Goal: Task Accomplishment & Management: Use online tool/utility

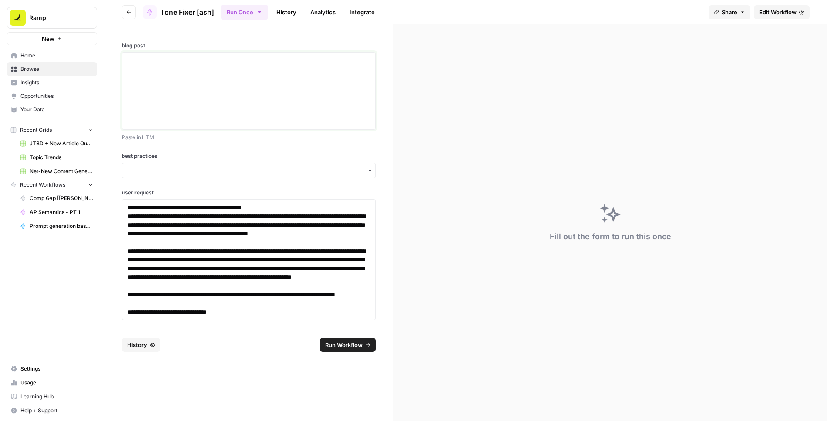
click at [232, 75] on div at bounding box center [249, 91] width 243 height 70
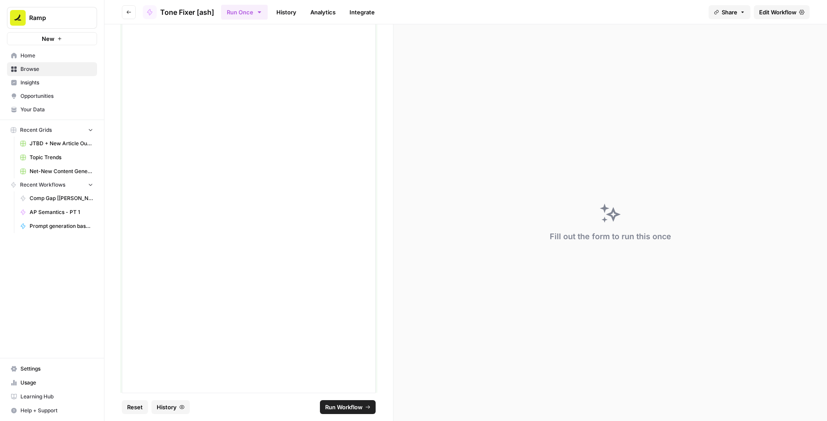
scroll to position [3994, 0]
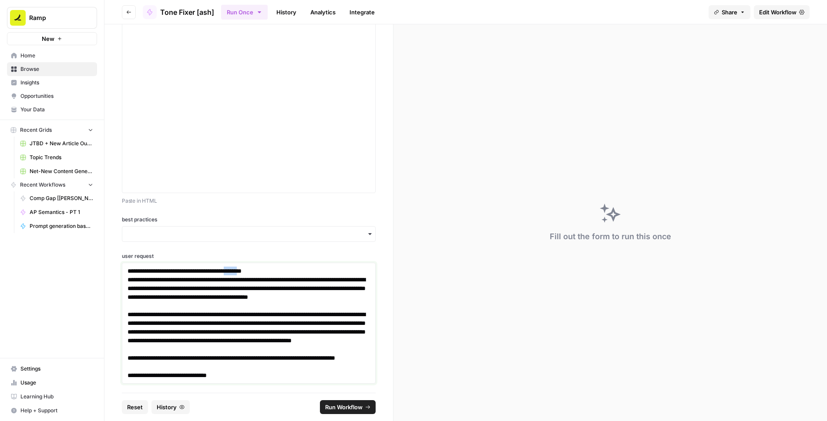
drag, startPoint x: 274, startPoint y: 270, endPoint x: 252, endPoint y: 270, distance: 21.8
click at [252, 270] on p "**********" at bounding box center [249, 271] width 243 height 9
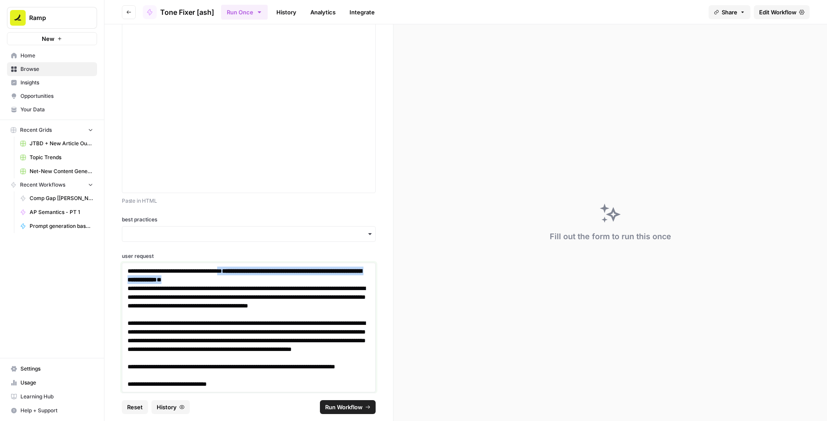
drag, startPoint x: 265, startPoint y: 275, endPoint x: 246, endPoint y: 272, distance: 19.0
click at [246, 272] on p "**********" at bounding box center [249, 275] width 243 height 17
click at [288, 278] on p "**********" at bounding box center [249, 275] width 243 height 17
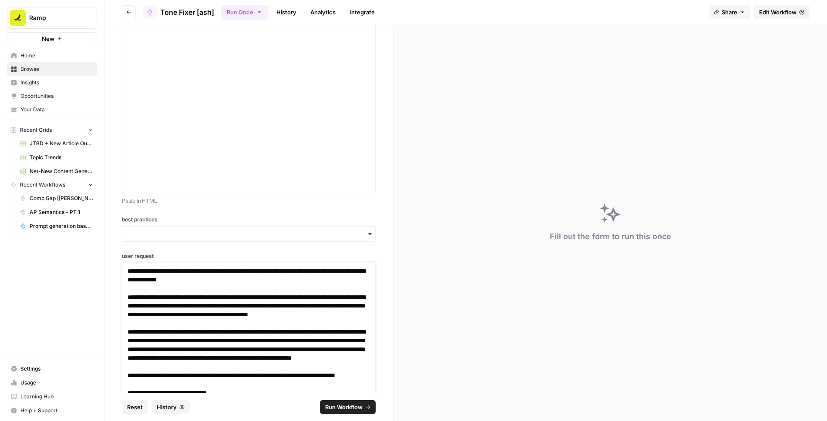
click at [312, 323] on p "**********" at bounding box center [249, 310] width 243 height 35
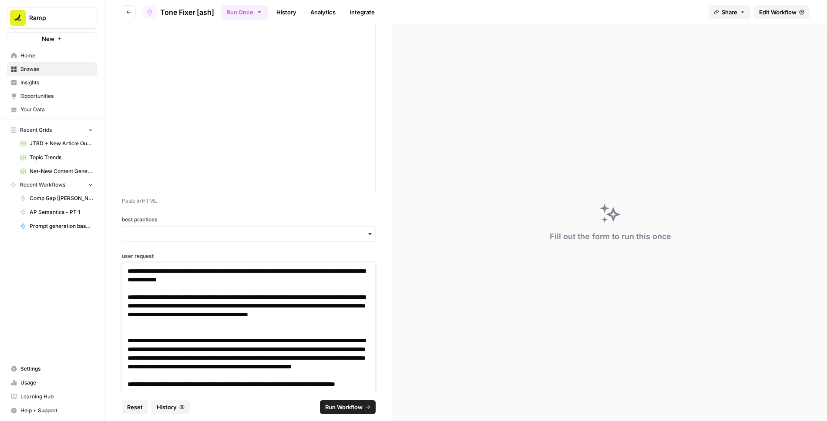
scroll to position [4020, 0]
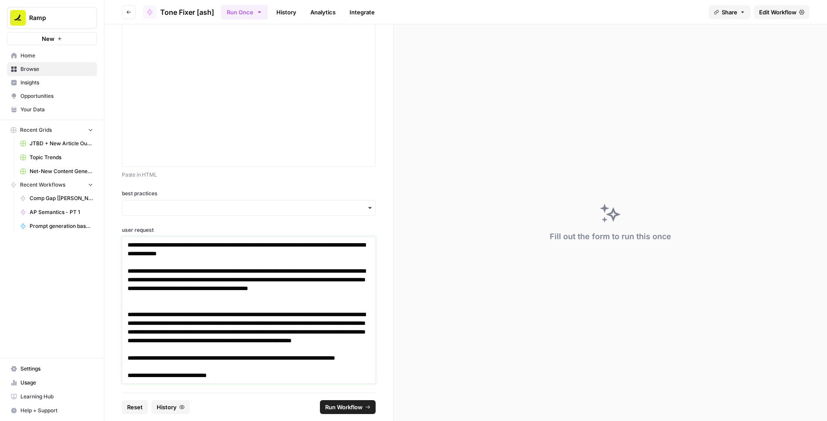
click at [283, 365] on p "**********" at bounding box center [249, 362] width 243 height 17
click at [364, 349] on p "**********" at bounding box center [249, 332] width 243 height 44
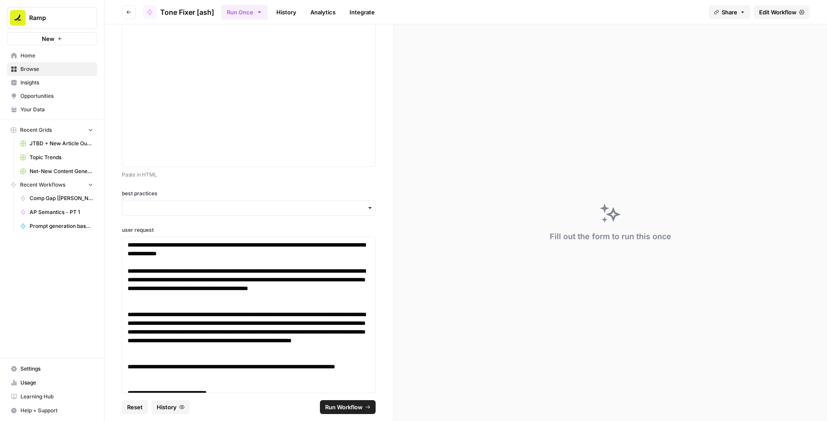
click at [354, 403] on span "Run Workflow" at bounding box center [343, 407] width 37 height 9
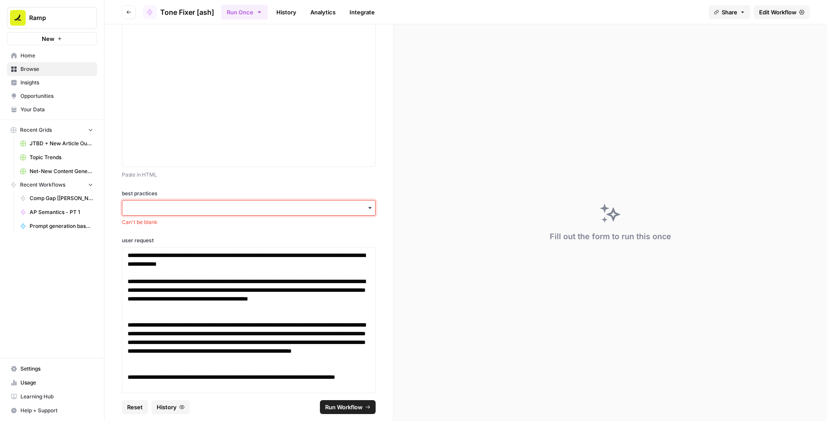
click at [236, 210] on input "best practices" at bounding box center [249, 208] width 243 height 9
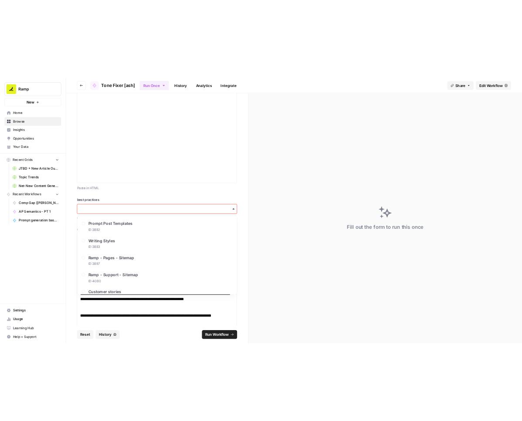
scroll to position [281, 0]
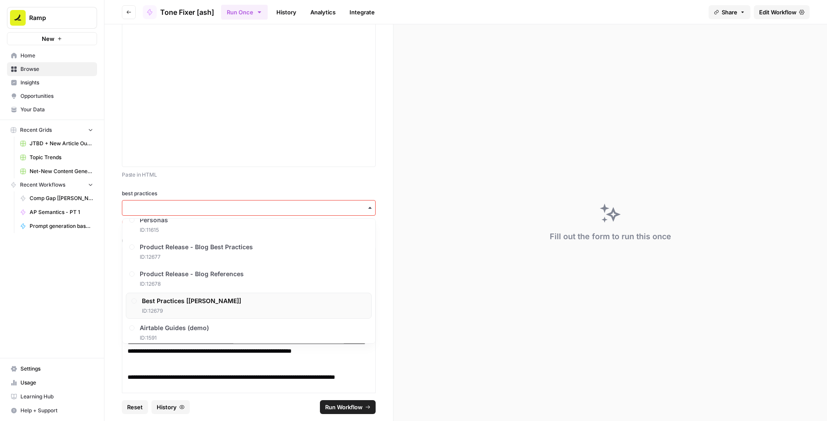
click at [210, 294] on div "Best Practices [Ash] ID: 12679" at bounding box center [249, 306] width 246 height 26
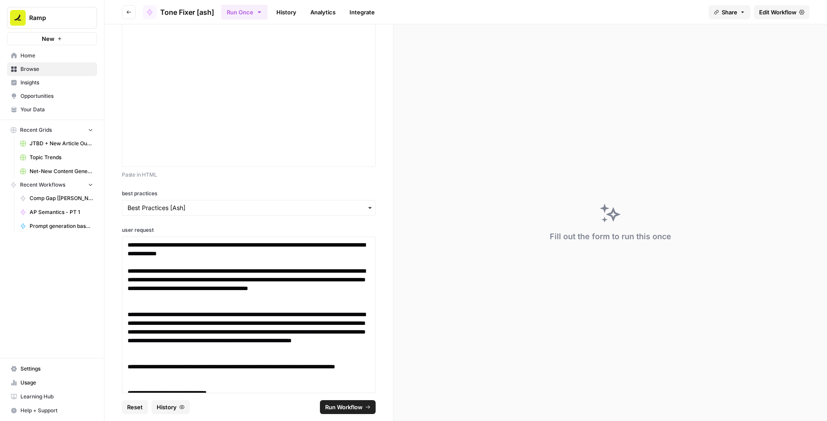
click at [368, 408] on icon "submit" at bounding box center [367, 407] width 5 height 5
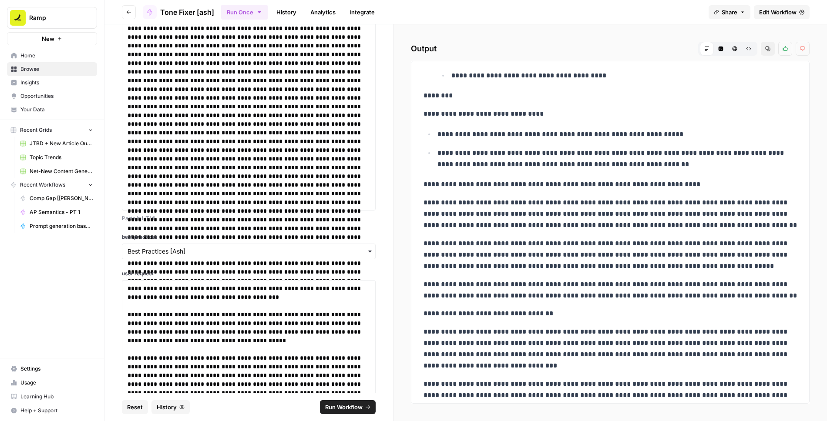
scroll to position [2362, 0]
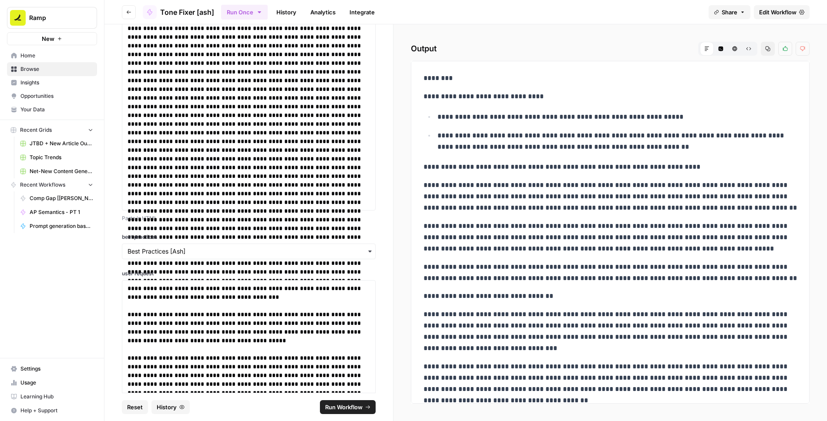
click at [775, 17] on link "Edit Workflow" at bounding box center [782, 12] width 56 height 14
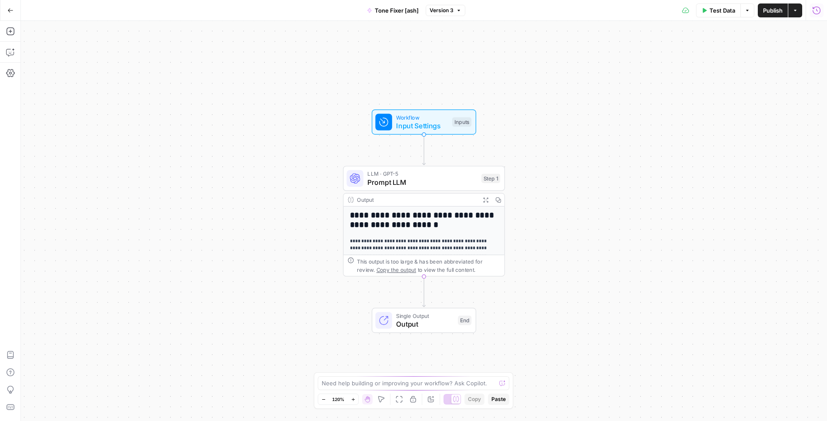
click at [821, 14] on icon "button" at bounding box center [816, 10] width 9 height 9
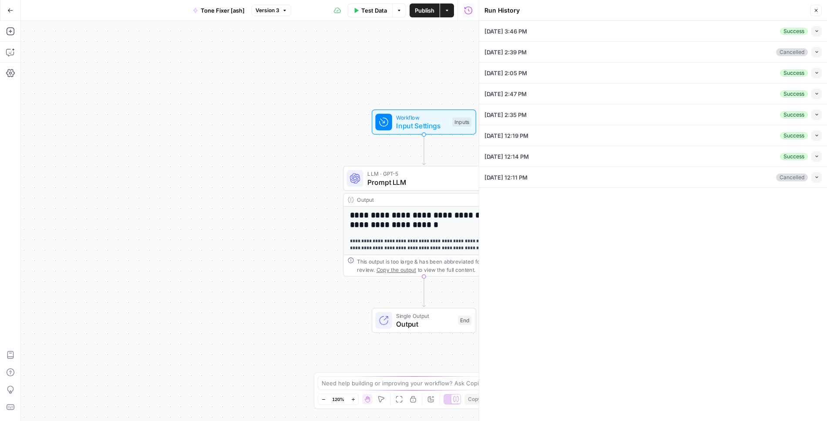
click at [818, 31] on icon "button" at bounding box center [817, 31] width 5 height 5
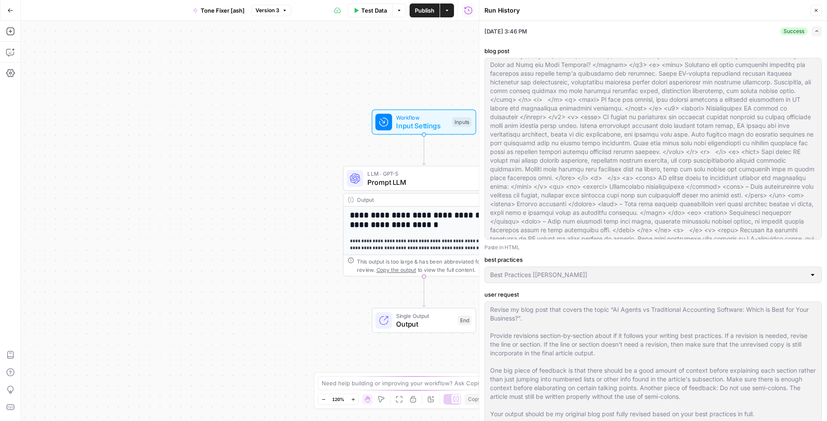
scroll to position [191, 0]
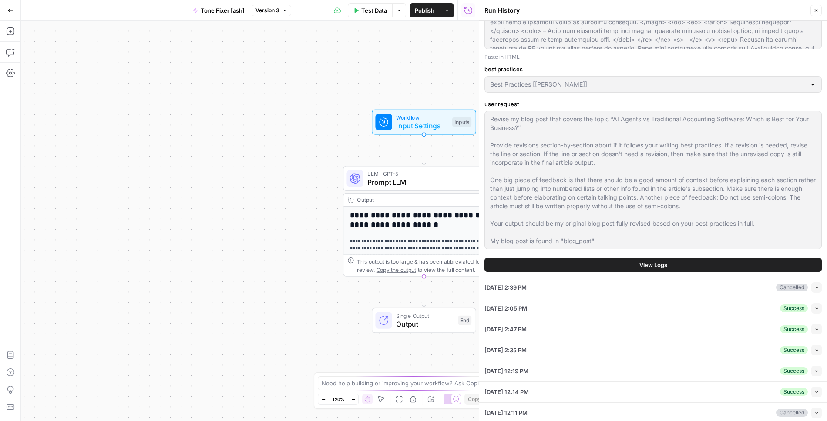
click at [633, 267] on button "View Logs" at bounding box center [653, 265] width 337 height 14
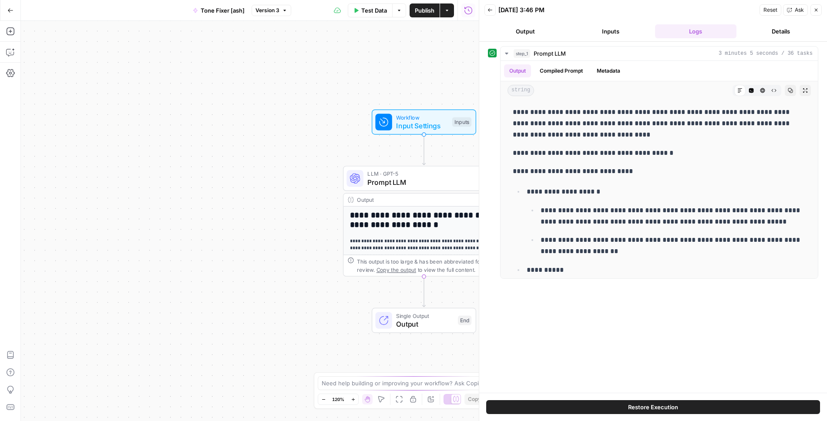
click at [532, 28] on button "Output" at bounding box center [526, 31] width 82 height 14
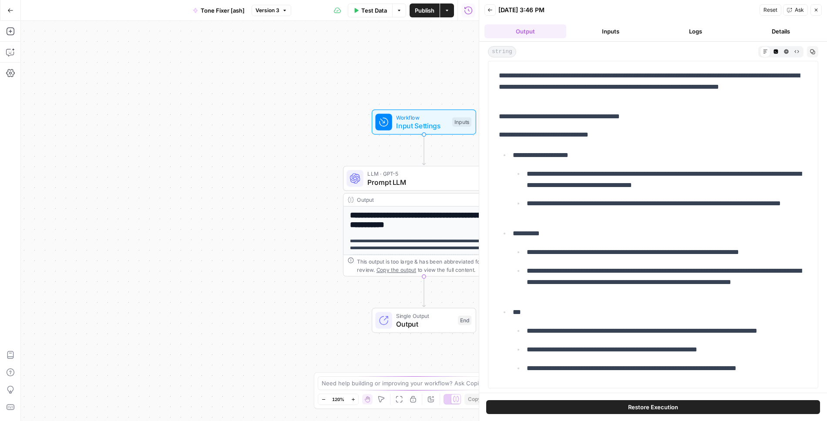
click at [677, 37] on button "Logs" at bounding box center [696, 31] width 82 height 14
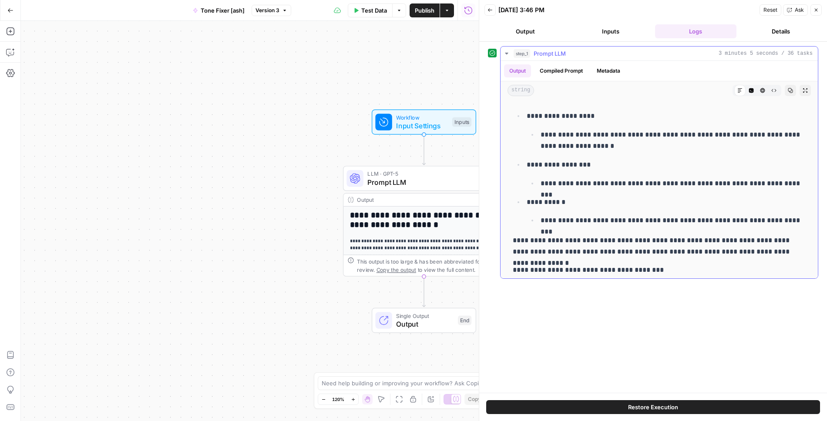
scroll to position [4077, 0]
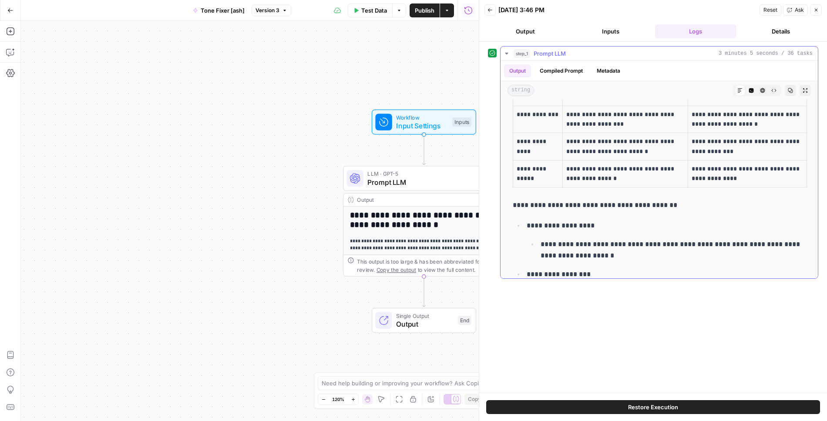
click at [806, 88] on icon "button" at bounding box center [805, 90] width 4 height 4
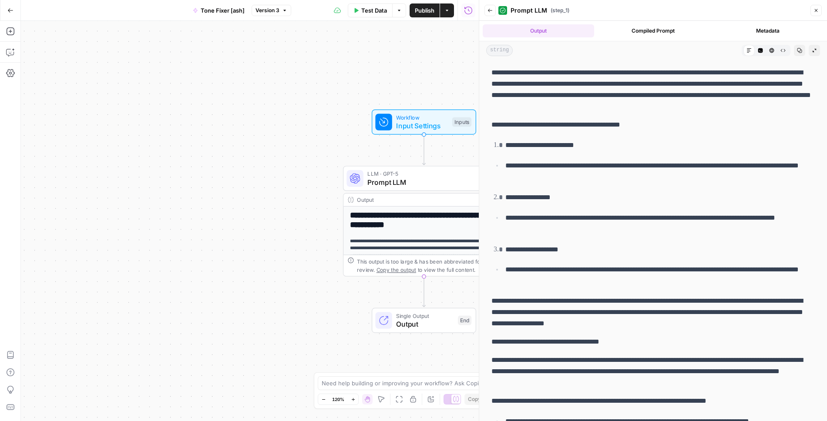
scroll to position [2985, 0]
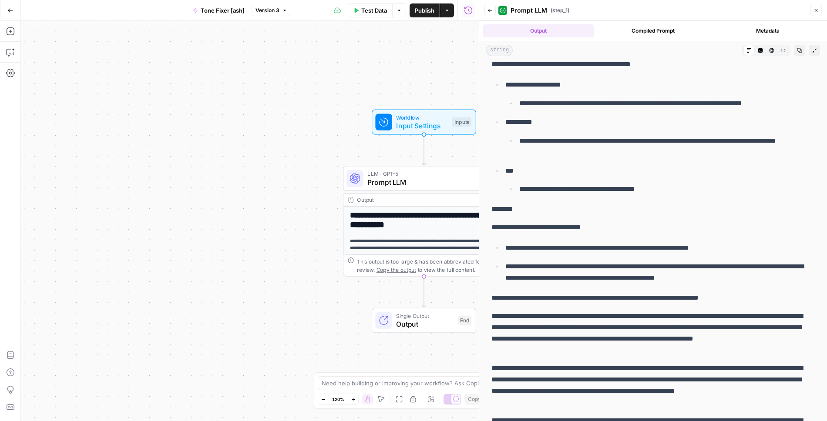
click at [518, 254] on p "**********" at bounding box center [660, 248] width 310 height 11
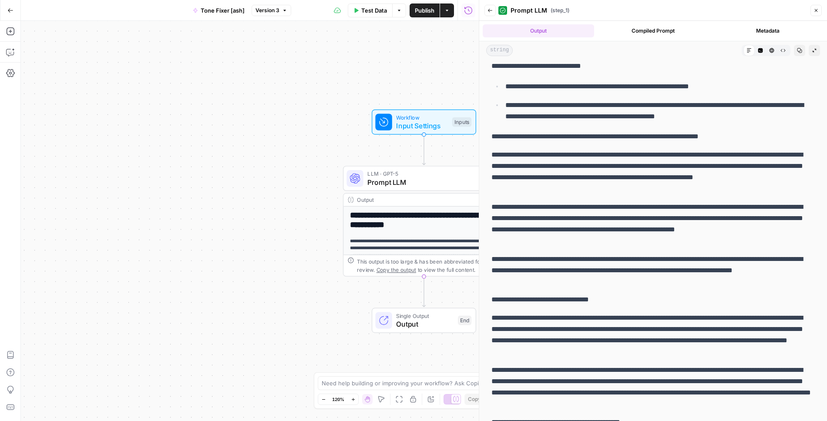
scroll to position [2554, 0]
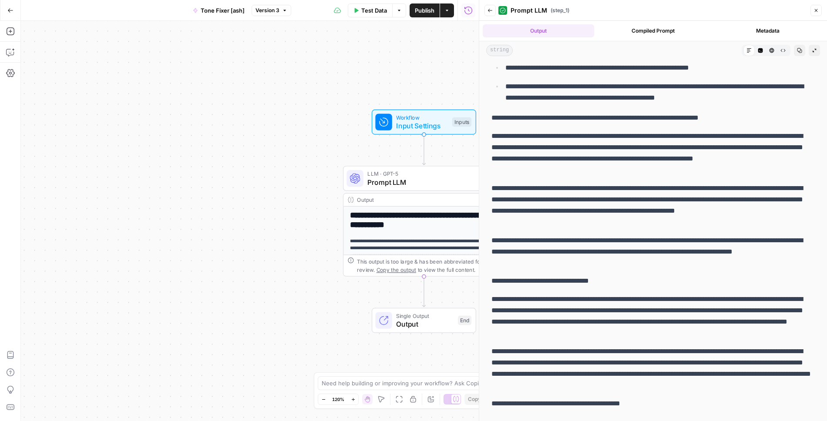
drag, startPoint x: 493, startPoint y: 211, endPoint x: 560, endPoint y: 271, distance: 90.0
copy div "**********"
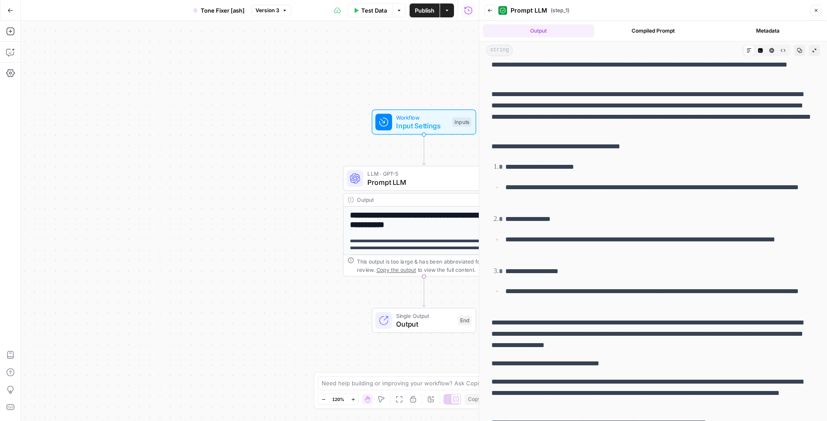
scroll to position [2812, 0]
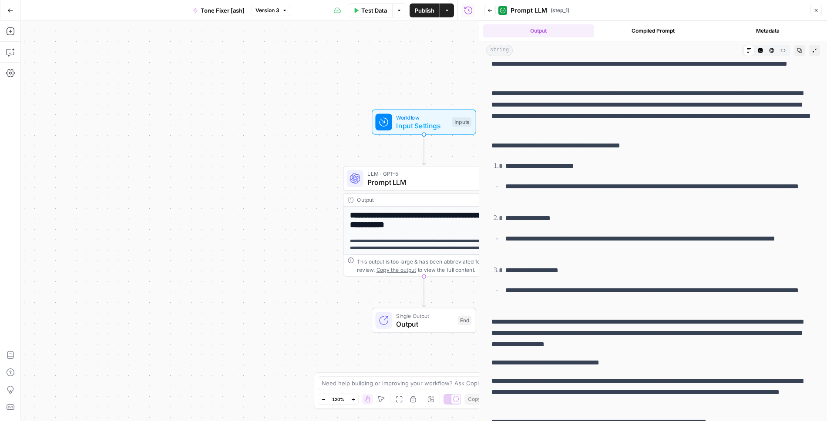
drag, startPoint x: 492, startPoint y: 206, endPoint x: 674, endPoint y: 158, distance: 188.2
copy div "**********"
click at [369, 11] on span "Test Data" at bounding box center [374, 10] width 26 height 9
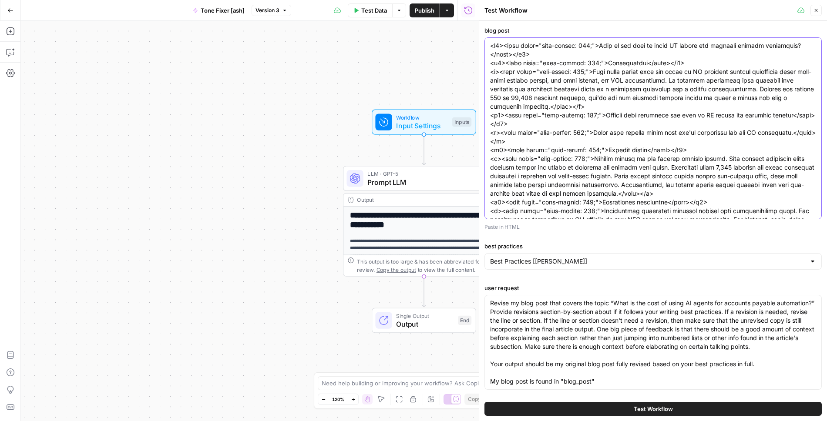
paste textarea "AI Agents vs Traditional Accounting Software: Which is Best for Your Business?<…"
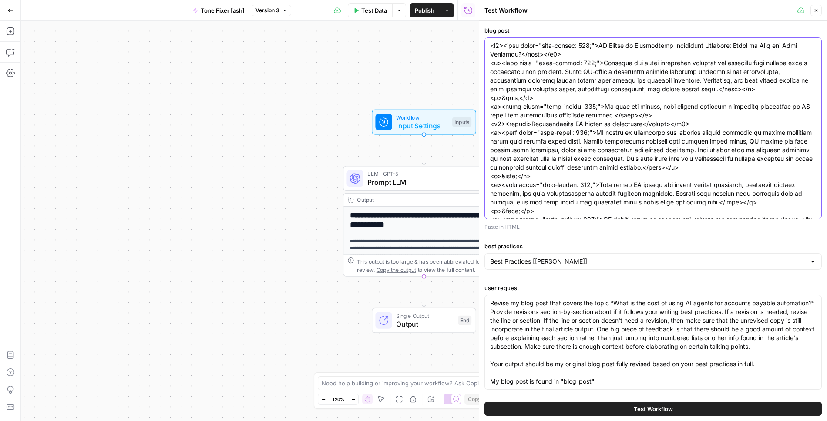
scroll to position [6518, 0]
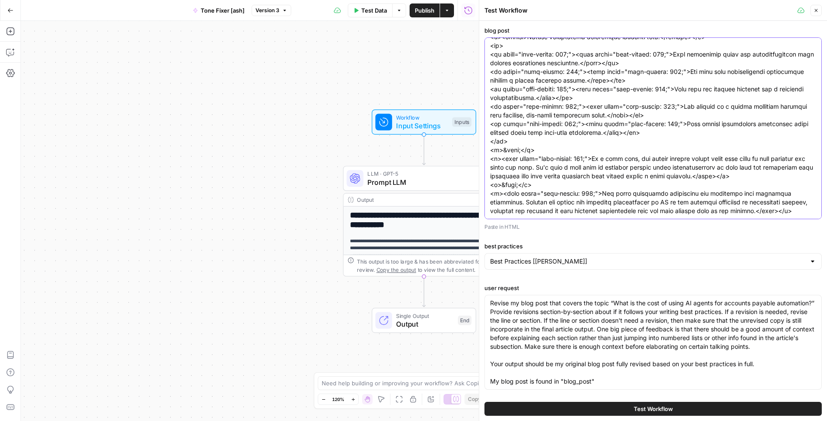
type textarea "<h1><span style="font-weight: 400;">AI Agents vs Traditional Accounting Softwar…"
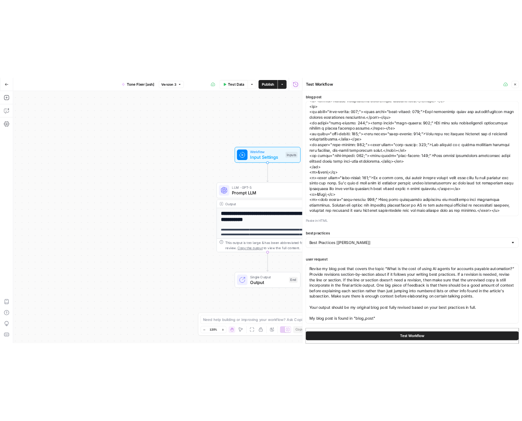
scroll to position [0, 0]
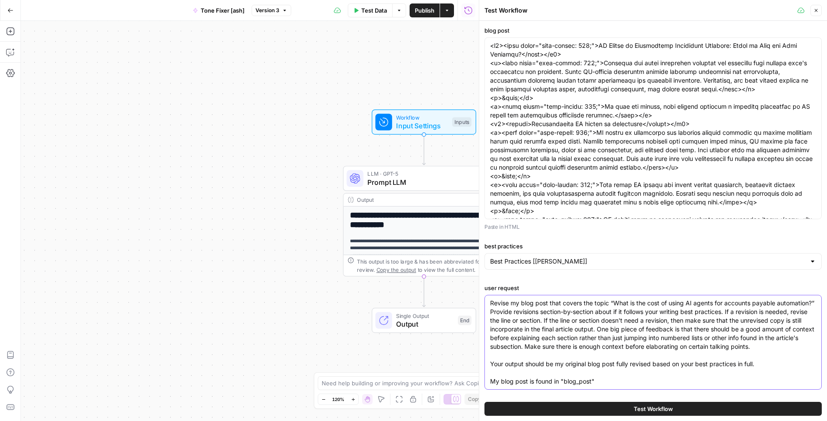
click at [667, 324] on textarea "Revise my blog post that covers the topic “What is the cost of using AI agents …" at bounding box center [653, 342] width 326 height 87
paste textarea "Are AI agents safe for accounts payable?” Provide revisions section-by-section …"
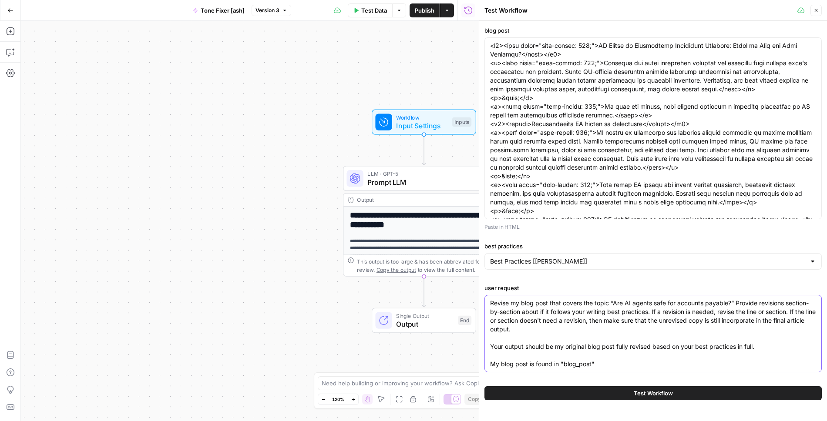
drag, startPoint x: 730, startPoint y: 303, endPoint x: 613, endPoint y: 303, distance: 116.2
click at [613, 303] on textarea "Revise my blog post that covers the topic “Are AI agents safe for accounts paya…" at bounding box center [653, 334] width 326 height 70
paste textarea "I Agents vs Traditional Accounting Software: Which is Best for Your Business"
click at [624, 336] on textarea "Revise my blog post that covers the topic “AI Agents vs Traditional Accounting …" at bounding box center [653, 334] width 326 height 70
type textarea "Revise my blog post that covers the topic “AI Agents vs Traditional Accounting …"
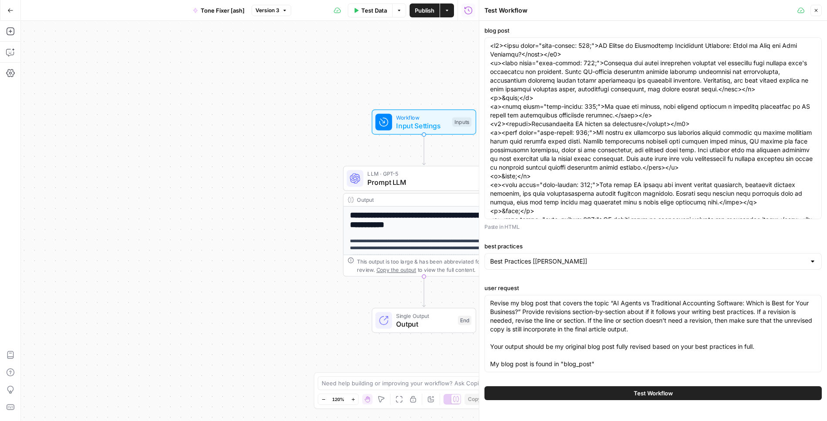
click at [649, 395] on span "Test Workflow" at bounding box center [653, 393] width 39 height 9
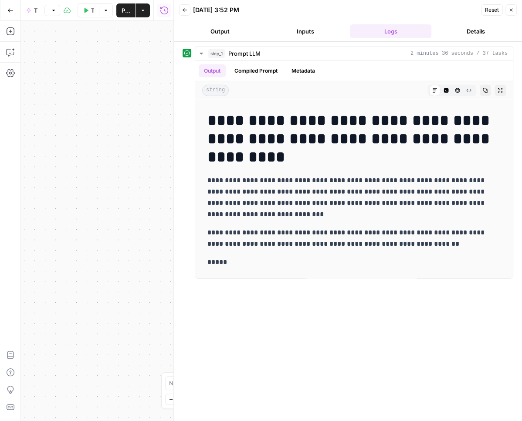
scroll to position [6445, 0]
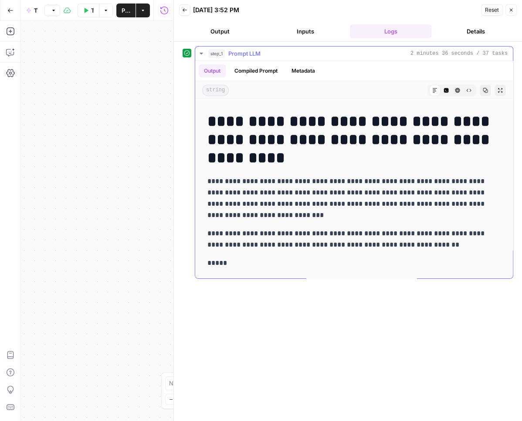
click at [501, 91] on icon "button" at bounding box center [500, 90] width 4 height 4
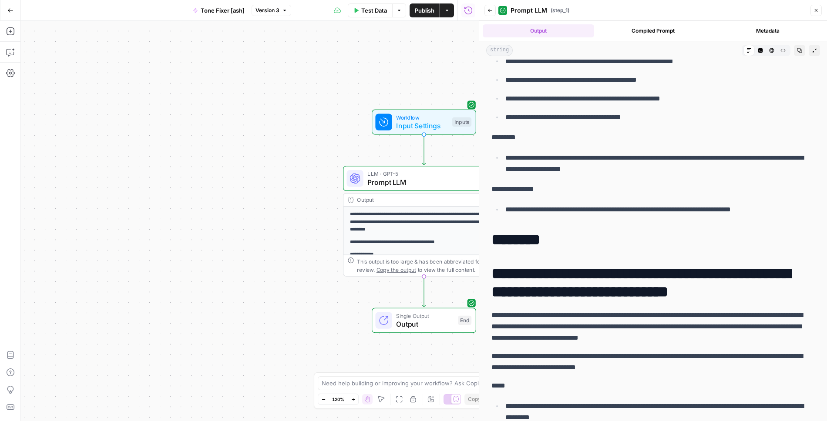
scroll to position [6166, 0]
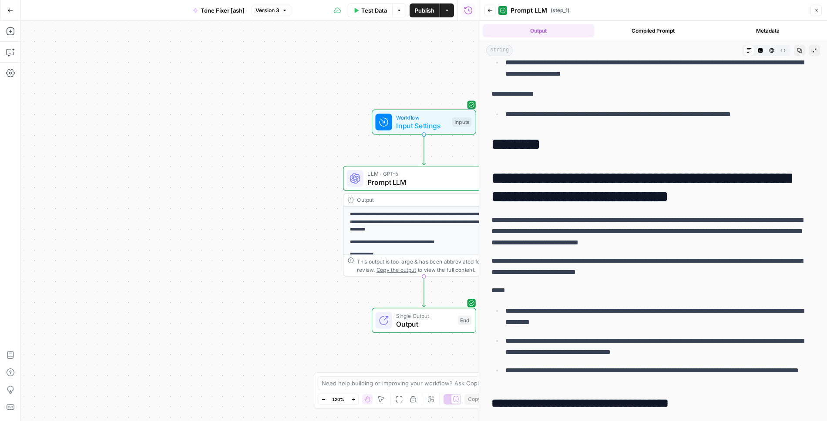
click at [518, 200] on h1 "**********" at bounding box center [653, 187] width 323 height 37
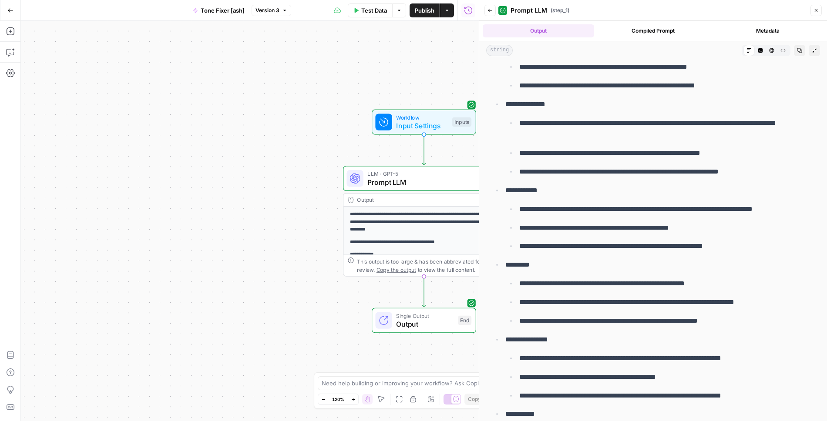
drag, startPoint x: 495, startPoint y: 198, endPoint x: 593, endPoint y: 206, distance: 98.7
click at [583, 202] on ul "**********" at bounding box center [653, 256] width 323 height 486
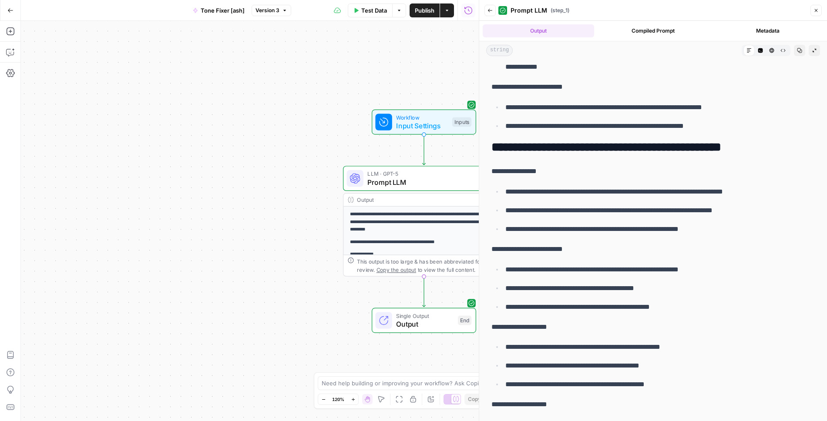
scroll to position [9443, 0]
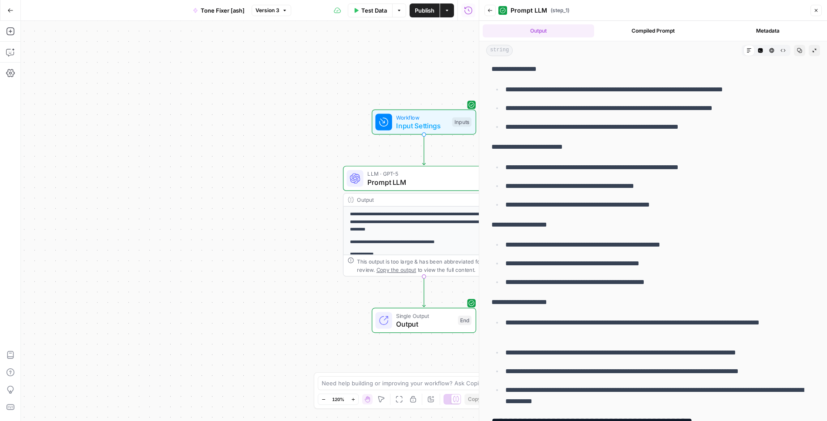
click at [370, 10] on span "Test Data" at bounding box center [374, 10] width 26 height 9
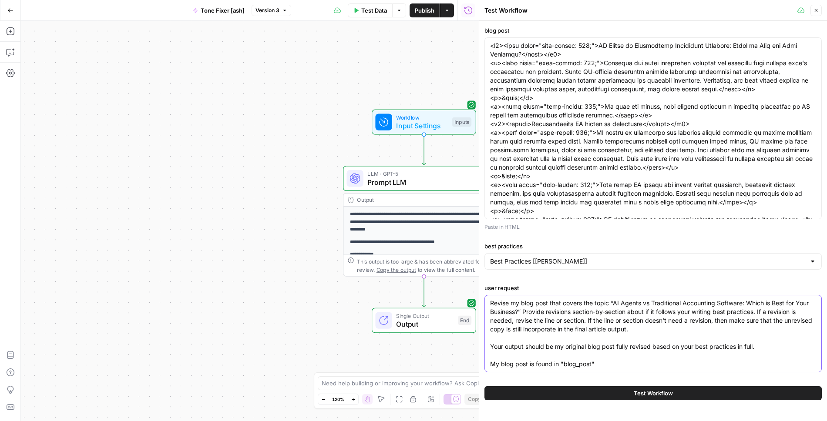
drag, startPoint x: 614, startPoint y: 301, endPoint x: 518, endPoint y: 310, distance: 96.1
click at [518, 310] on textarea "Revise my blog post that covers the topic “AI Agents vs Traditional Accounting …" at bounding box center [653, 334] width 326 height 70
click at [728, 313] on textarea "Revise my blog post that covers the topic “AI Agents vs Traditional Accounting …" at bounding box center [653, 334] width 326 height 70
paste textarea ". Provide revisions section-by-section about if it follows your writing best pr…"
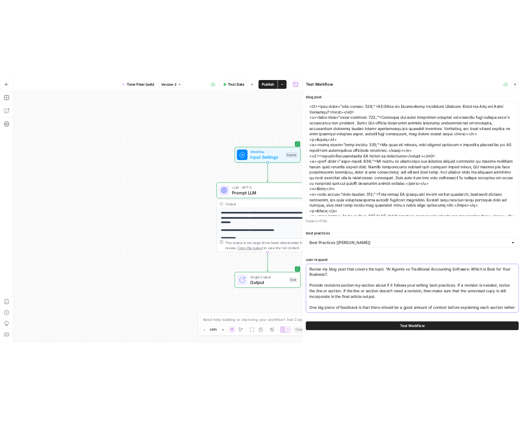
scroll to position [7, 0]
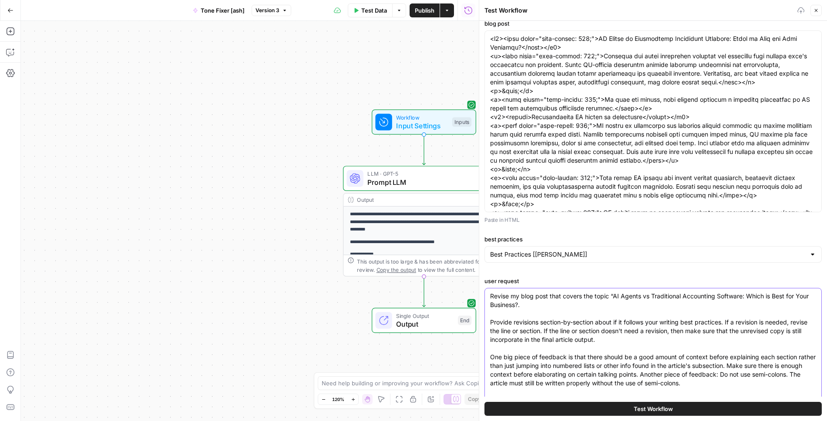
type textarea "Revise my blog post that covers the topic “AI Agents vs Traditional Accounting …"
click at [666, 405] on span "Test Workflow" at bounding box center [653, 409] width 39 height 9
click at [655, 409] on span "Test Workflow" at bounding box center [653, 409] width 39 height 9
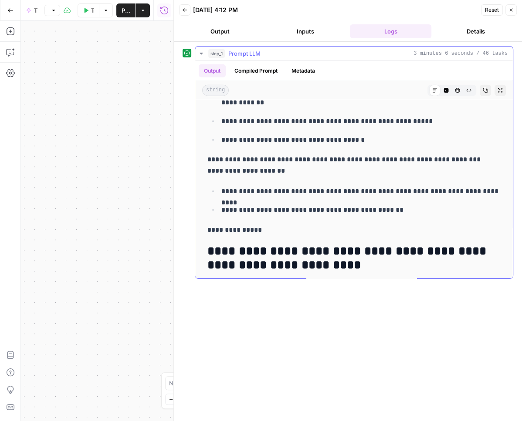
scroll to position [1746, 0]
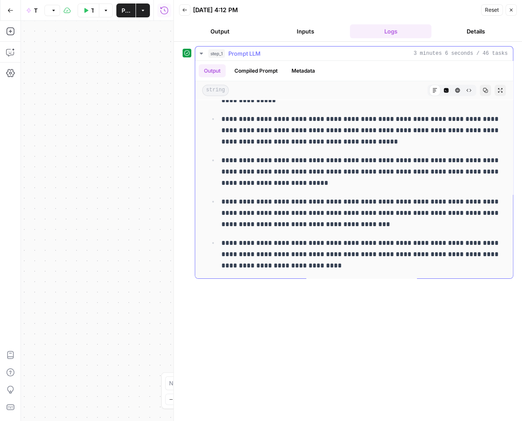
click at [500, 89] on icon "button" at bounding box center [499, 90] width 5 height 5
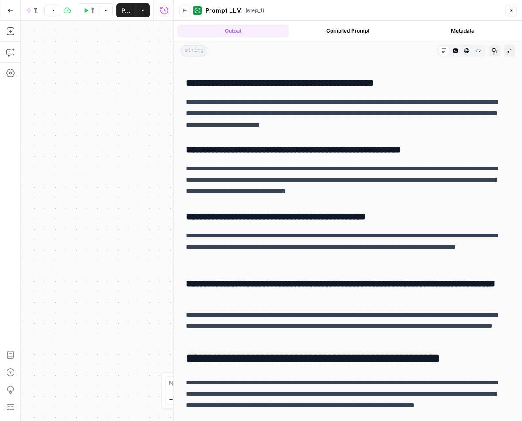
scroll to position [10881, 0]
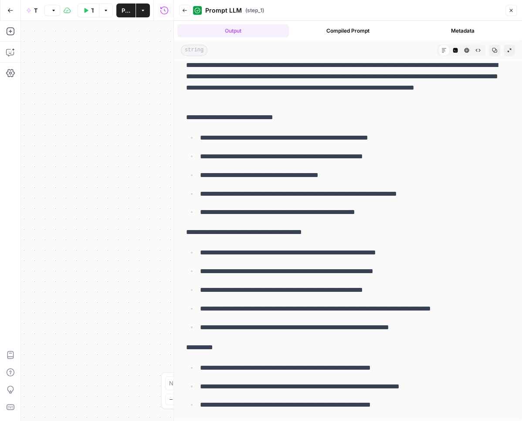
drag, startPoint x: 189, startPoint y: 158, endPoint x: 413, endPoint y: 403, distance: 331.3
copy div "**********"
click at [88, 8] on button "Test Data" at bounding box center [88, 10] width 22 height 14
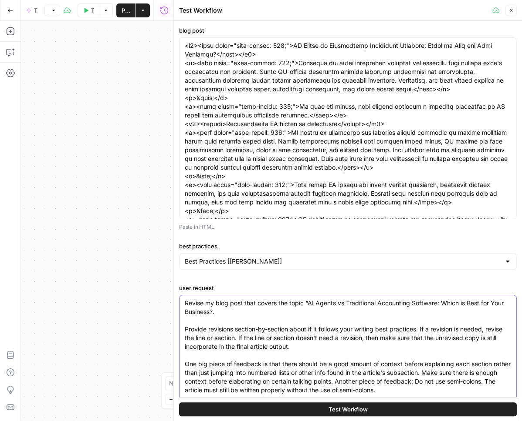
drag, startPoint x: 308, startPoint y: 302, endPoint x: 212, endPoint y: 308, distance: 96.0
click at [212, 308] on textarea "Revise my blog post that covers the topic “AI Agents vs Traditional Accounting …" at bounding box center [348, 364] width 326 height 131
paste textarea "agents in accounting 101: What it is and how it works"
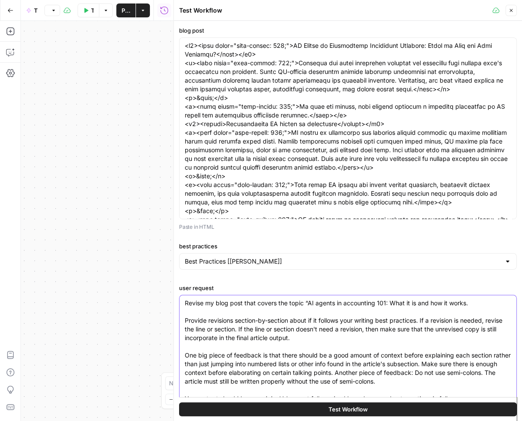
type textarea "Revise my blog post that covers the topic “AI agents in accounting 101: What it…"
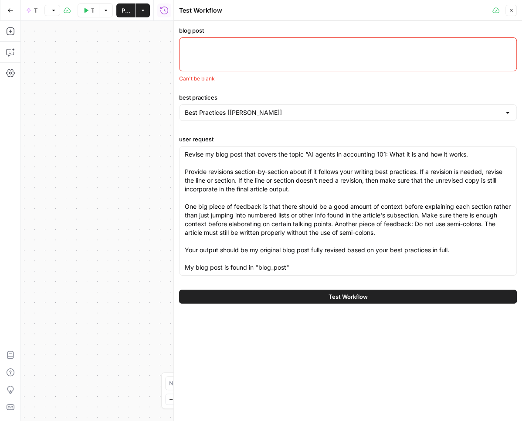
paste textarea "<p><span style="font-weight: 400;">AI agents in accounting 101: What it is and …"
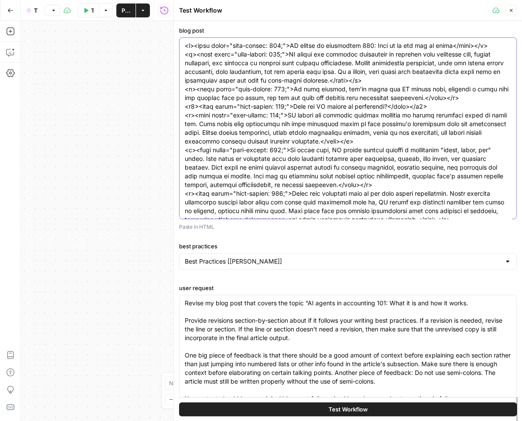
scroll to position [5804, 0]
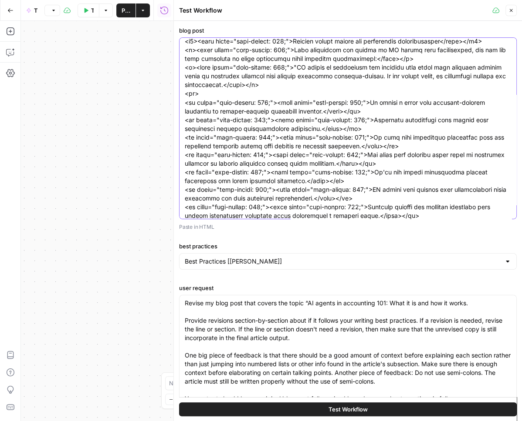
type textarea "<p><span style="font-weight: 400;">AI agents in accounting 101: What it is and …"
click at [362, 406] on span "Test Workflow" at bounding box center [347, 409] width 39 height 9
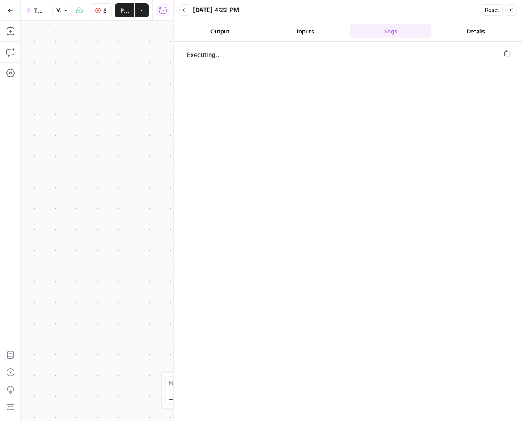
click at [227, 32] on button "Output" at bounding box center [220, 31] width 82 height 14
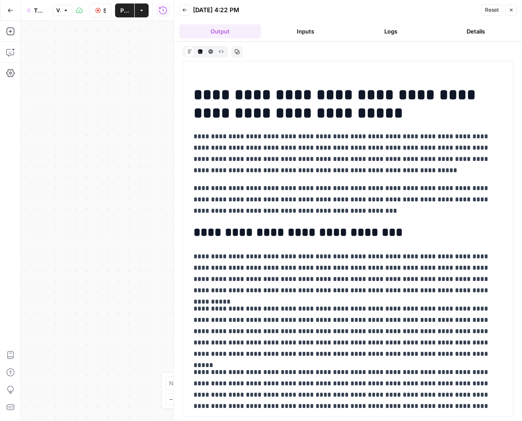
scroll to position [2521, 0]
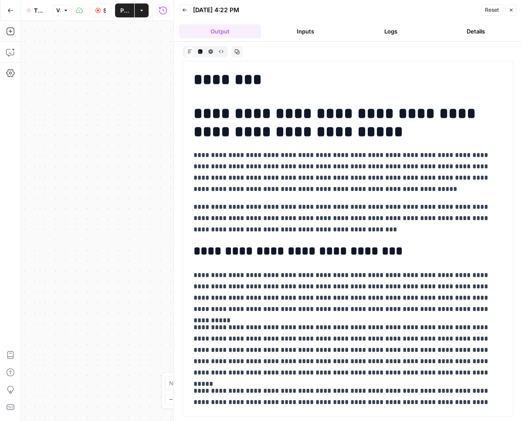
drag, startPoint x: 195, startPoint y: 116, endPoint x: 331, endPoint y: 161, distance: 143.6
drag, startPoint x: 196, startPoint y: 118, endPoint x: 323, endPoint y: 159, distance: 133.6
drag, startPoint x: 199, startPoint y: 121, endPoint x: 260, endPoint y: 256, distance: 148.7
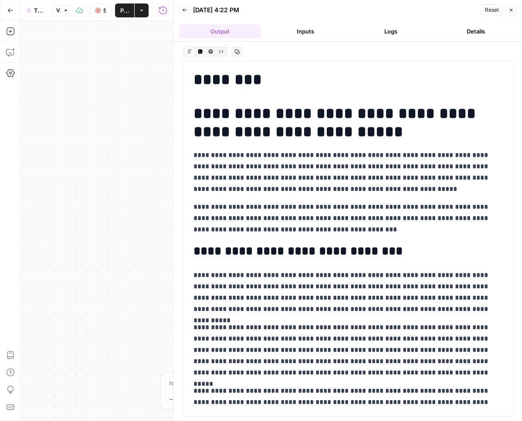
drag, startPoint x: 327, startPoint y: 203, endPoint x: 239, endPoint y: 162, distance: 98.2
click at [239, 162] on p "**********" at bounding box center [347, 172] width 309 height 45
drag, startPoint x: 195, startPoint y: 117, endPoint x: 259, endPoint y: 152, distance: 72.5
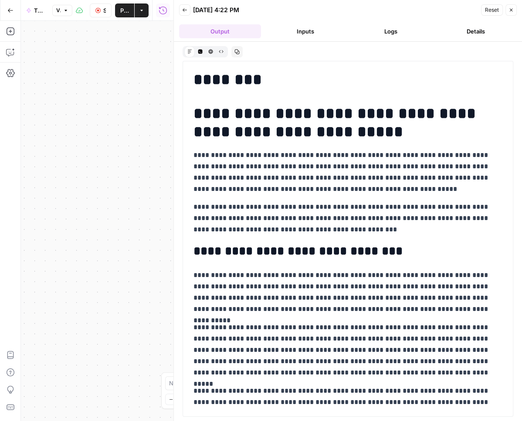
drag, startPoint x: 195, startPoint y: 84, endPoint x: 341, endPoint y: 179, distance: 174.0
click at [387, 30] on button "Logs" at bounding box center [391, 31] width 82 height 14
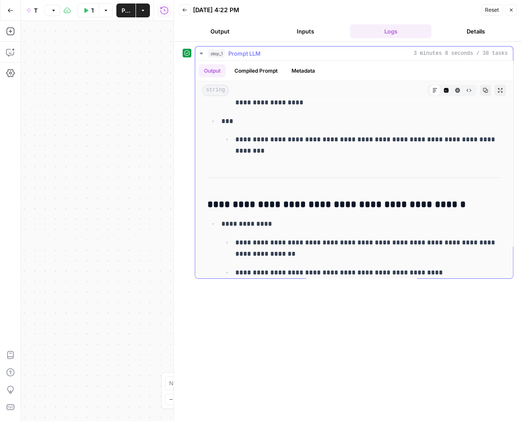
scroll to position [2016, 0]
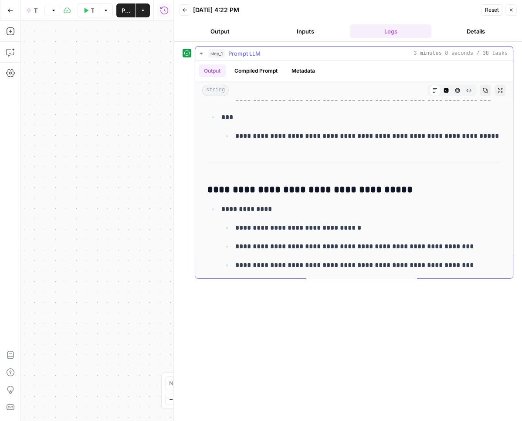
click at [499, 92] on button "Expand Output" at bounding box center [499, 90] width 11 height 11
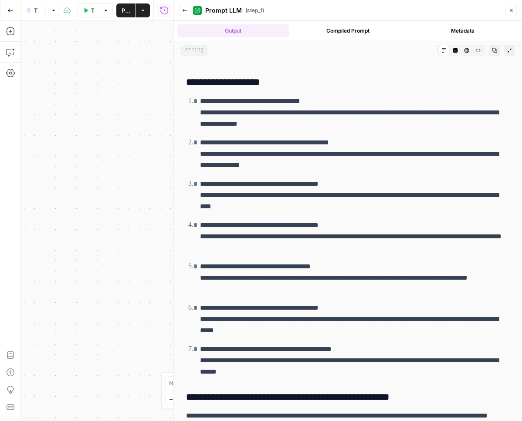
scroll to position [7117, 0]
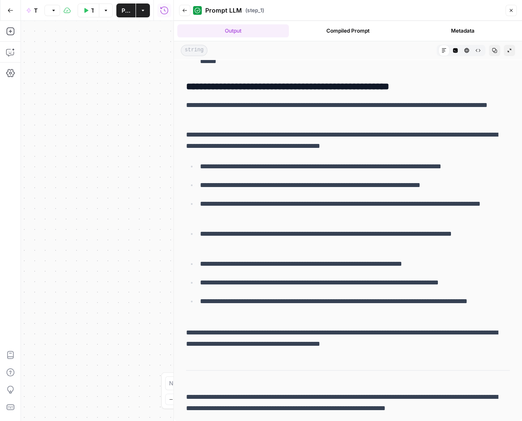
drag, startPoint x: 185, startPoint y: 106, endPoint x: 445, endPoint y: 354, distance: 358.5
copy div "**********"
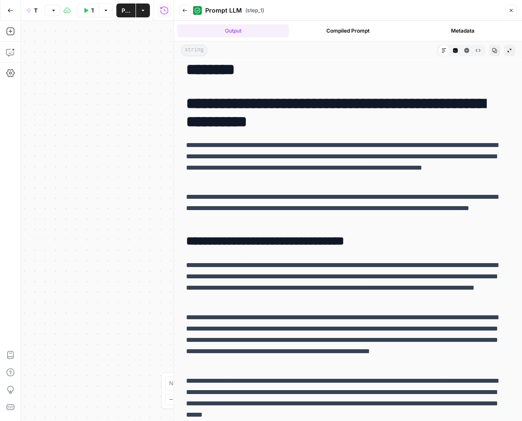
scroll to position [2465, 0]
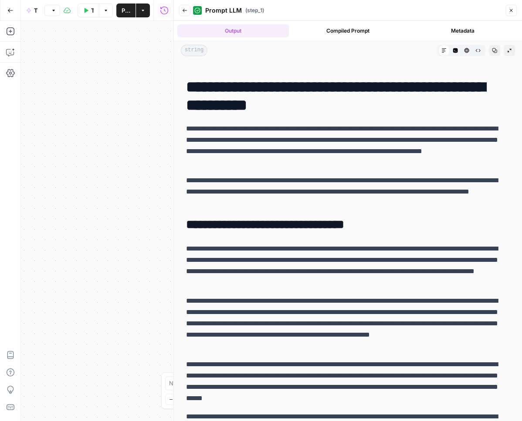
drag, startPoint x: 186, startPoint y: 132, endPoint x: 258, endPoint y: 208, distance: 104.4
copy div "**********"
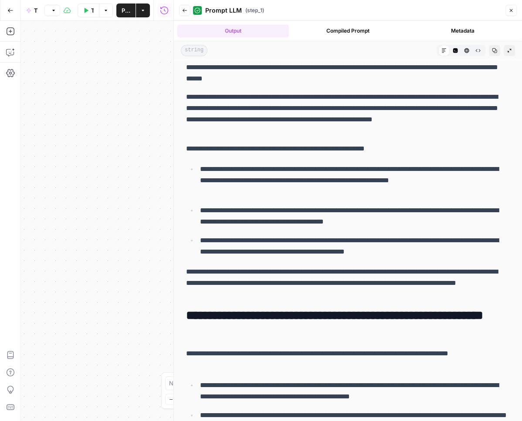
scroll to position [2788, 0]
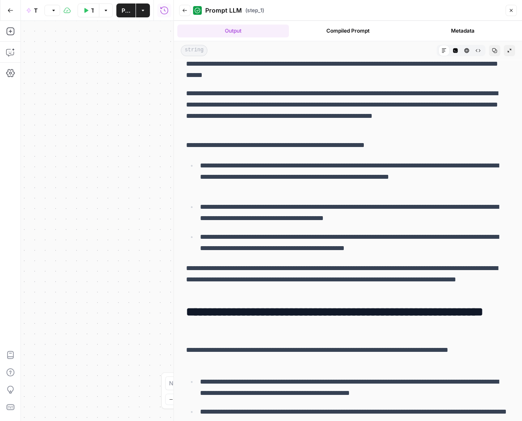
drag, startPoint x: 186, startPoint y: 128, endPoint x: 288, endPoint y: 309, distance: 207.4
copy div "**********"
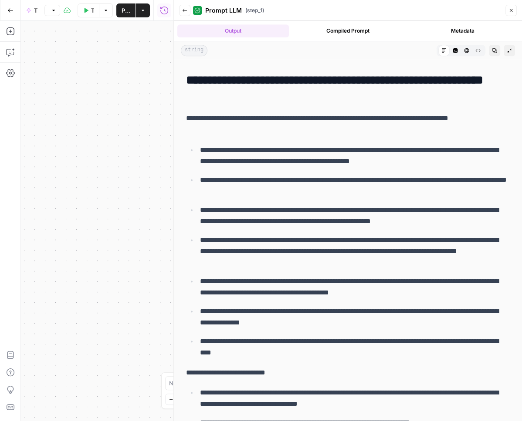
scroll to position [3021, 0]
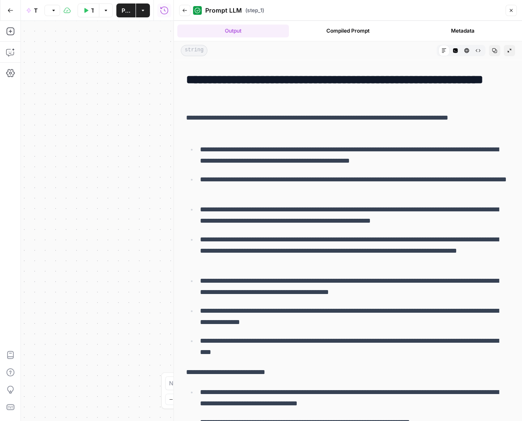
drag, startPoint x: 187, startPoint y: 124, endPoint x: 216, endPoint y: 135, distance: 30.3
click at [216, 135] on p "**********" at bounding box center [347, 123] width 323 height 23
copy p "**********"
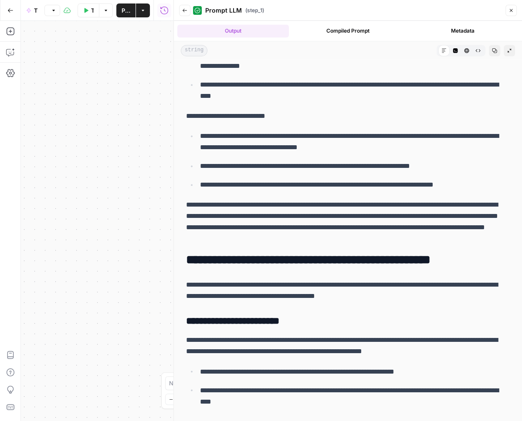
scroll to position [3268, 0]
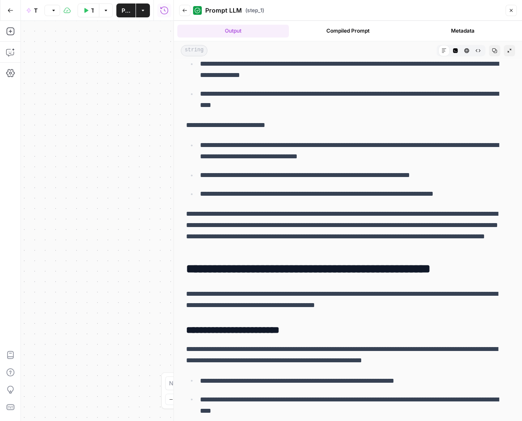
drag, startPoint x: 186, startPoint y: 128, endPoint x: 372, endPoint y: 254, distance: 224.4
copy div "**********"
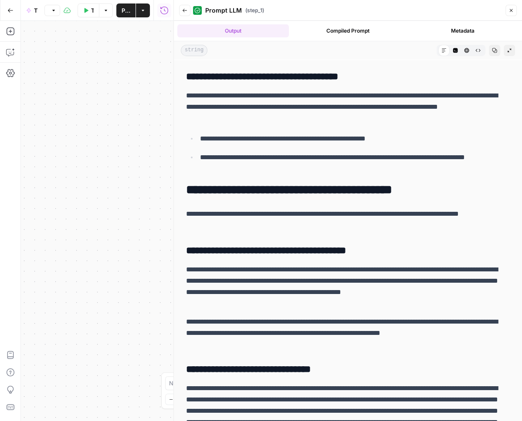
scroll to position [4456, 0]
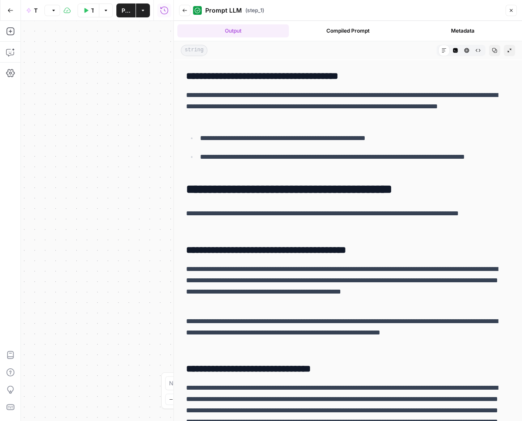
drag, startPoint x: 187, startPoint y: 166, endPoint x: 350, endPoint y: 173, distance: 163.4
copy div "**********"
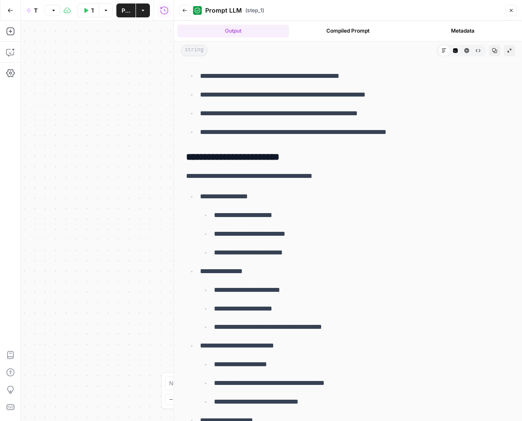
scroll to position [5426, 0]
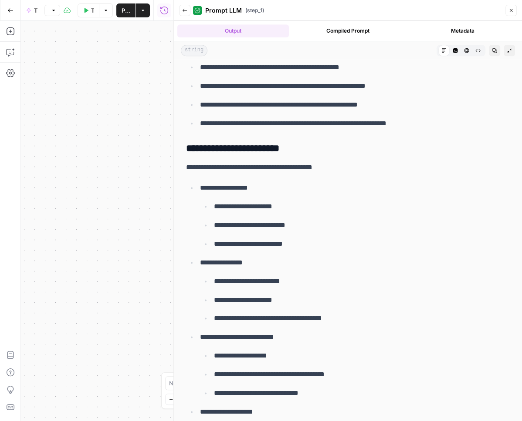
drag, startPoint x: 186, startPoint y: 99, endPoint x: 456, endPoint y: 137, distance: 273.0
copy div "**********"
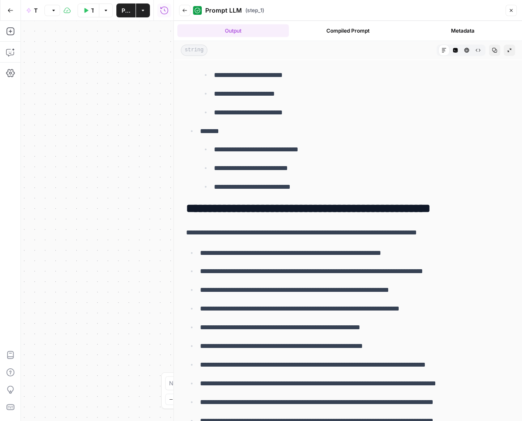
scroll to position [6011, 0]
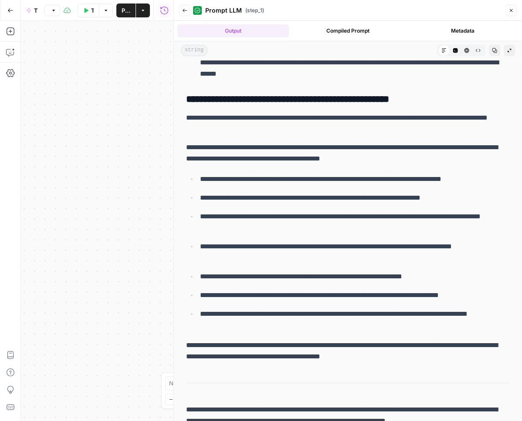
scroll to position [7117, 0]
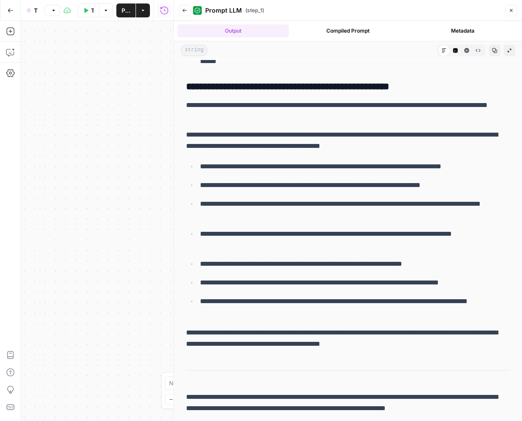
drag, startPoint x: 185, startPoint y: 164, endPoint x: 421, endPoint y: 346, distance: 297.3
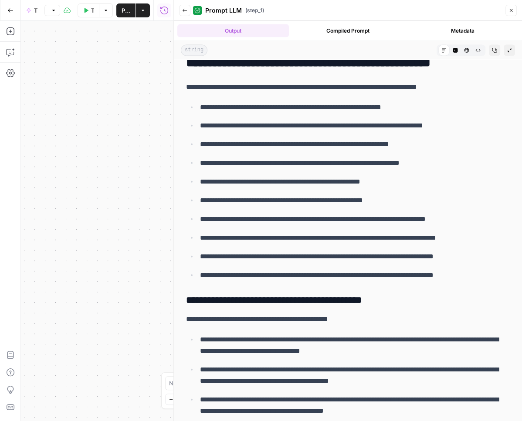
scroll to position [6272, 0]
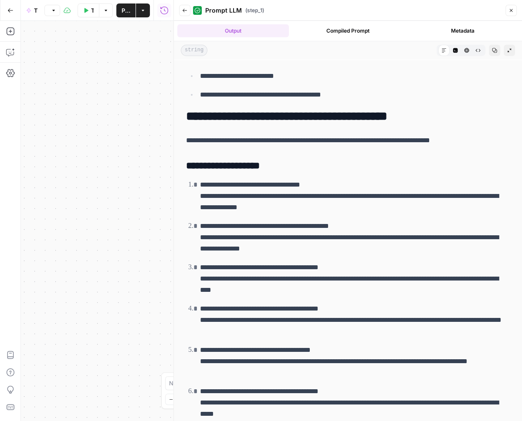
scroll to position [7117, 0]
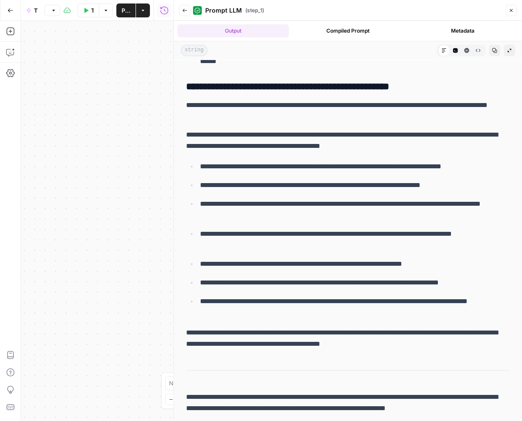
drag, startPoint x: 185, startPoint y: 137, endPoint x: 422, endPoint y: 347, distance: 316.4
click at [84, 10] on icon "button" at bounding box center [86, 10] width 4 height 5
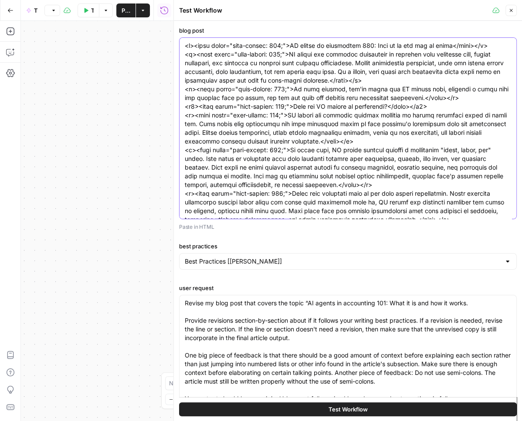
paste textarea "h1><strong>AI Agents for Reporting and Audits: Automate, Streamline, and Ensure…"
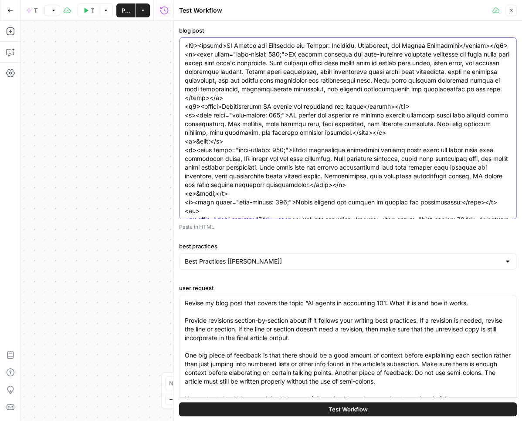
scroll to position [7275, 0]
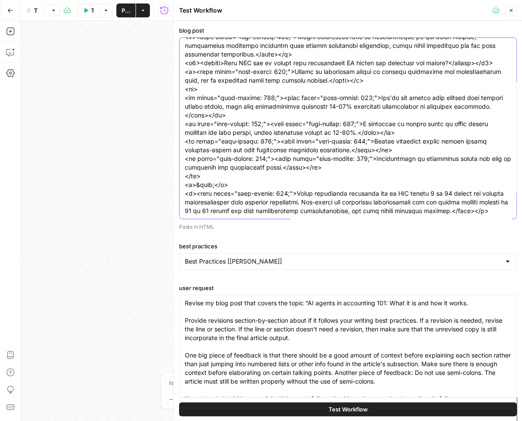
type textarea "<h1><strong>AI Agents for Reporting and Audits: Automate, Streamline, and Ensur…"
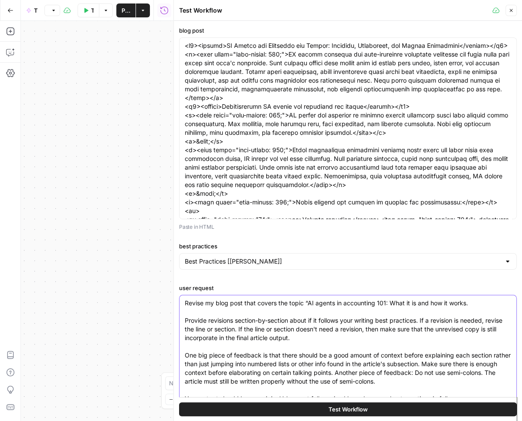
drag, startPoint x: 466, startPoint y: 302, endPoint x: 311, endPoint y: 303, distance: 155.0
click at [311, 303] on textarea "Revise my blog post that covers the topic “AI agents in accounting 101: What it…" at bounding box center [348, 360] width 326 height 122
paste textarea "AI Agents for Reporting and Audits"
type textarea "Revise my blog post that covers the topic “AI Agents for Reporting and Audits" …"
click at [352, 407] on span "Test Workflow" at bounding box center [347, 409] width 39 height 9
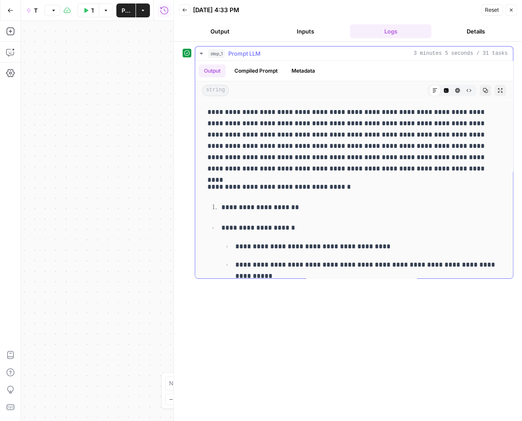
click at [498, 85] on button "Expand Output" at bounding box center [499, 90] width 11 height 11
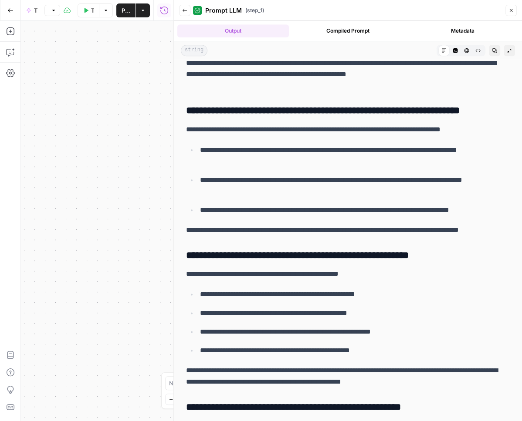
scroll to position [5748, 0]
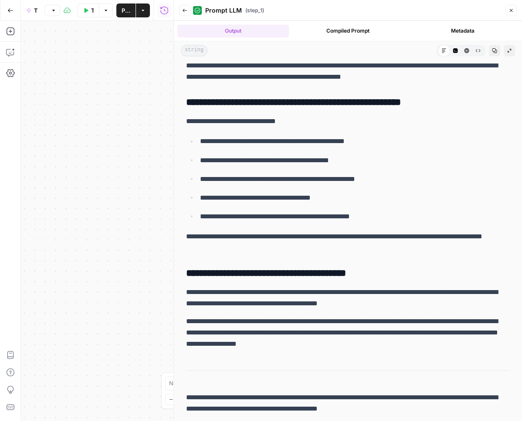
drag, startPoint x: 188, startPoint y: 230, endPoint x: 424, endPoint y: 359, distance: 268.7
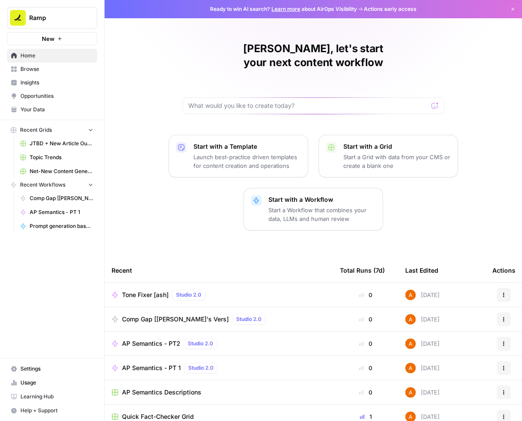
scroll to position [31, 0]
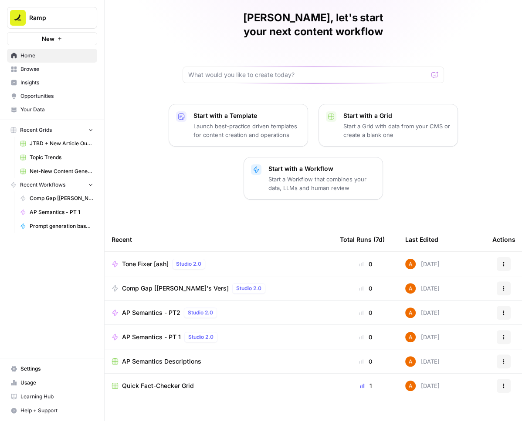
click at [40, 67] on span "Browse" at bounding box center [56, 69] width 73 height 8
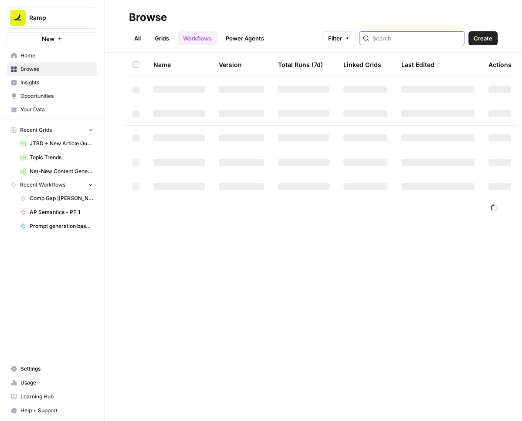
click at [417, 40] on input "search" at bounding box center [416, 38] width 88 height 9
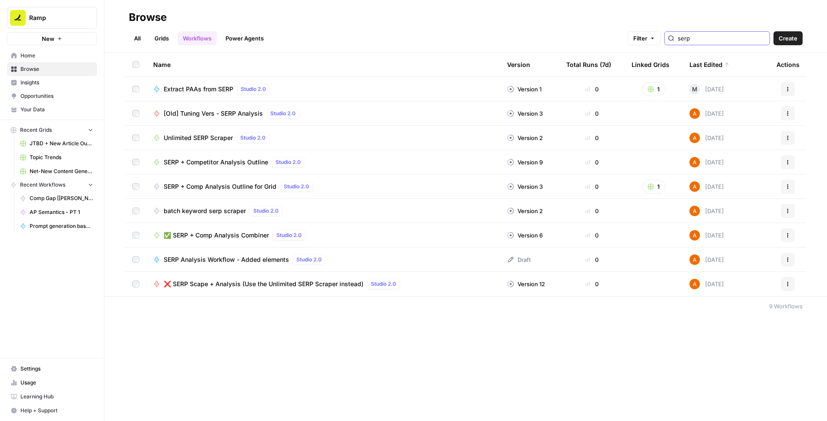
type input "serp"
click at [219, 162] on span "SERP + Competitor Analysis Outline" at bounding box center [216, 162] width 104 height 9
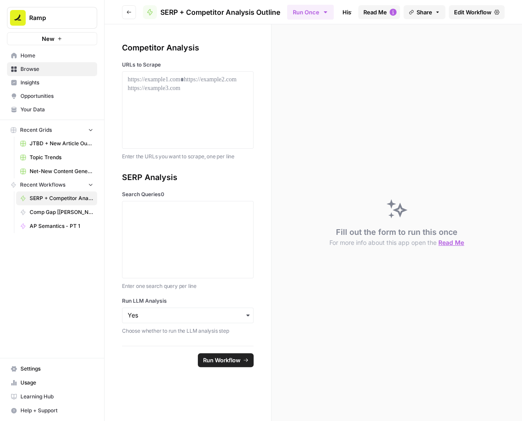
click at [468, 7] on link "Edit Workflow" at bounding box center [476, 12] width 56 height 14
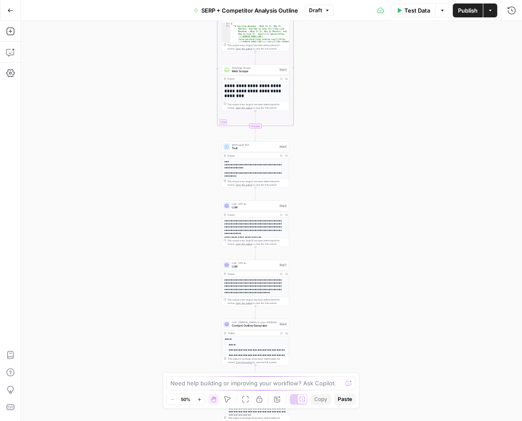
drag, startPoint x: 358, startPoint y: 243, endPoint x: 313, endPoint y: 60, distance: 188.6
click at [313, 60] on div "true false true false Workflow Input Settings Inputs Run Code · Python Code Ste…" at bounding box center [271, 221] width 501 height 401
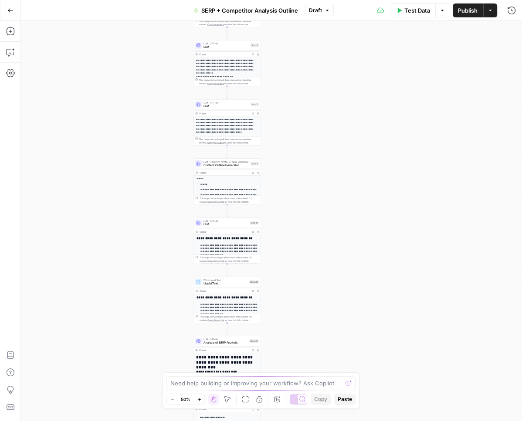
drag, startPoint x: 313, startPoint y: 245, endPoint x: 313, endPoint y: 112, distance: 132.8
click at [313, 112] on div "true false true false Workflow Input Settings Inputs Run Code · Python Code Ste…" at bounding box center [271, 221] width 501 height 401
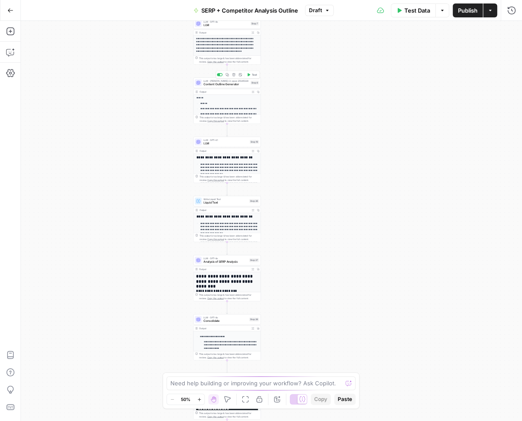
click at [239, 84] on span "Content Outline Generator" at bounding box center [225, 84] width 45 height 4
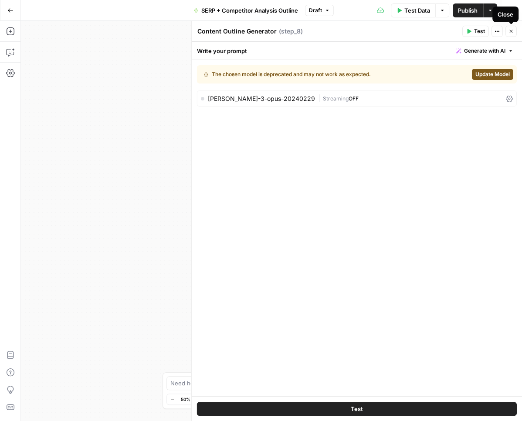
click at [512, 34] on icon "button" at bounding box center [510, 31] width 5 height 5
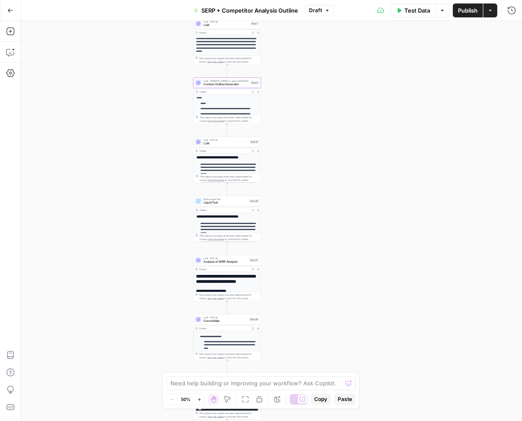
click at [228, 82] on span "Content Outline Generator" at bounding box center [225, 84] width 45 height 4
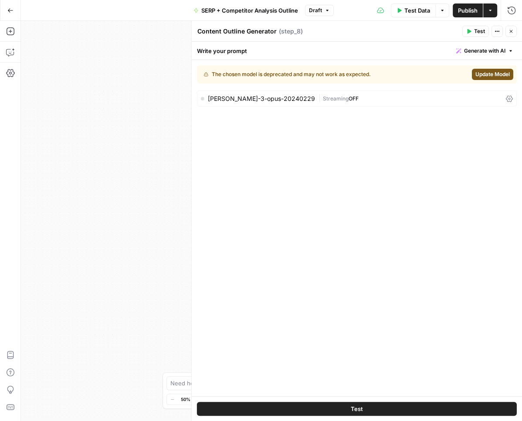
click at [492, 74] on span "Update Model" at bounding box center [492, 75] width 34 height 8
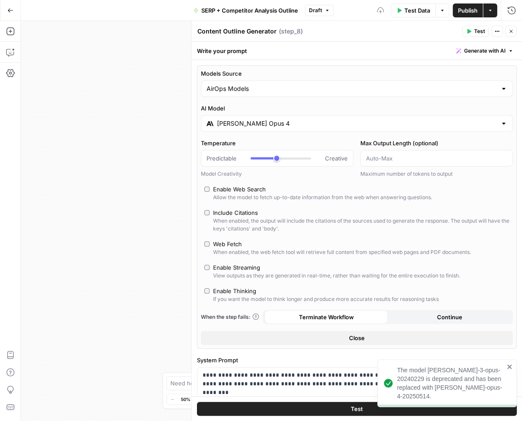
type input "***"
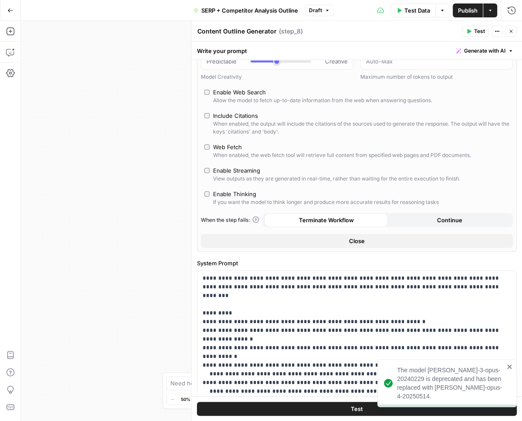
scroll to position [161, 0]
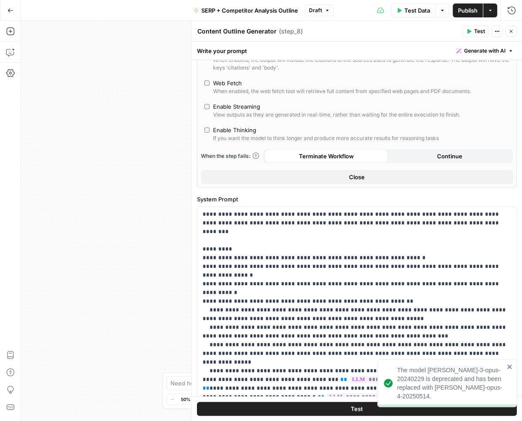
click at [341, 177] on button "Close" at bounding box center [357, 177] width 312 height 14
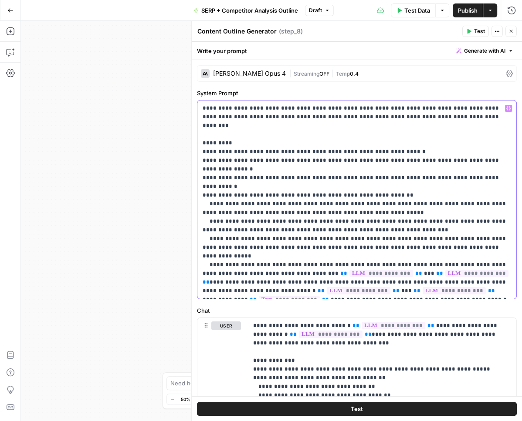
click at [266, 184] on p "**********" at bounding box center [356, 200] width 309 height 192
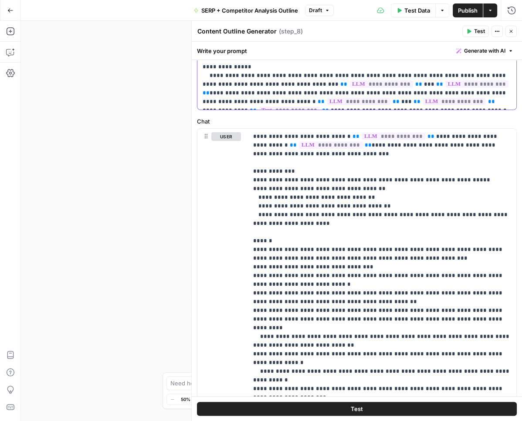
scroll to position [221, 0]
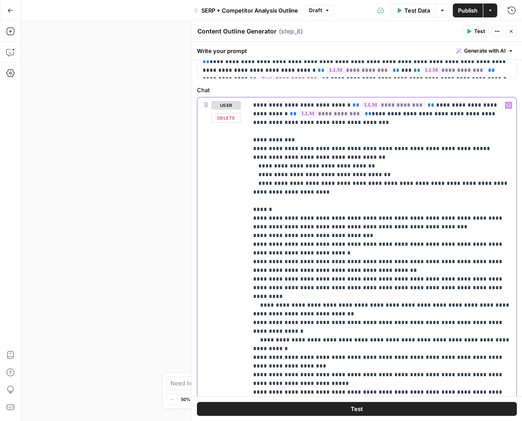
click at [302, 174] on p "**********" at bounding box center [382, 366] width 258 height 531
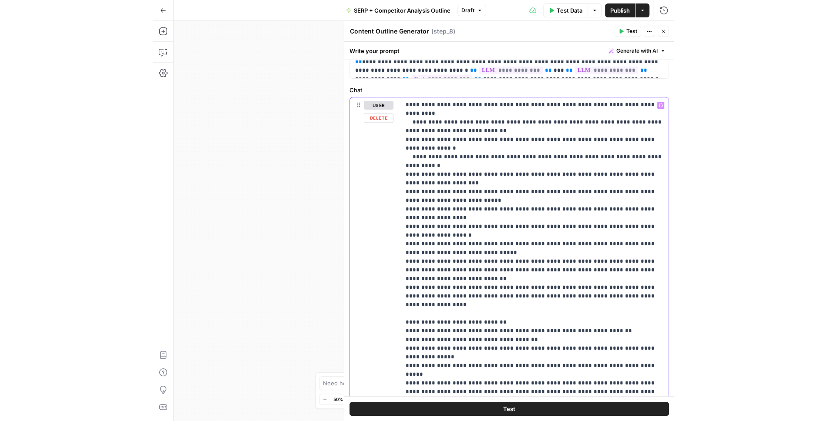
scroll to position [527, 0]
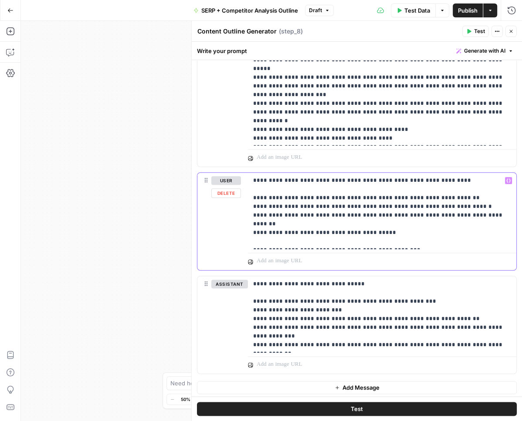
click at [305, 198] on p "**********" at bounding box center [382, 211] width 258 height 70
click at [304, 307] on p "**********" at bounding box center [382, 315] width 258 height 70
click at [158, 11] on div "Go Back SERP + Competitor Analysis Outline Draft Test Data Options Publish Acti…" at bounding box center [261, 10] width 522 height 20
click at [16, 7] on button "Go Back" at bounding box center [11, 11] width 16 height 16
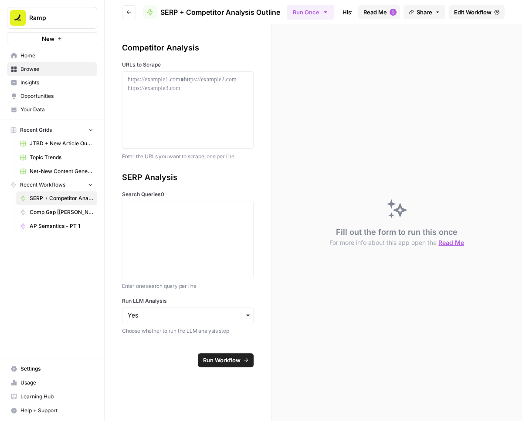
click at [125, 15] on button "Go back" at bounding box center [129, 12] width 14 height 14
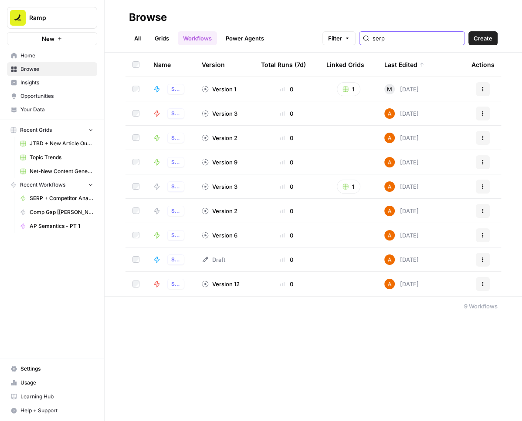
click at [418, 35] on input "serp" at bounding box center [416, 38] width 88 height 9
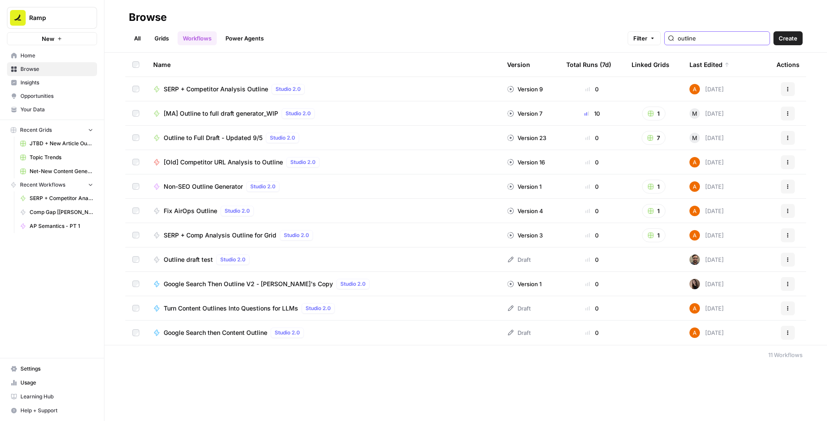
type input "outline"
click at [202, 138] on span "Outline to Full Draft - Updated 9/5" at bounding box center [213, 138] width 99 height 9
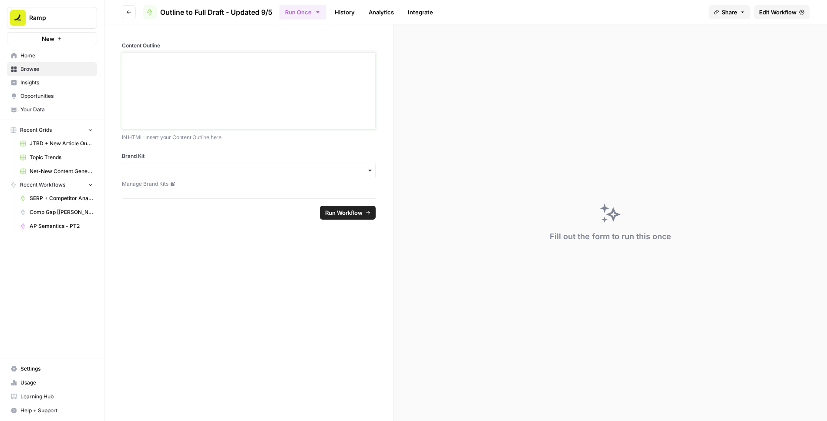
click at [350, 95] on div at bounding box center [249, 91] width 243 height 70
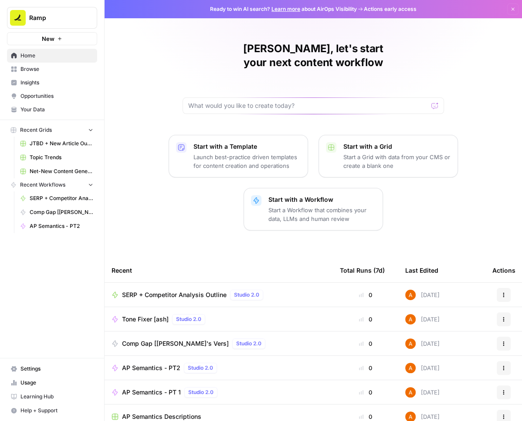
scroll to position [31, 0]
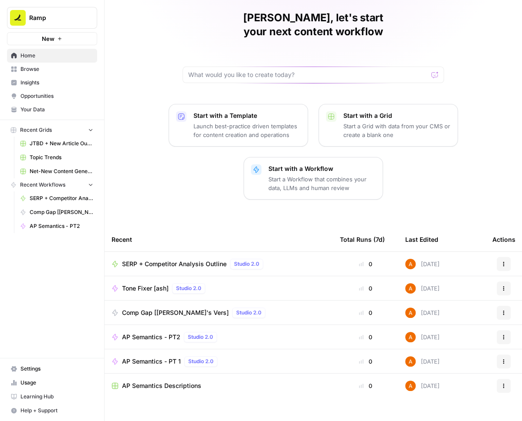
click at [148, 309] on span "Comp Gap [[PERSON_NAME]'s Vers]" at bounding box center [175, 313] width 107 height 9
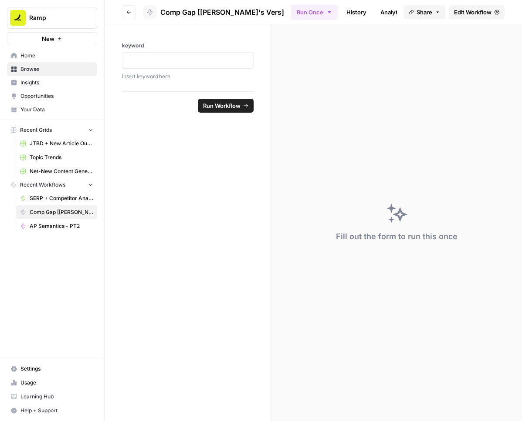
click at [470, 10] on span "Edit Workflow" at bounding box center [472, 12] width 37 height 9
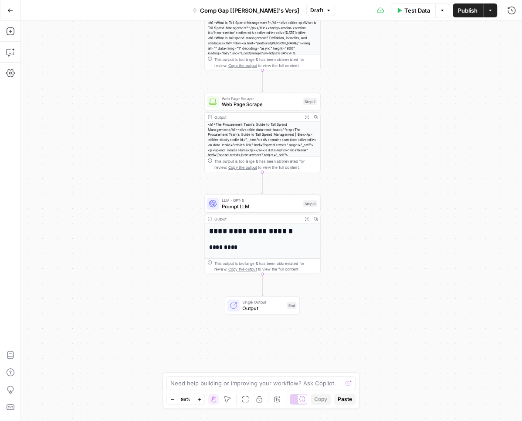
drag, startPoint x: 348, startPoint y: 212, endPoint x: 339, endPoint y: 123, distance: 89.3
click at [339, 123] on div "**********" at bounding box center [271, 221] width 501 height 401
click at [12, 31] on icon "button" at bounding box center [10, 31] width 9 height 9
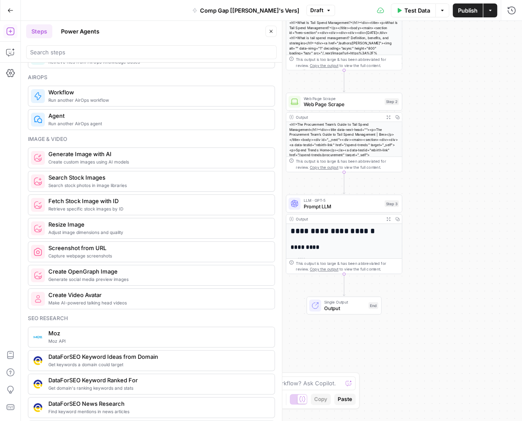
scroll to position [514, 0]
click at [84, 98] on span "Run another AirOps workflow" at bounding box center [157, 101] width 219 height 7
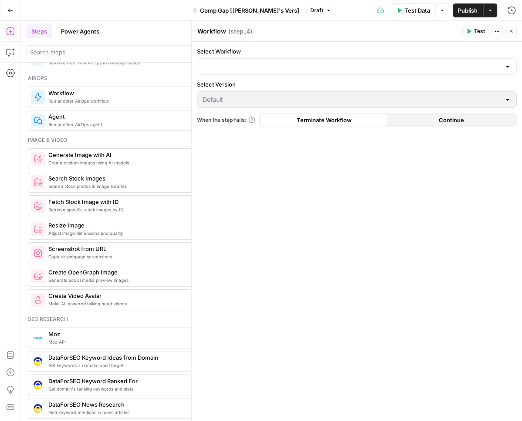
click at [361, 160] on div "Select Workflow Select Version Default When the step fails: Terminate Workflow …" at bounding box center [357, 232] width 330 height 380
click at [335, 67] on input "Select Workflow" at bounding box center [351, 66] width 298 height 9
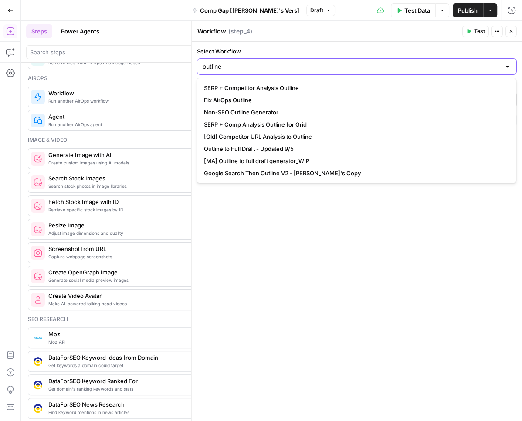
type input "outline"
click at [271, 150] on span "Outline to Full Draft - Updated 9/5" at bounding box center [354, 149] width 301 height 9
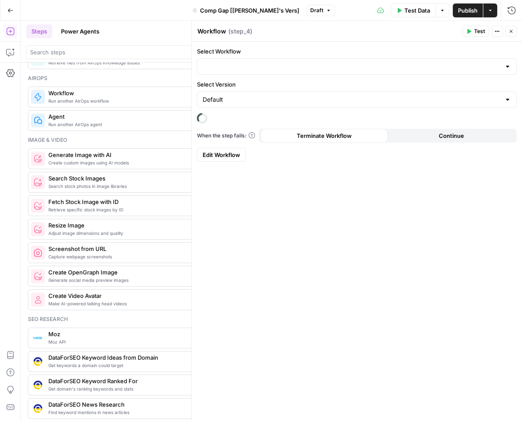
type input "Outline to Full Draft - Updated 9/5"
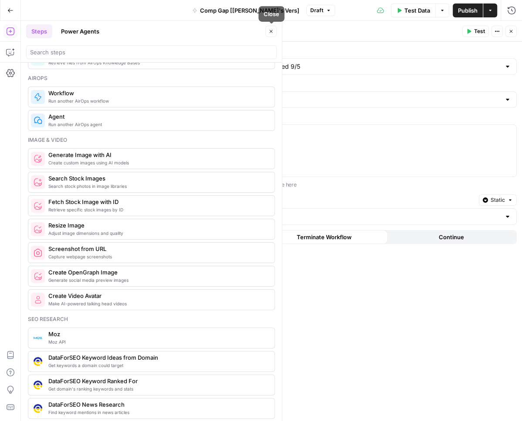
click at [270, 31] on icon "button" at bounding box center [270, 31] width 5 height 5
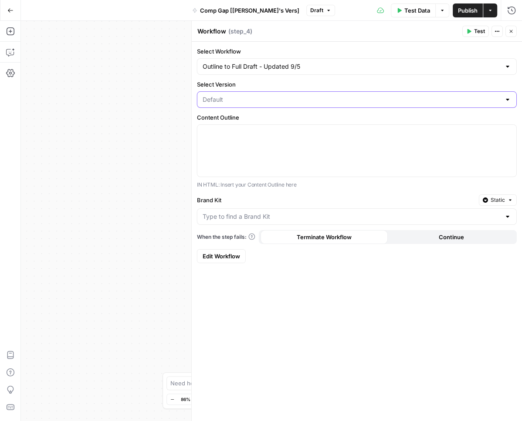
click at [266, 97] on input "Select Version" at bounding box center [351, 99] width 298 height 9
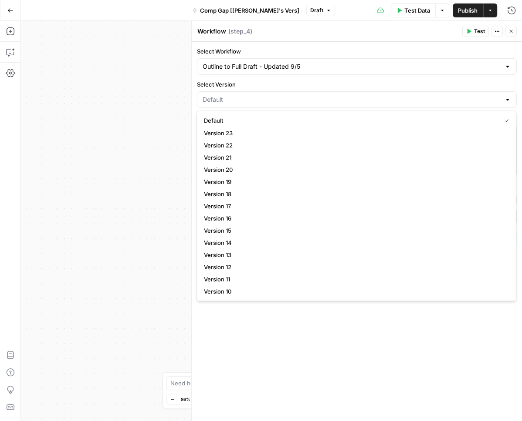
type input "Default"
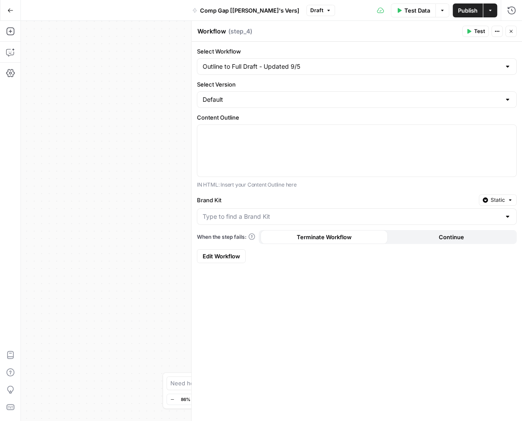
click at [267, 83] on label "Select Version" at bounding box center [357, 84] width 320 height 9
click at [267, 95] on input "Default" at bounding box center [351, 99] width 298 height 9
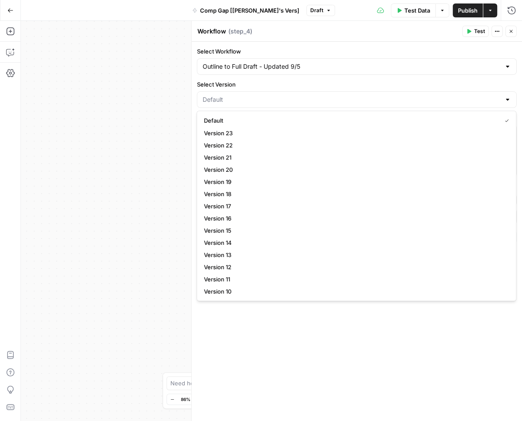
click at [234, 121] on span "Default" at bounding box center [350, 120] width 293 height 9
type input "Default"
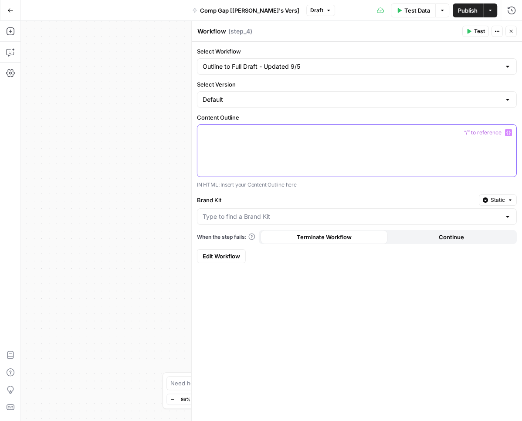
click at [244, 135] on p at bounding box center [356, 132] width 308 height 9
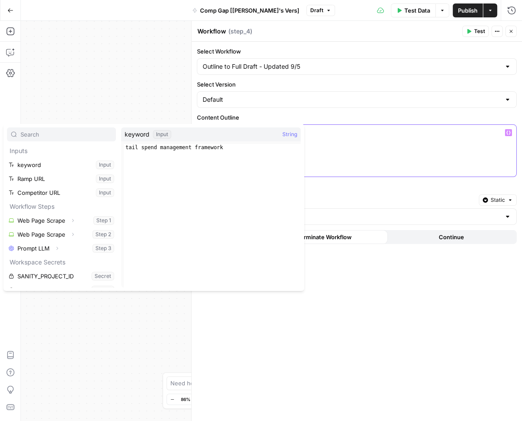
click at [323, 131] on p "*******" at bounding box center [356, 132] width 309 height 9
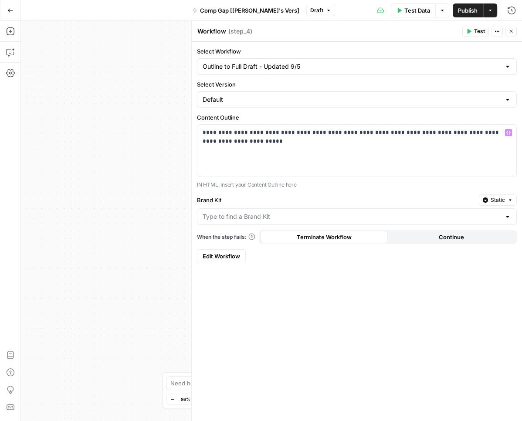
click at [322, 199] on label "Brand Kit" at bounding box center [336, 200] width 278 height 9
click at [322, 212] on input "Brand Kit" at bounding box center [351, 216] width 298 height 9
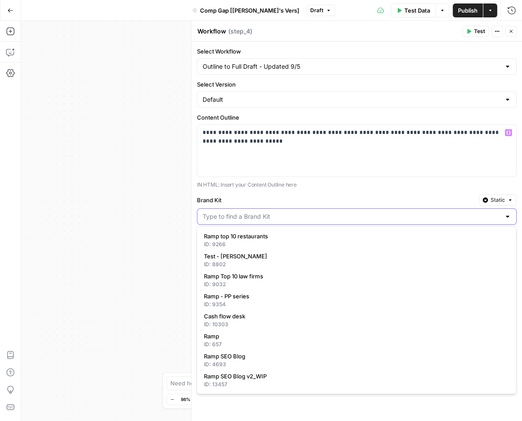
click at [310, 216] on input "Brand Kit" at bounding box center [351, 216] width 298 height 9
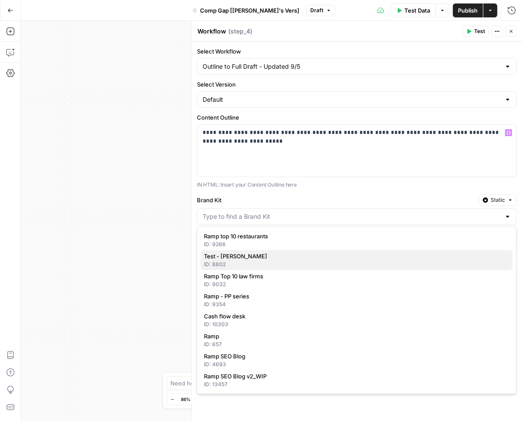
click at [283, 257] on span "Test - Ashley" at bounding box center [354, 256] width 301 height 9
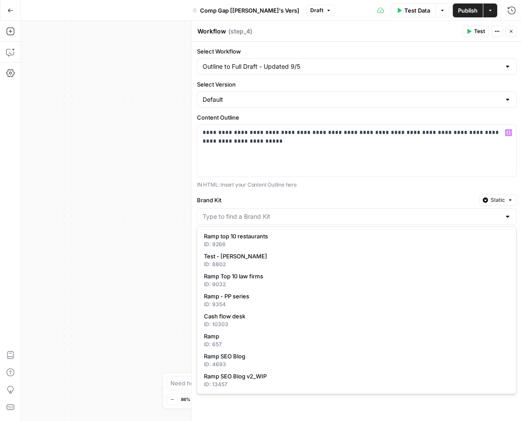
type input "Test - Ashley"
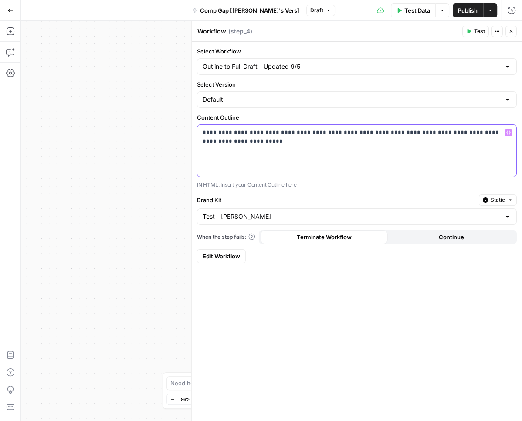
click at [404, 147] on div "**********" at bounding box center [356, 151] width 319 height 52
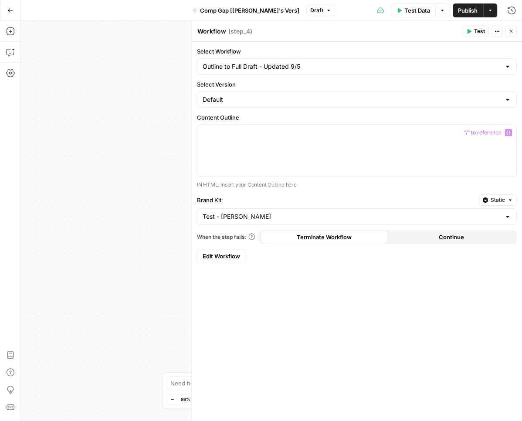
click at [357, 332] on div "Select Workflow Outline to Full Draft - Updated 9/5 Select Version Default Cont…" at bounding box center [357, 232] width 330 height 380
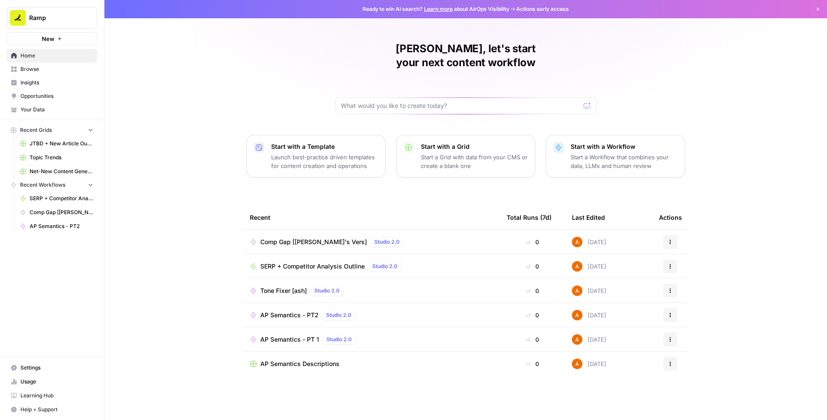
click at [311, 360] on span "AP Semantics Descriptions" at bounding box center [299, 364] width 79 height 9
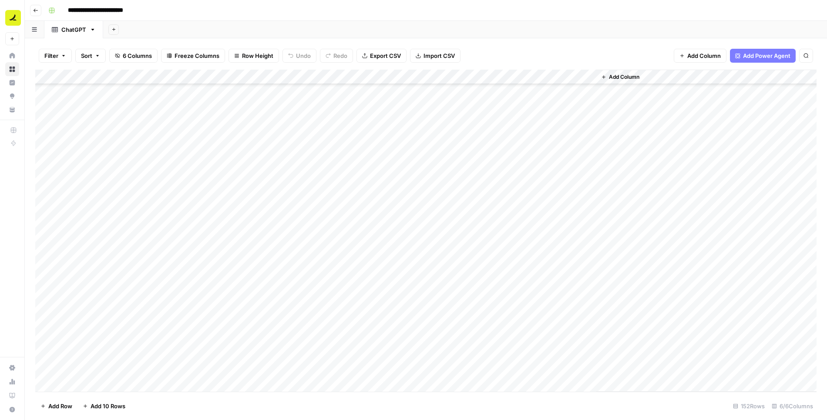
scroll to position [1956, 0]
click at [135, 7] on input "**********" at bounding box center [108, 10] width 88 height 14
click at [148, 10] on input "**********" at bounding box center [108, 10] width 88 height 14
type input "**********"
click at [226, 23] on div "Add Sheet" at bounding box center [465, 29] width 724 height 17
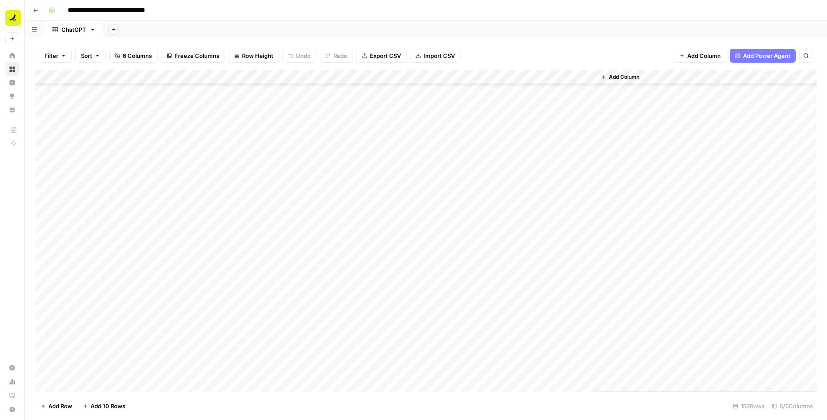
scroll to position [376, 0]
click at [94, 28] on icon "button" at bounding box center [93, 30] width 6 height 6
click at [118, 58] on span "Duplicate Sheet" at bounding box center [127, 58] width 42 height 9
click at [74, 31] on div "ChatGPT" at bounding box center [73, 29] width 25 height 9
click at [75, 29] on div "ChatGPT" at bounding box center [73, 29] width 25 height 9
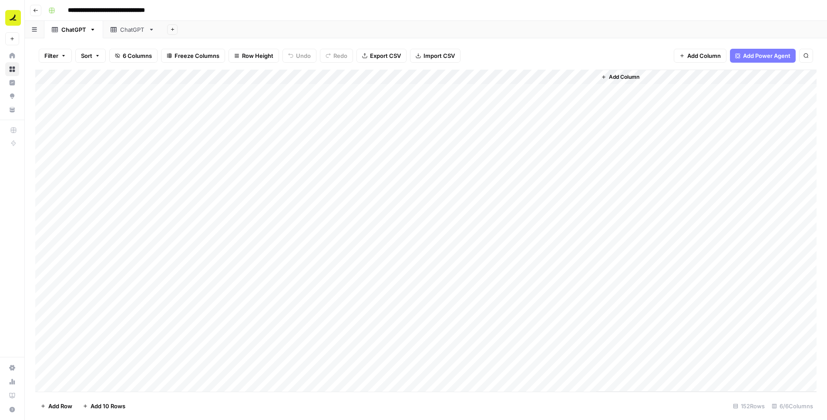
click at [75, 29] on div "ChatGPT" at bounding box center [73, 29] width 25 height 9
type input "*********"
click at [97, 30] on icon "button" at bounding box center [98, 30] width 6 height 6
click at [128, 57] on span "Duplicate Sheet" at bounding box center [132, 58] width 42 height 9
click at [131, 30] on div "ChatGPT" at bounding box center [137, 29] width 25 height 9
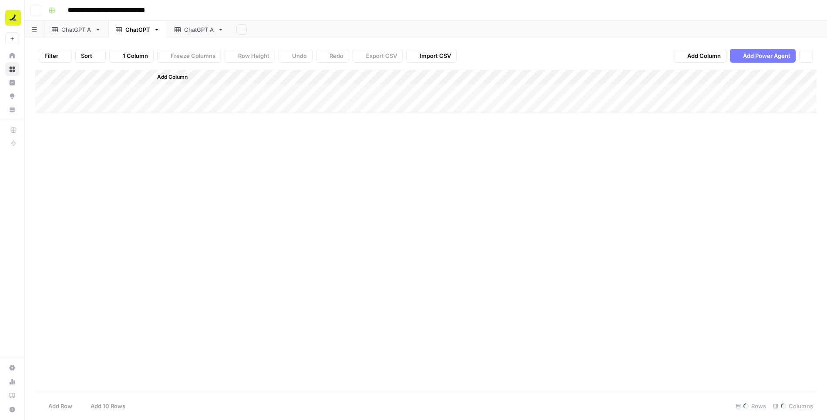
click at [131, 30] on div "ChatGPT" at bounding box center [137, 29] width 25 height 9
click at [148, 30] on input "*******" at bounding box center [138, 29] width 26 height 11
type input "*********"
click at [68, 31] on div "ChatGPT A" at bounding box center [76, 29] width 30 height 9
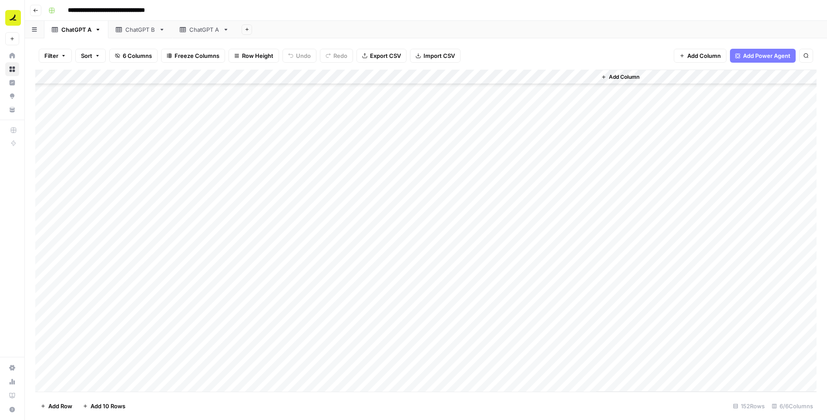
click at [276, 77] on div "Add Column" at bounding box center [426, 231] width 782 height 323
click at [199, 171] on span "Filter" at bounding box center [212, 169] width 76 height 9
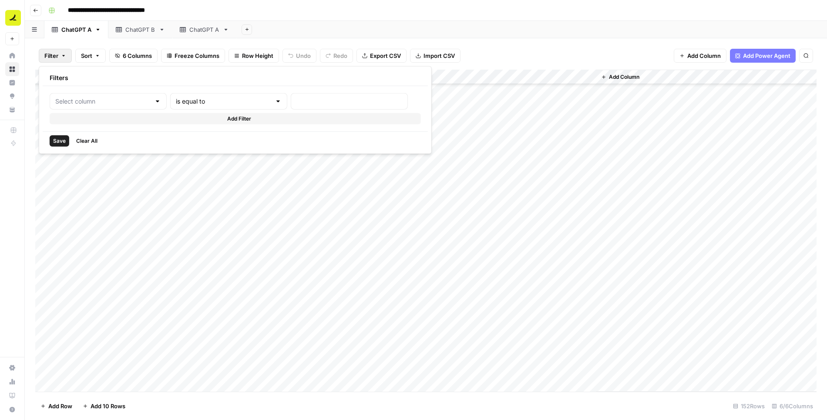
type input "Prompt"
click at [316, 102] on input "text" at bounding box center [373, 101] width 115 height 9
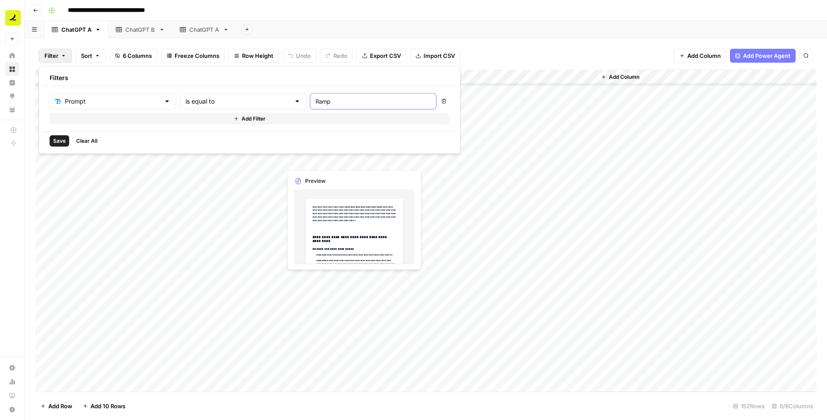
type input "Ramp"
click at [194, 100] on input "text" at bounding box center [237, 101] width 105 height 9
click at [187, 145] on span "contains" at bounding box center [203, 146] width 83 height 9
type input "contains"
click at [61, 139] on span "Save" at bounding box center [59, 141] width 13 height 8
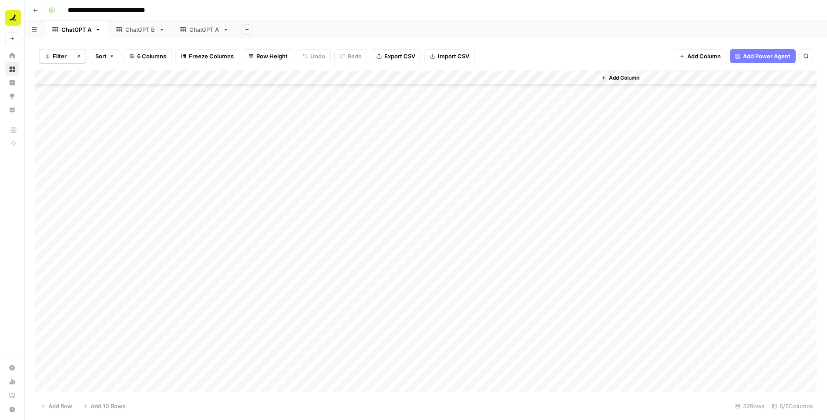
scroll to position [0, 0]
click at [79, 93] on div "Add Column" at bounding box center [426, 232] width 782 height 323
click at [533, 387] on div "Add Column" at bounding box center [426, 232] width 782 height 323
click at [138, 30] on div "ChatGPT B" at bounding box center [140, 29] width 30 height 9
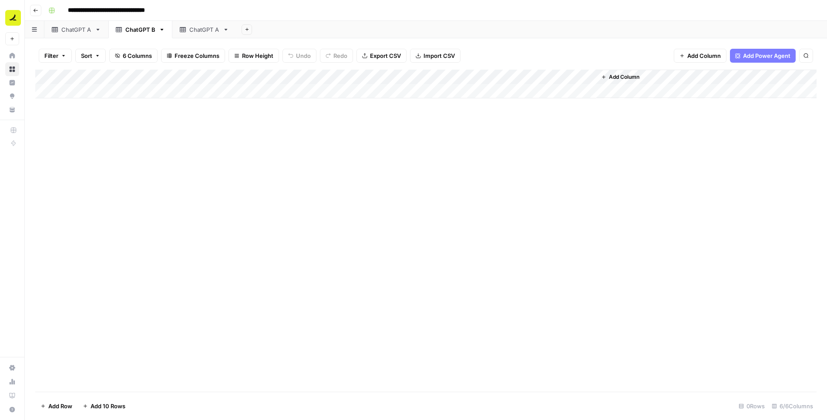
click at [96, 93] on div "Add Column" at bounding box center [426, 84] width 782 height 29
click at [218, 91] on div "Add Column" at bounding box center [426, 92] width 782 height 44
click at [81, 92] on div "Add Column" at bounding box center [426, 92] width 782 height 44
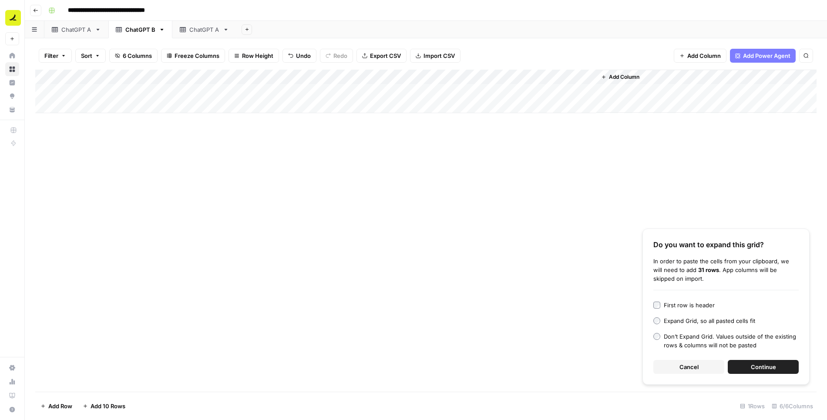
click at [777, 372] on button "Continue" at bounding box center [763, 367] width 71 height 14
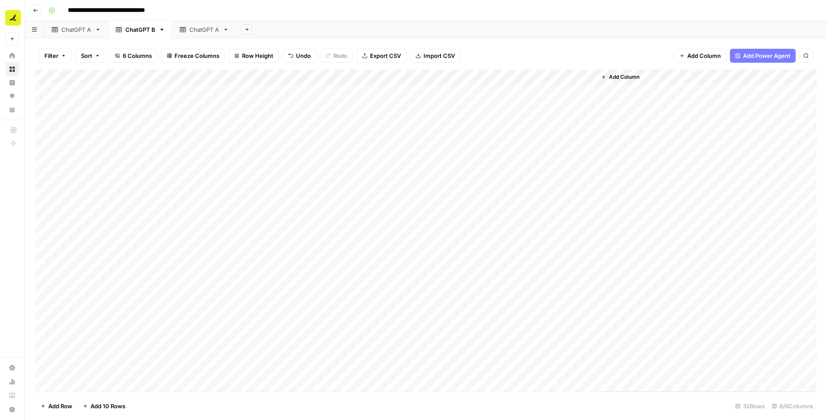
click at [84, 27] on div "ChatGPT A" at bounding box center [76, 29] width 30 height 9
click at [93, 89] on div "Add Column" at bounding box center [426, 232] width 782 height 323
click at [529, 384] on div "Add Column" at bounding box center [426, 232] width 782 height 323
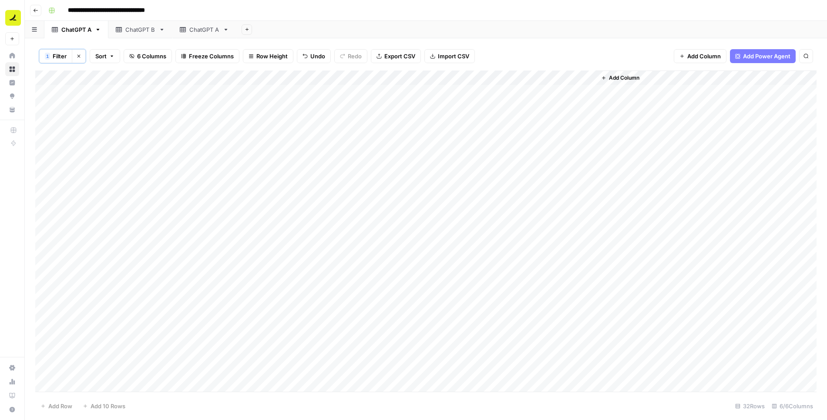
click at [79, 54] on icon "button" at bounding box center [78, 56] width 5 height 5
click at [235, 158] on div "Add Column" at bounding box center [426, 231] width 782 height 323
click at [84, 197] on div "Add Column" at bounding box center [426, 231] width 782 height 323
click at [47, 194] on div "Add Column" at bounding box center [426, 231] width 782 height 323
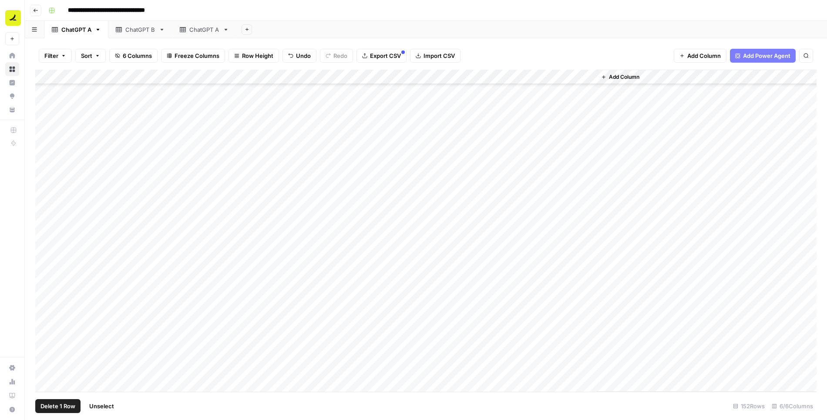
click at [45, 207] on div "Add Column" at bounding box center [426, 231] width 782 height 323
click at [47, 224] on div "Add Column" at bounding box center [426, 231] width 782 height 323
click at [47, 243] on div "Add Column" at bounding box center [426, 231] width 782 height 323
click at [47, 254] on div "Add Column" at bounding box center [426, 231] width 782 height 323
click at [47, 239] on div "Add Column" at bounding box center [426, 231] width 782 height 323
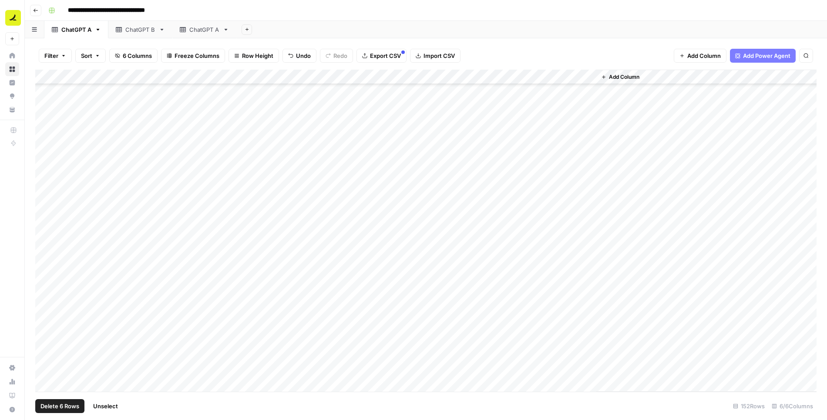
click at [46, 268] on div "Add Column" at bounding box center [426, 231] width 782 height 323
click at [46, 284] on div "Add Column" at bounding box center [426, 231] width 782 height 323
click at [46, 296] on div "Add Column" at bounding box center [426, 231] width 782 height 323
click at [59, 404] on span "Delete 8 Rows" at bounding box center [59, 406] width 39 height 9
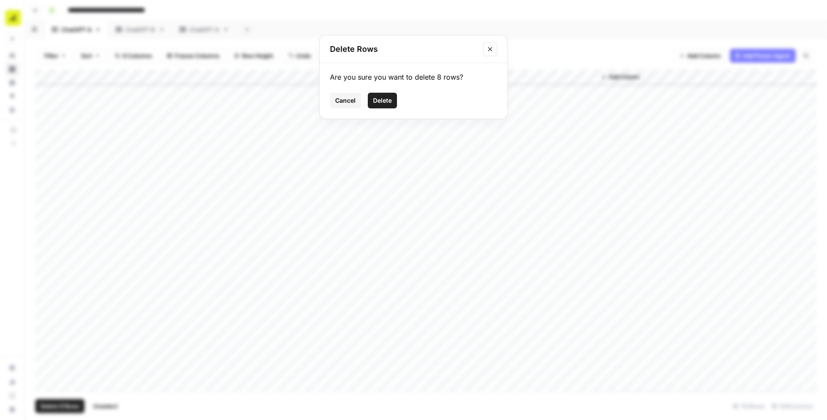
click at [389, 105] on button "Delete" at bounding box center [382, 101] width 29 height 16
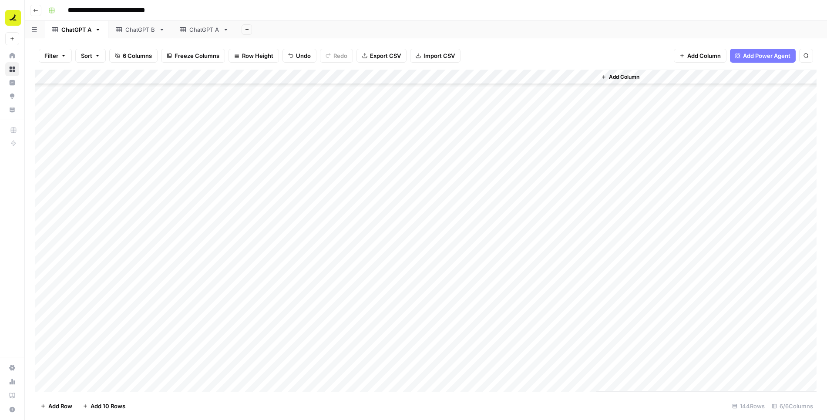
scroll to position [976, 0]
click at [44, 167] on div "Add Column" at bounding box center [426, 231] width 782 height 323
click at [44, 183] on div "Add Column" at bounding box center [426, 231] width 782 height 323
click at [44, 196] on div "Add Column" at bounding box center [426, 231] width 782 height 323
click at [46, 212] on div "Add Column" at bounding box center [426, 231] width 782 height 323
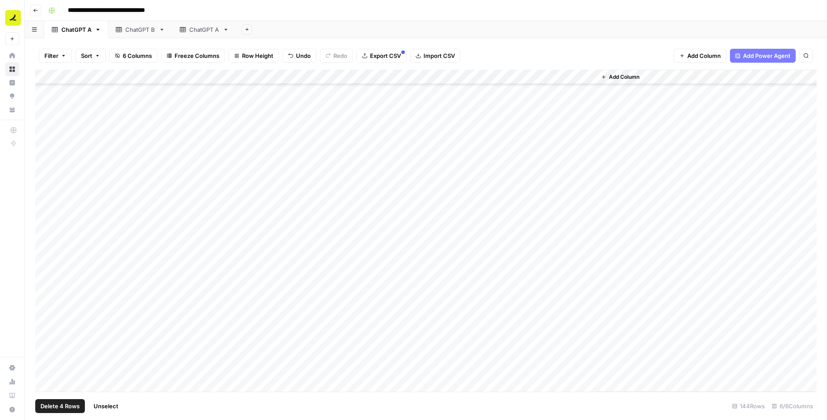
click at [46, 224] on div "Add Column" at bounding box center [426, 231] width 782 height 323
click at [47, 241] on div "Add Column" at bounding box center [426, 231] width 782 height 323
click at [47, 253] on div "Add Column" at bounding box center [426, 231] width 782 height 323
click at [47, 268] on div "Add Column" at bounding box center [426, 231] width 782 height 323
click at [60, 406] on span "Delete 8 Rows" at bounding box center [59, 406] width 39 height 9
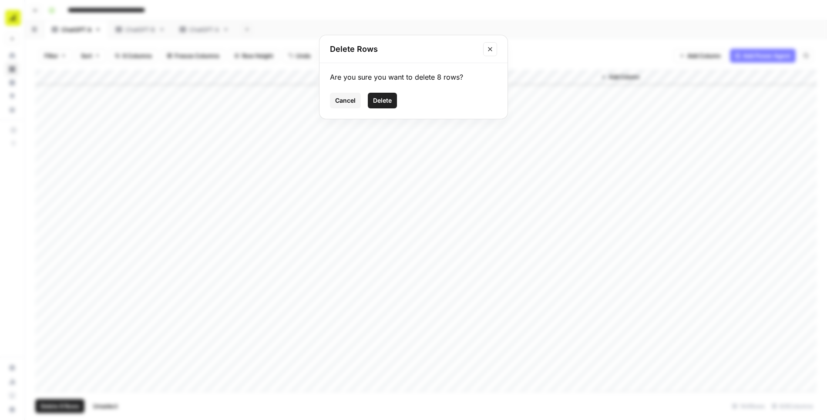
click at [377, 105] on button "Delete" at bounding box center [382, 101] width 29 height 16
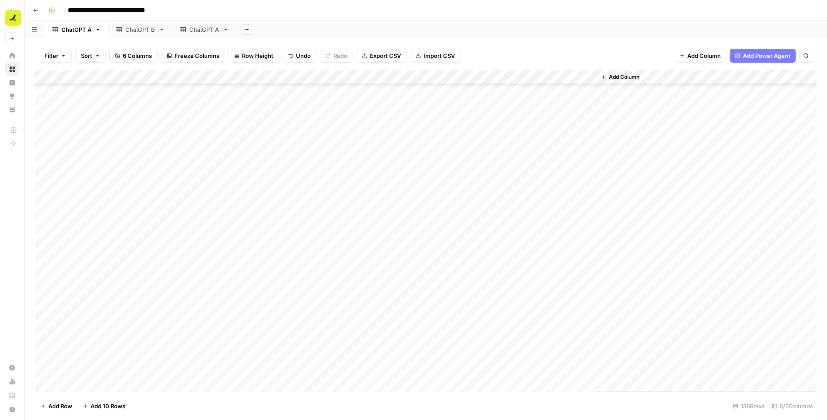
scroll to position [1307, 0]
click at [44, 161] on div "Add Column" at bounding box center [426, 231] width 782 height 323
click at [47, 177] on div "Add Column" at bounding box center [426, 231] width 782 height 323
click at [47, 191] on div "Add Column" at bounding box center [426, 231] width 782 height 323
click at [47, 209] on div "Add Column" at bounding box center [426, 231] width 782 height 323
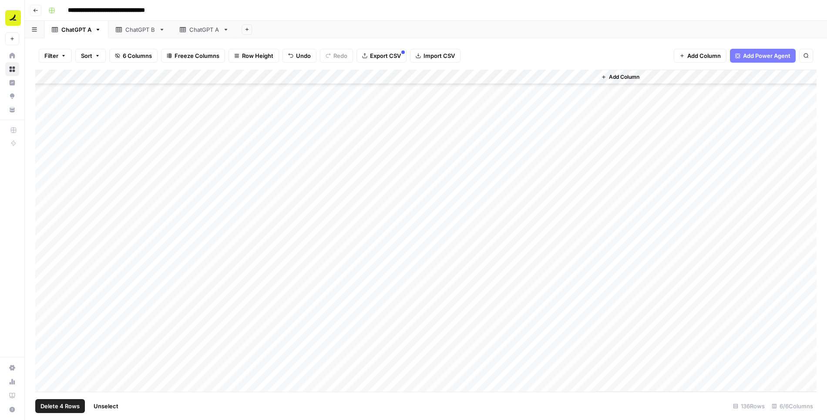
click at [47, 216] on div "Add Column" at bounding box center [426, 231] width 782 height 323
click at [46, 232] on div "Add Column" at bounding box center [426, 231] width 782 height 323
click at [46, 241] on div "Add Column" at bounding box center [426, 231] width 782 height 323
click at [46, 252] on div "Add Column" at bounding box center [426, 231] width 782 height 323
click at [47, 266] on div "Add Column" at bounding box center [426, 231] width 782 height 323
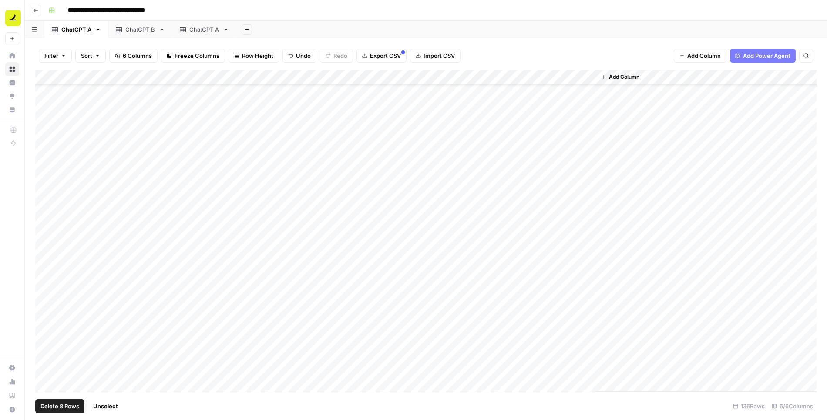
click at [57, 405] on span "Delete 8 Rows" at bounding box center [59, 406] width 39 height 9
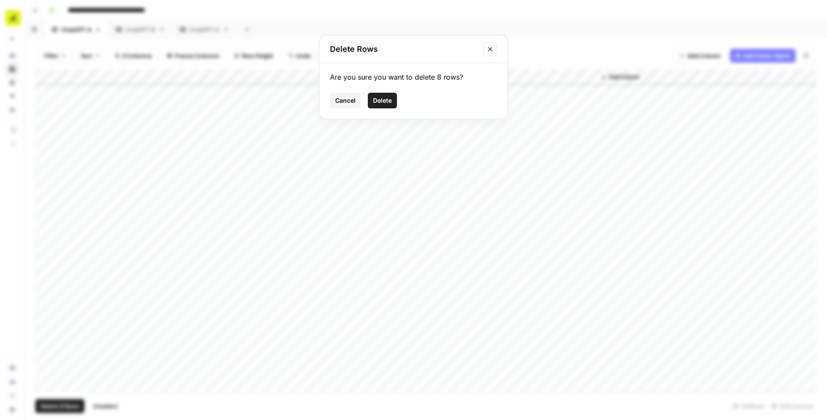
click at [378, 99] on span "Delete" at bounding box center [382, 100] width 19 height 9
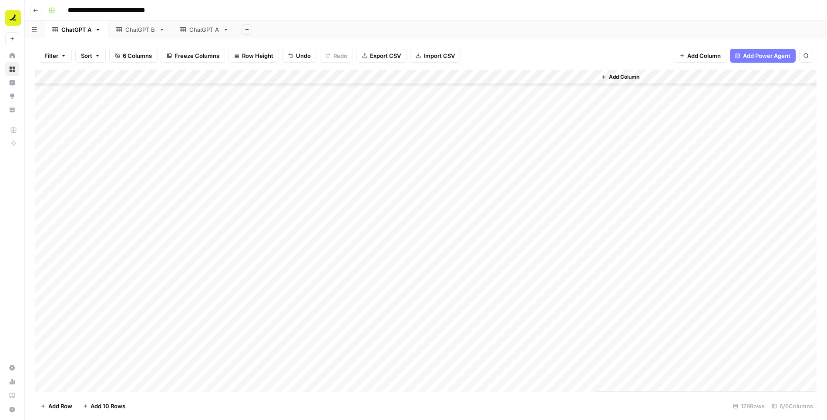
scroll to position [1600, 0]
click at [44, 224] on div "Add Column" at bounding box center [426, 231] width 782 height 323
click at [44, 235] on div "Add Column" at bounding box center [426, 231] width 782 height 323
click at [47, 256] on div "Add Column" at bounding box center [426, 231] width 782 height 323
click at [47, 271] on div "Add Column" at bounding box center [426, 231] width 782 height 323
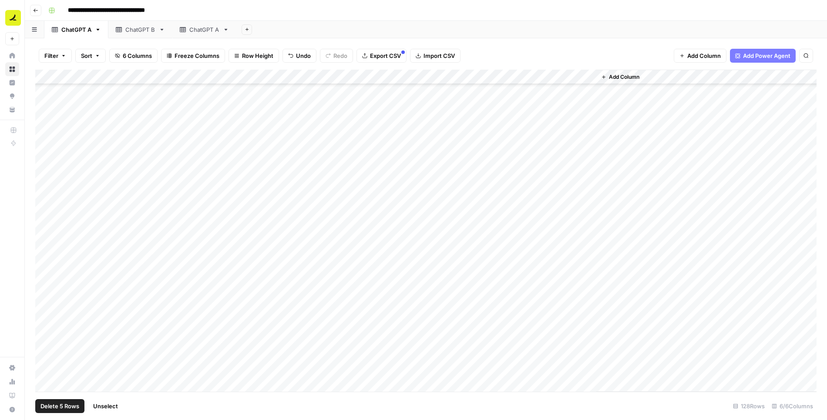
click at [47, 282] on div "Add Column" at bounding box center [426, 231] width 782 height 323
click at [47, 295] on div "Add Column" at bounding box center [426, 231] width 782 height 323
click at [47, 317] on div "Add Column" at bounding box center [426, 231] width 782 height 323
click at [47, 328] on div "Add Column" at bounding box center [426, 231] width 782 height 323
click at [45, 311] on div "Add Column" at bounding box center [426, 231] width 782 height 323
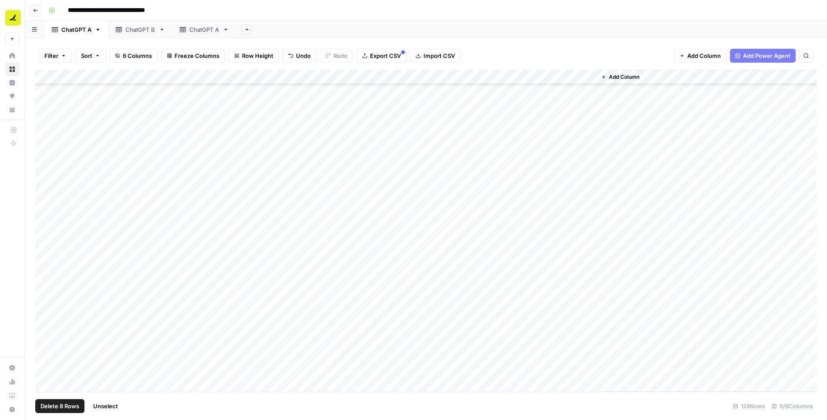
click at [58, 405] on span "Delete 8 Rows" at bounding box center [59, 406] width 39 height 9
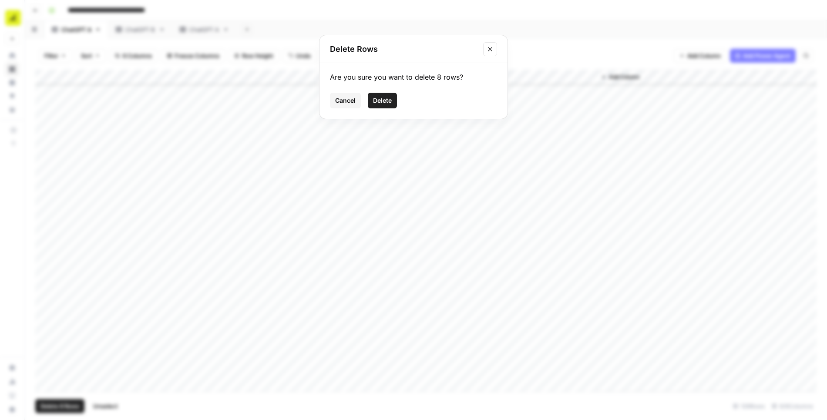
click at [377, 101] on span "Delete" at bounding box center [382, 100] width 19 height 9
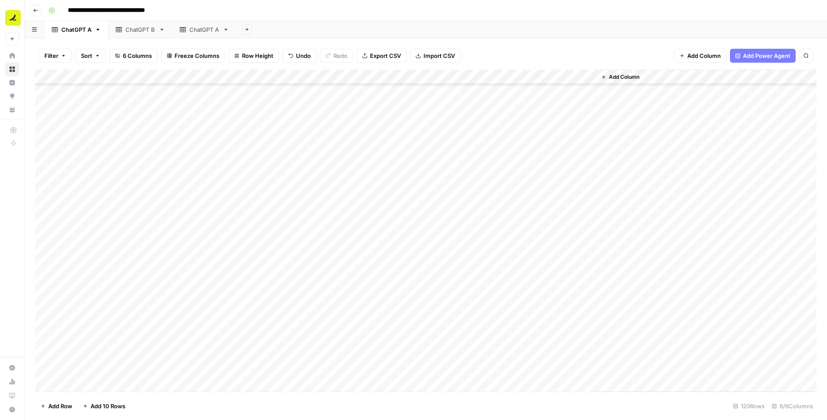
click at [203, 259] on div "Add Column" at bounding box center [426, 231] width 782 height 323
click at [139, 30] on div "ChatGPT B" at bounding box center [140, 29] width 30 height 9
click at [203, 31] on div "ChatGPT A" at bounding box center [204, 29] width 30 height 9
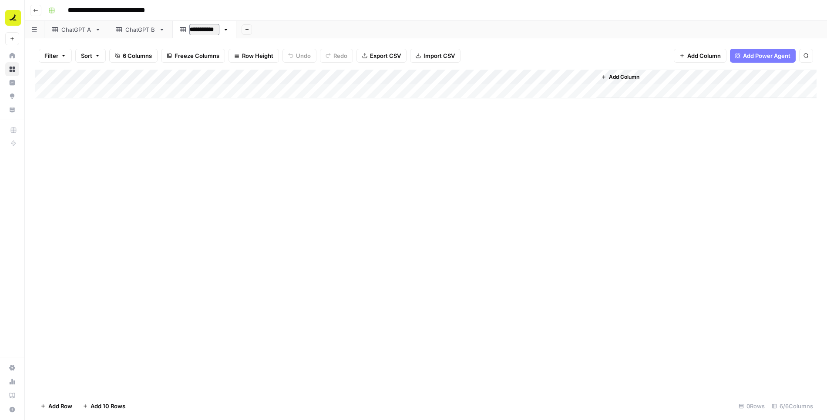
type input "**********"
click at [94, 89] on div "Add Column" at bounding box center [426, 84] width 782 height 29
click at [430, 91] on div "Add Column" at bounding box center [426, 92] width 782 height 44
click at [427, 58] on span "Import CSV" at bounding box center [439, 55] width 31 height 9
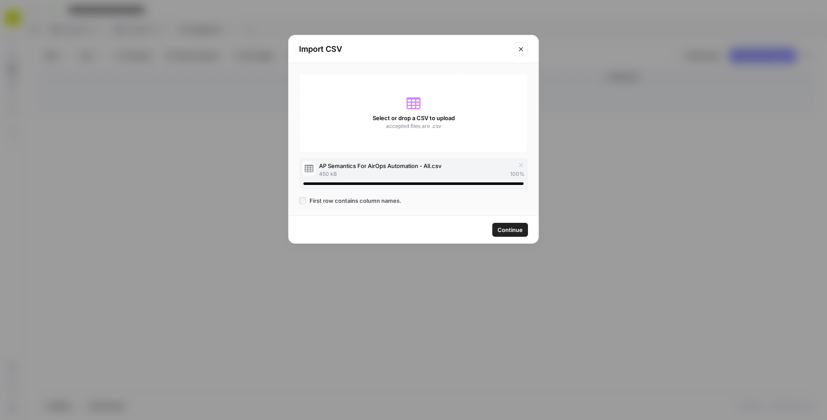
click at [513, 227] on span "Continue" at bounding box center [510, 230] width 25 height 9
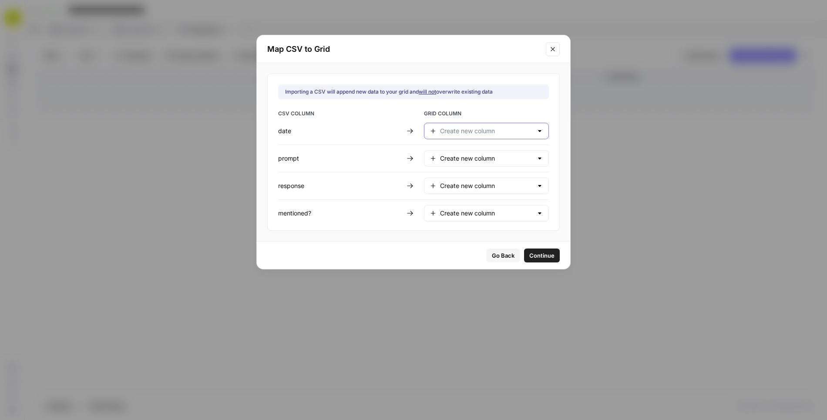
click at [456, 131] on input "text" at bounding box center [486, 131] width 93 height 9
click at [457, 152] on span "Week" at bounding box center [478, 152] width 75 height 9
type input "Week"
click at [461, 158] on input "text" at bounding box center [486, 158] width 93 height 9
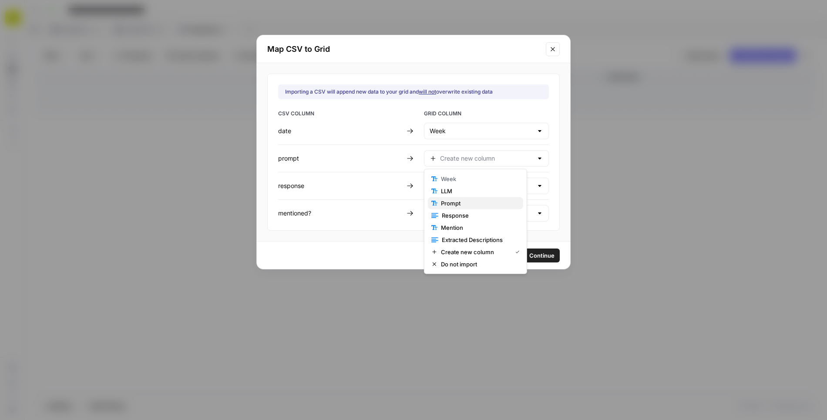
click at [461, 198] on button "Prompt" at bounding box center [475, 203] width 95 height 12
type input "Prompt"
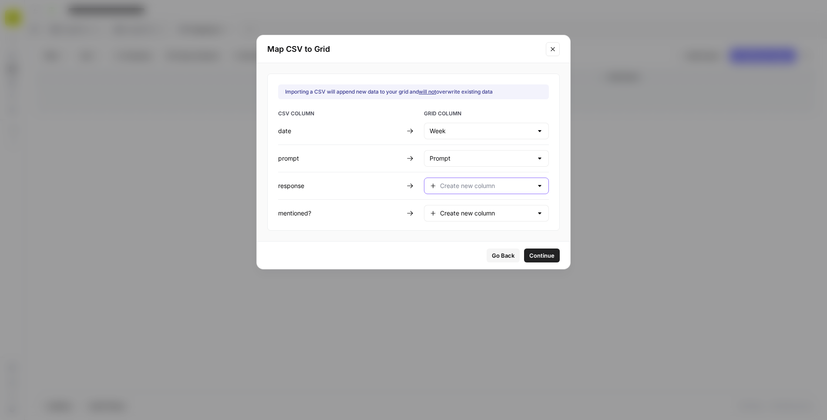
click at [458, 182] on input "text" at bounding box center [486, 186] width 93 height 9
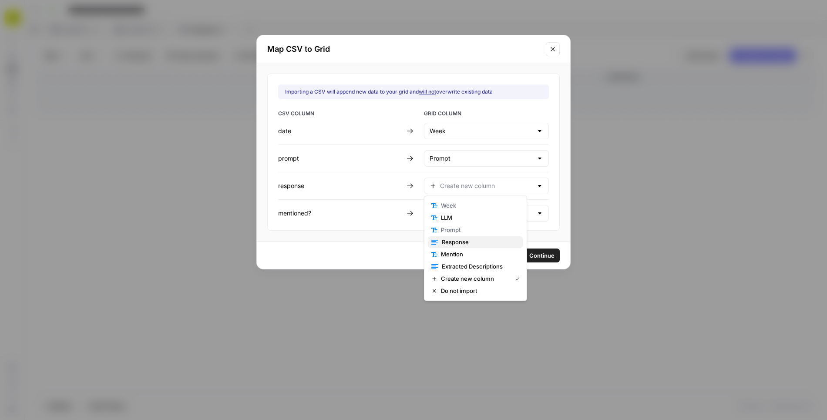
click at [465, 240] on span "Response" at bounding box center [479, 242] width 74 height 9
type input "Response"
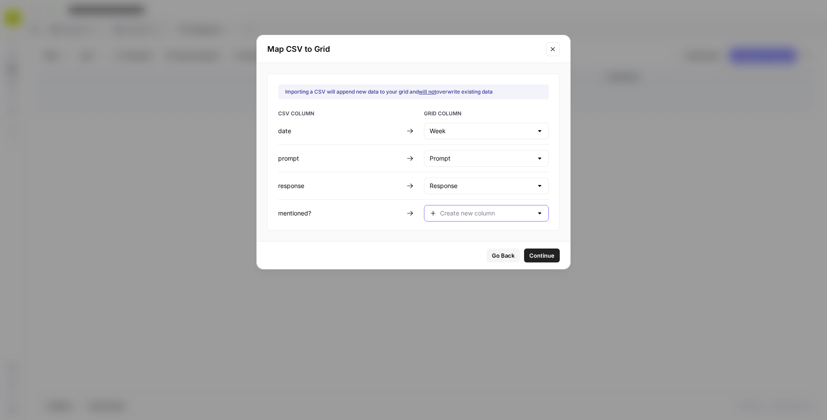
click at [458, 211] on input "text" at bounding box center [486, 213] width 93 height 9
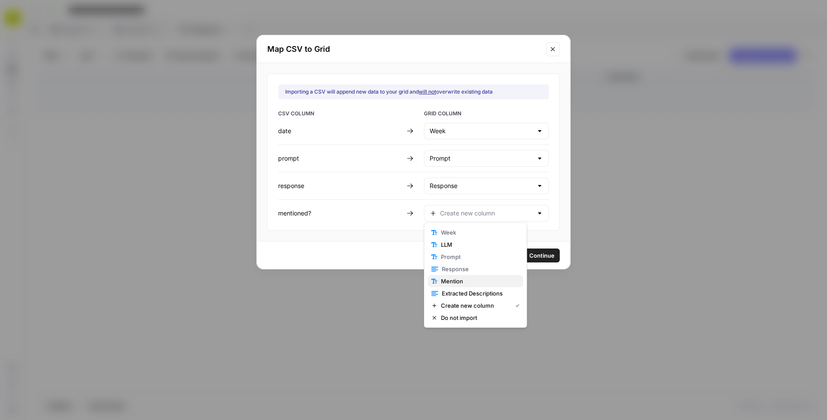
click at [456, 278] on span "Mention" at bounding box center [478, 281] width 75 height 9
type input "Mention"
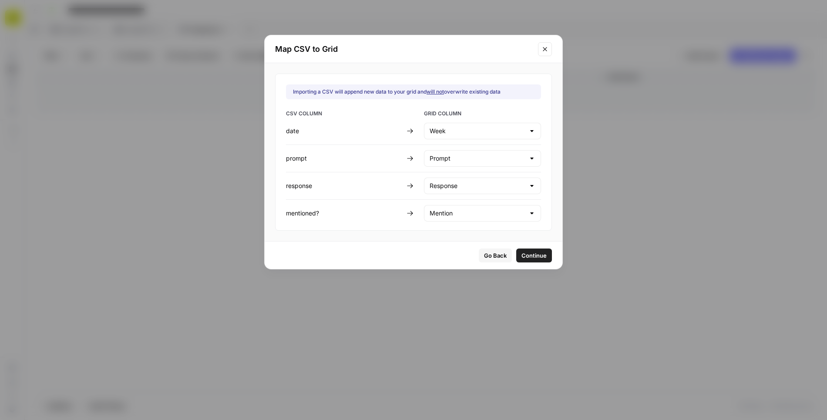
click at [522, 252] on span "Continue" at bounding box center [534, 255] width 25 height 9
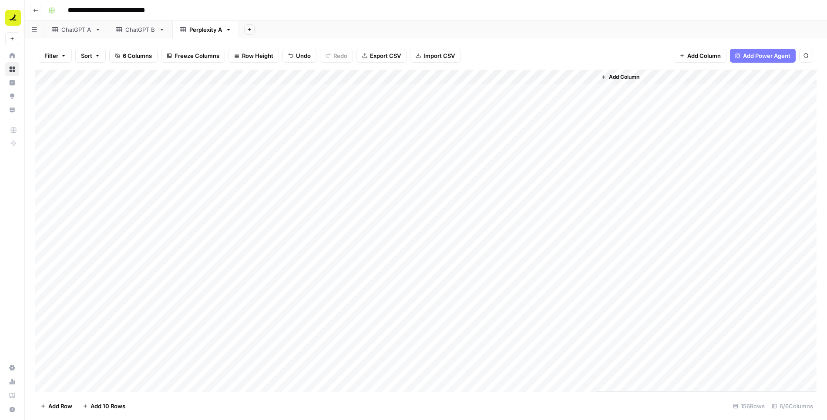
click at [46, 92] on div "Add Column" at bounding box center [426, 231] width 782 height 323
click at [62, 406] on span "Delete 1 Row" at bounding box center [57, 406] width 35 height 9
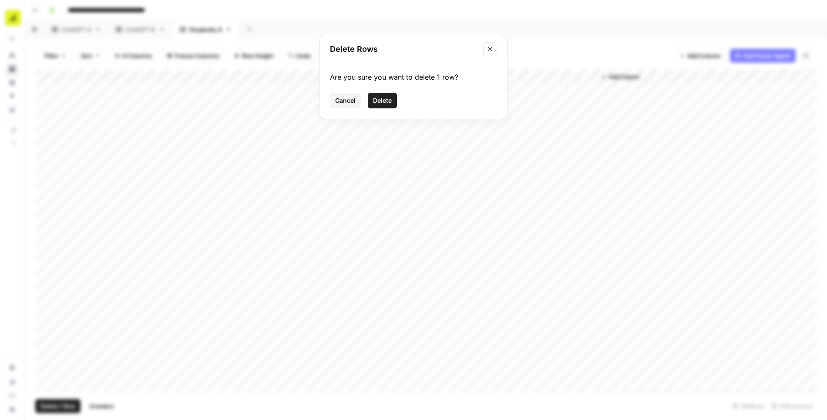
click at [391, 98] on span "Delete" at bounding box center [382, 100] width 19 height 9
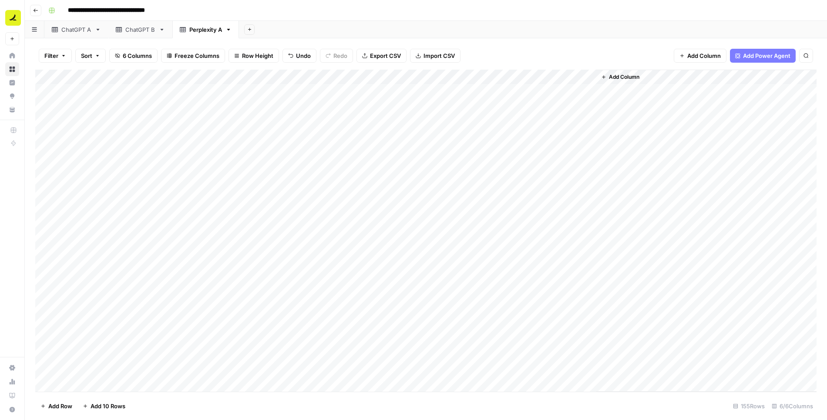
click at [138, 95] on div "Add Column" at bounding box center [426, 231] width 782 height 323
type textarea "**********"
click at [145, 88] on div "Add Column" at bounding box center [426, 231] width 782 height 323
drag, startPoint x: 156, startPoint y: 99, endPoint x: 143, endPoint y: 374, distance: 275.9
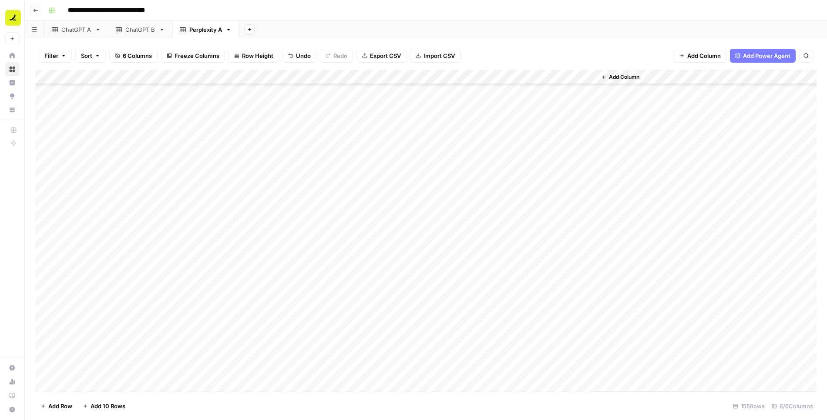
click at [143, 374] on div "Add Column" at bounding box center [426, 231] width 782 height 323
click at [334, 95] on div "Add Column" at bounding box center [426, 231] width 782 height 323
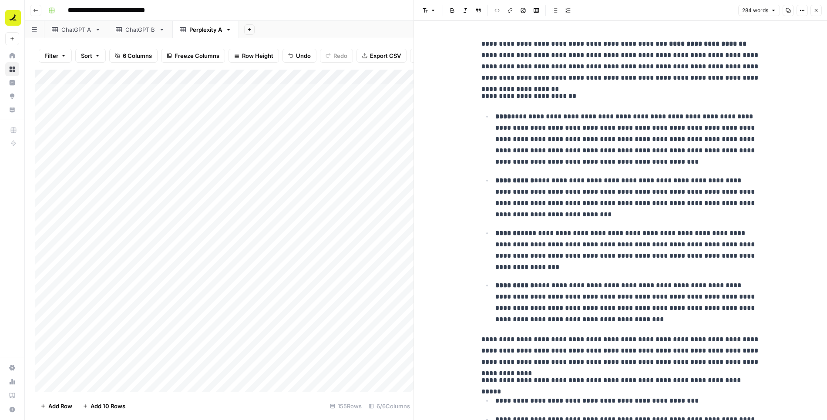
click at [815, 14] on button "Close" at bounding box center [816, 10] width 11 height 11
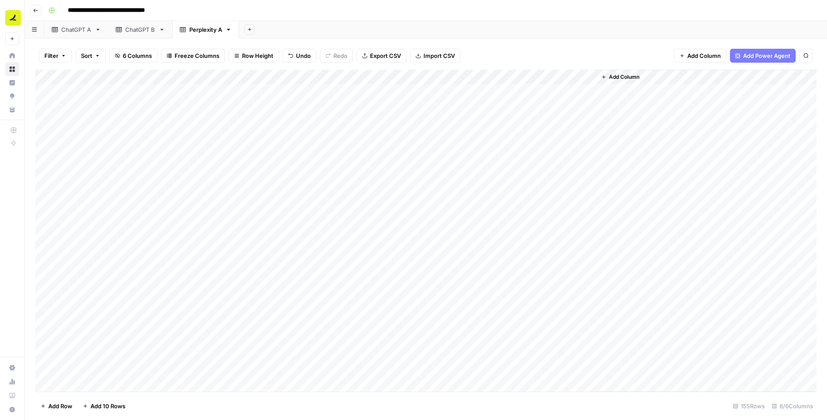
click at [516, 89] on div "Add Column" at bounding box center [426, 231] width 782 height 323
click at [227, 31] on icon "button" at bounding box center [229, 30] width 6 height 6
click at [260, 56] on span "Duplicate Sheet" at bounding box center [263, 58] width 42 height 9
type input "**********"
click at [280, 31] on div "Perplexity A" at bounding box center [272, 29] width 33 height 9
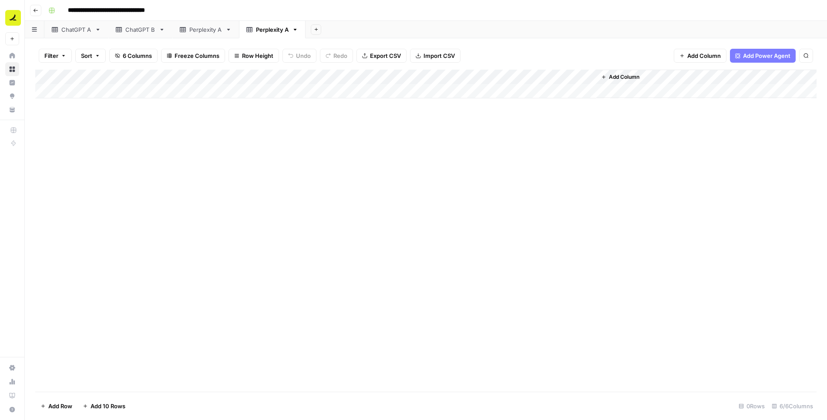
click at [280, 31] on div "Perplexity A" at bounding box center [272, 29] width 33 height 9
type input "**********"
click at [191, 30] on div "Perplexity A" at bounding box center [205, 29] width 33 height 9
click at [274, 75] on div "Add Column" at bounding box center [426, 231] width 782 height 323
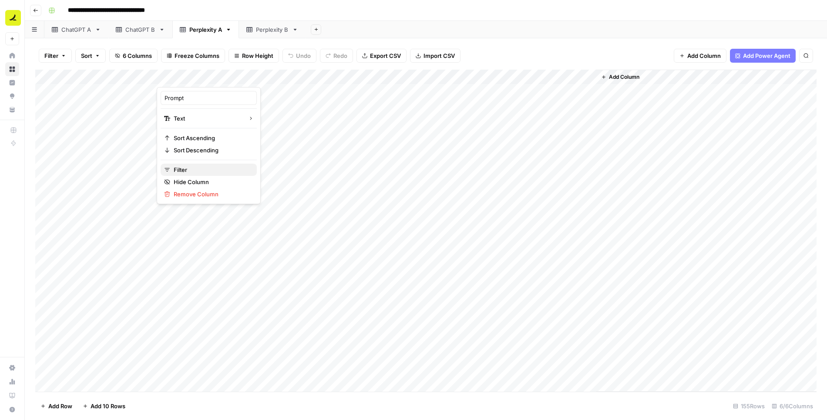
click at [192, 169] on span "Filter" at bounding box center [212, 169] width 76 height 9
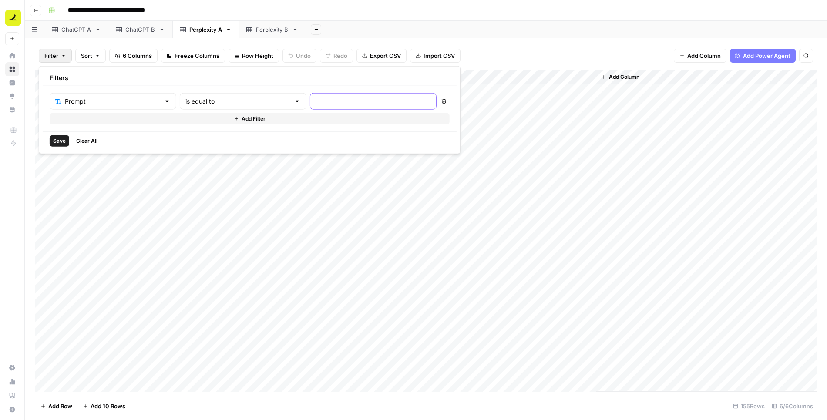
click at [328, 101] on input "text" at bounding box center [373, 101] width 115 height 9
type input "ramp"
click at [199, 98] on input "text" at bounding box center [237, 101] width 105 height 9
click at [194, 144] on span "contains" at bounding box center [203, 146] width 83 height 9
type input "contains"
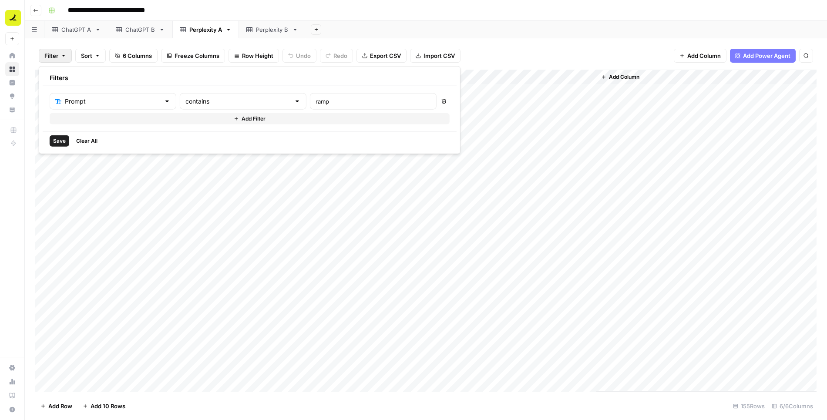
click at [61, 137] on span "Save" at bounding box center [59, 141] width 13 height 8
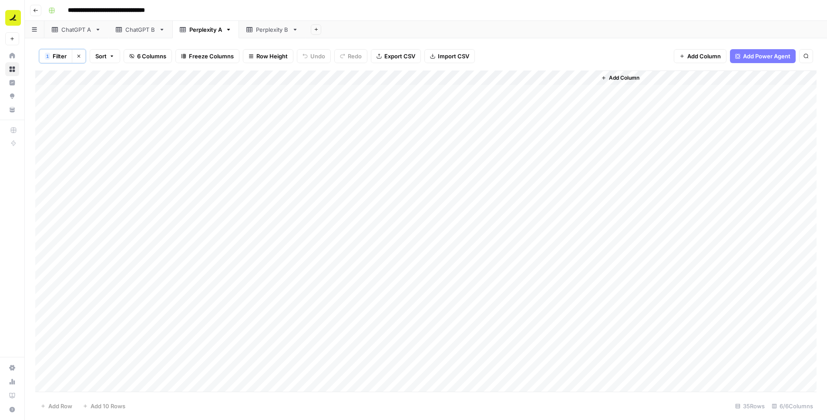
click at [81, 94] on div "Add Column" at bounding box center [426, 232] width 782 height 323
click at [78, 58] on icon "button" at bounding box center [78, 56] width 5 height 5
click at [219, 135] on div "Add Column" at bounding box center [426, 231] width 782 height 323
click at [314, 28] on icon "button" at bounding box center [316, 29] width 5 height 5
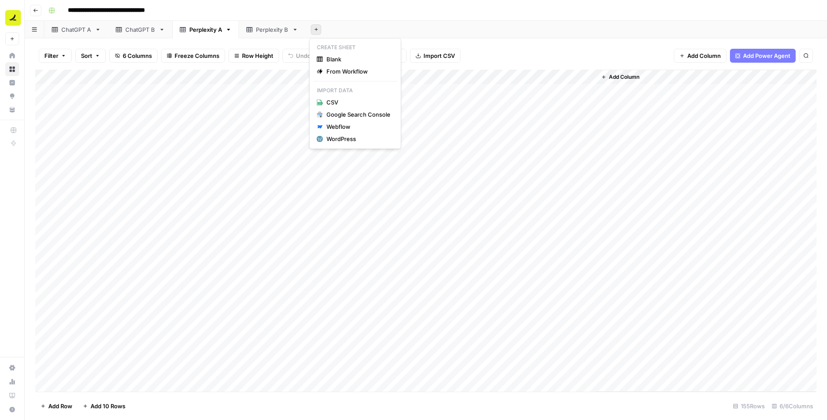
click at [359, 30] on div "Add Sheet" at bounding box center [567, 29] width 522 height 17
click at [281, 30] on div "Perplexity B" at bounding box center [272, 29] width 33 height 9
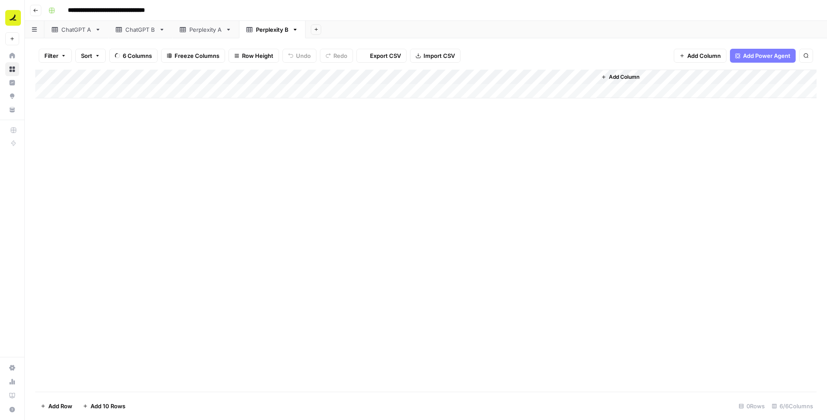
click at [295, 30] on icon "button" at bounding box center [295, 30] width 6 height 6
click at [321, 56] on span "Duplicate Sheet" at bounding box center [329, 58] width 42 height 9
click at [329, 27] on div "Perplexity B" at bounding box center [339, 29] width 33 height 9
type input "*********"
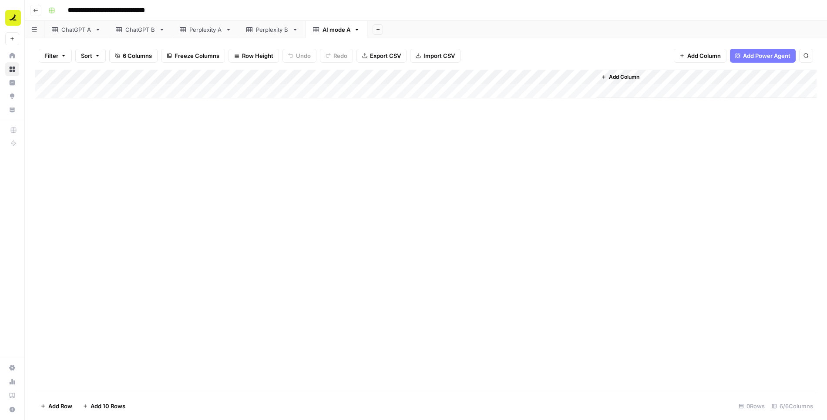
click at [84, 92] on div "Add Column" at bounding box center [426, 84] width 782 height 29
click at [572, 26] on div "Add Sheet" at bounding box center [597, 29] width 460 height 17
click at [434, 61] on button "Import CSV" at bounding box center [435, 56] width 51 height 14
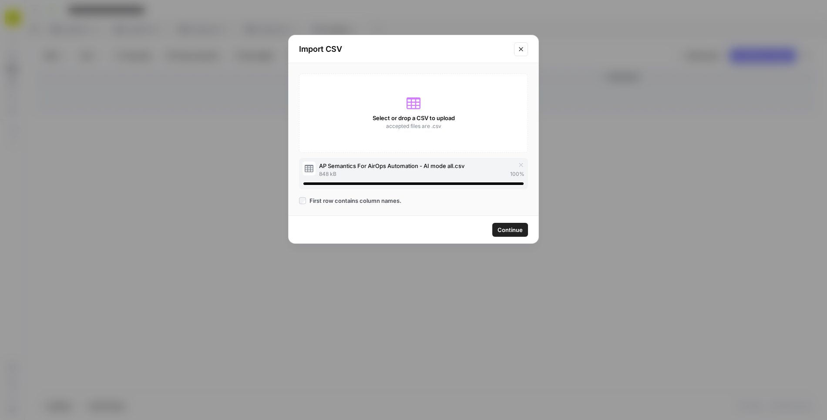
click at [516, 228] on span "Continue" at bounding box center [510, 230] width 25 height 9
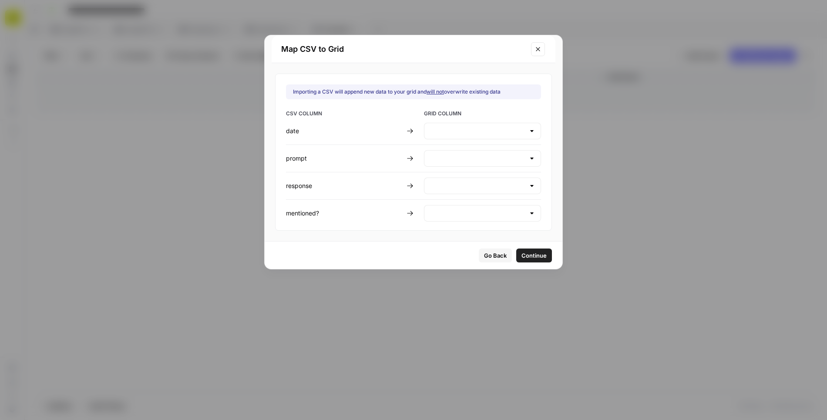
type input "Create new column"
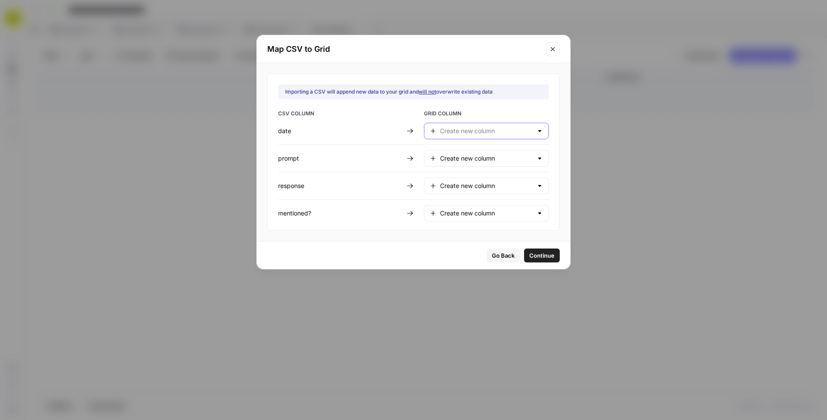
click at [454, 132] on input "text" at bounding box center [486, 131] width 93 height 9
click at [452, 152] on span "Week" at bounding box center [478, 152] width 75 height 9
type input "Week"
click at [450, 156] on input "text" at bounding box center [486, 158] width 93 height 9
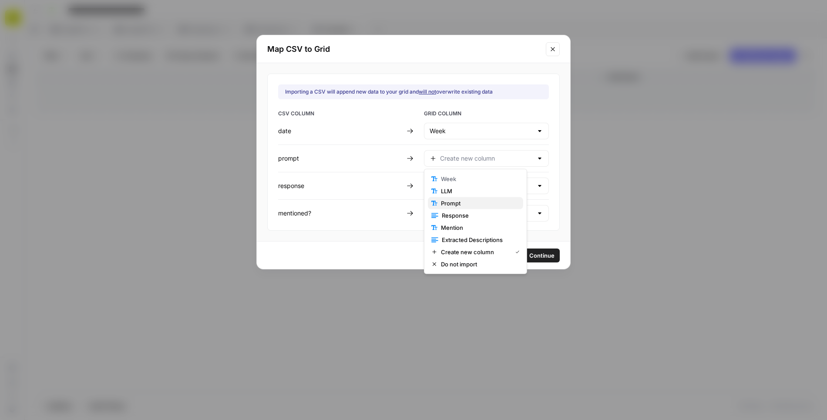
click at [450, 201] on span "Prompt" at bounding box center [478, 203] width 75 height 9
type input "Prompt"
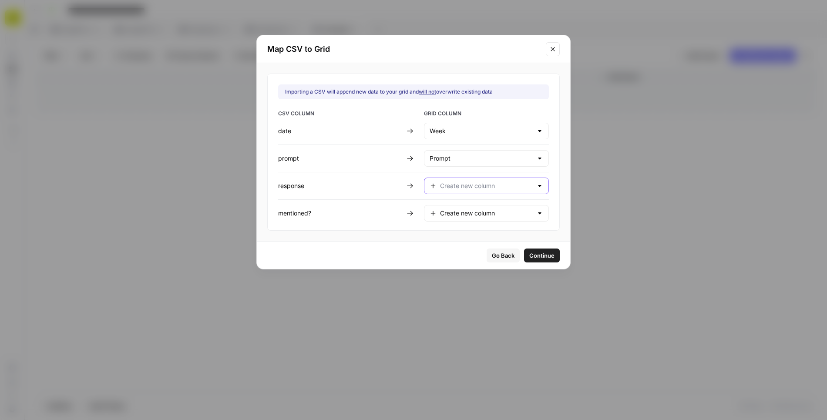
click at [448, 182] on input "text" at bounding box center [486, 186] width 93 height 9
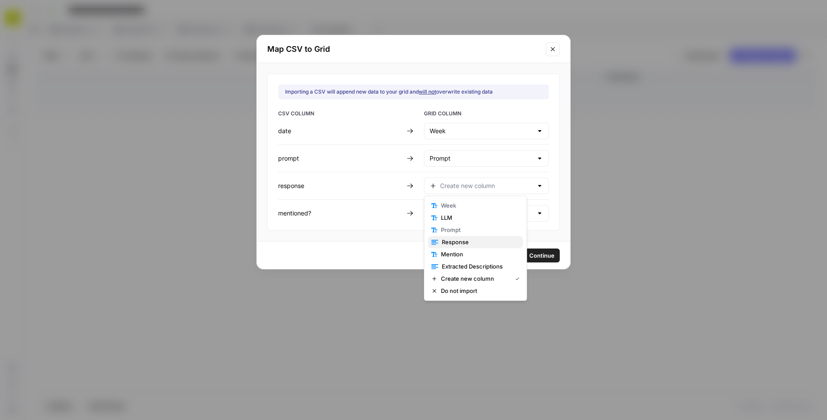
click at [455, 240] on span "Response" at bounding box center [479, 242] width 74 height 9
type input "Response"
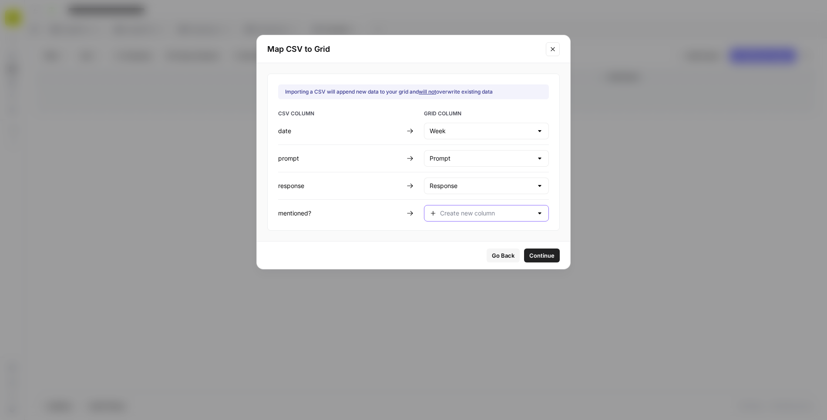
click at [452, 212] on input "text" at bounding box center [486, 213] width 93 height 9
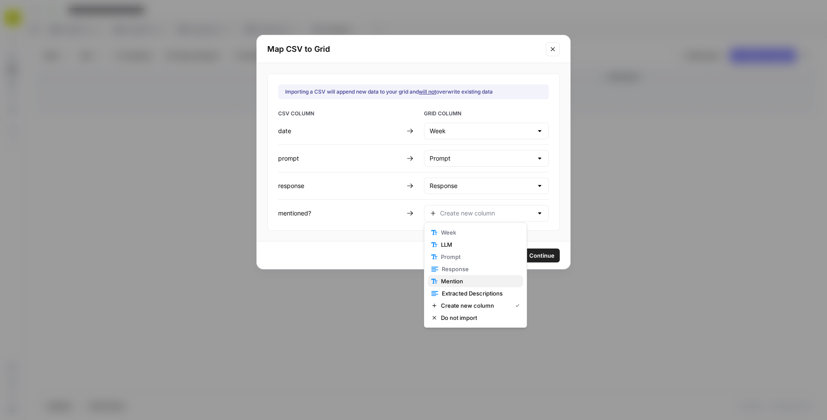
click at [458, 276] on button "Mention" at bounding box center [475, 281] width 95 height 12
type input "Mention"
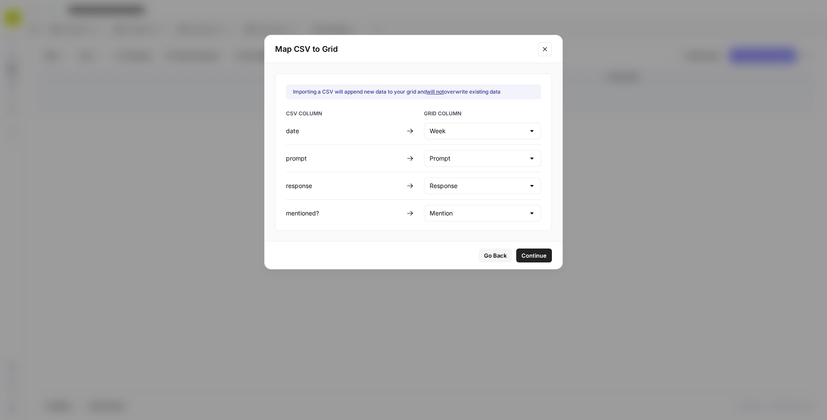
click at [522, 255] on span "Continue" at bounding box center [534, 255] width 25 height 9
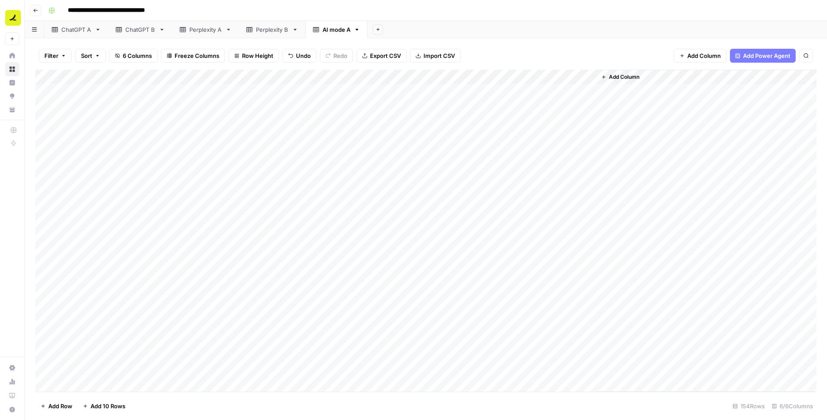
click at [125, 88] on div "Add Column" at bounding box center [426, 231] width 782 height 323
type textarea "**********"
click at [121, 93] on div "Add Column" at bounding box center [426, 231] width 782 height 323
click at [126, 108] on div "Add Column" at bounding box center [426, 231] width 782 height 323
click at [46, 91] on div "Add Column" at bounding box center [426, 231] width 782 height 323
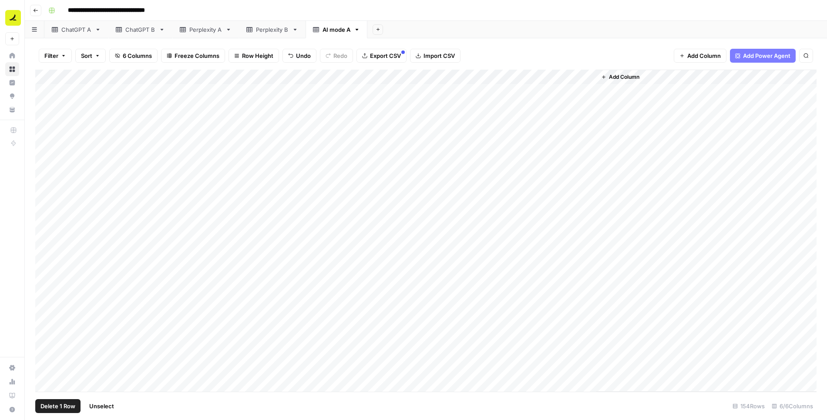
click at [59, 407] on span "Delete 1 Row" at bounding box center [57, 406] width 35 height 9
click at [386, 100] on span "Delete" at bounding box center [382, 100] width 19 height 9
click at [137, 92] on div "Add Column" at bounding box center [426, 231] width 782 height 323
drag, startPoint x: 155, startPoint y: 97, endPoint x: 153, endPoint y: 367, distance: 270.4
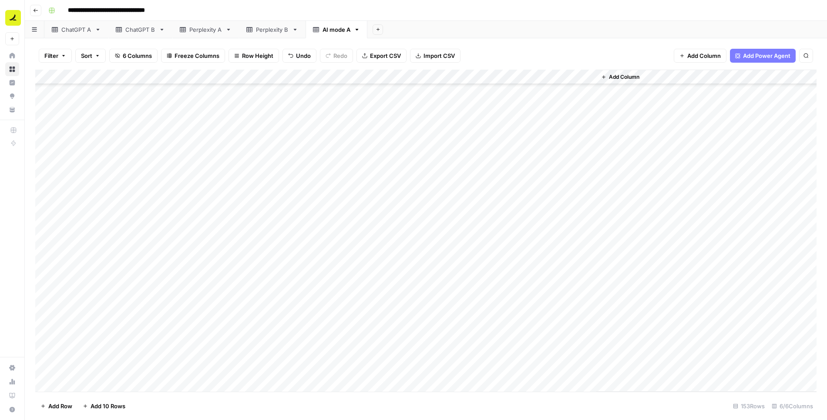
click at [153, 367] on div "Add Column" at bounding box center [426, 231] width 782 height 323
click at [220, 98] on div "Add Column" at bounding box center [426, 231] width 782 height 323
click at [438, 29] on div "Add Sheet" at bounding box center [597, 29] width 460 height 17
click at [356, 29] on icon "button" at bounding box center [357, 30] width 3 height 2
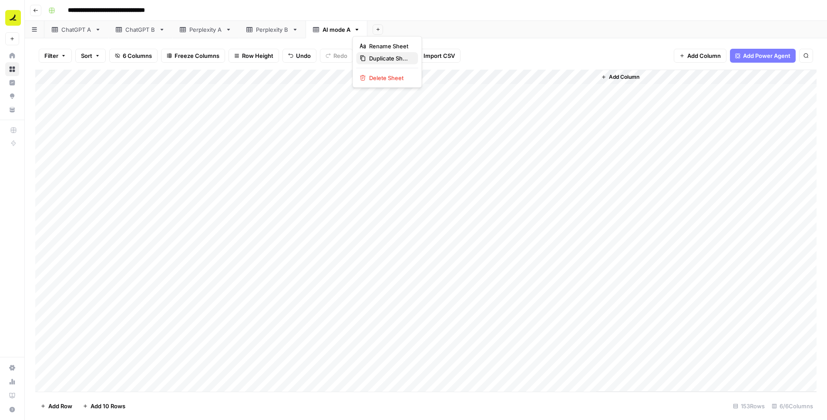
click at [381, 56] on span "Duplicate Sheet" at bounding box center [390, 58] width 42 height 9
click at [397, 34] on div "AI mode A" at bounding box center [398, 29] width 28 height 9
type input "*********"
click at [209, 32] on div "Perplexity A" at bounding box center [205, 29] width 33 height 9
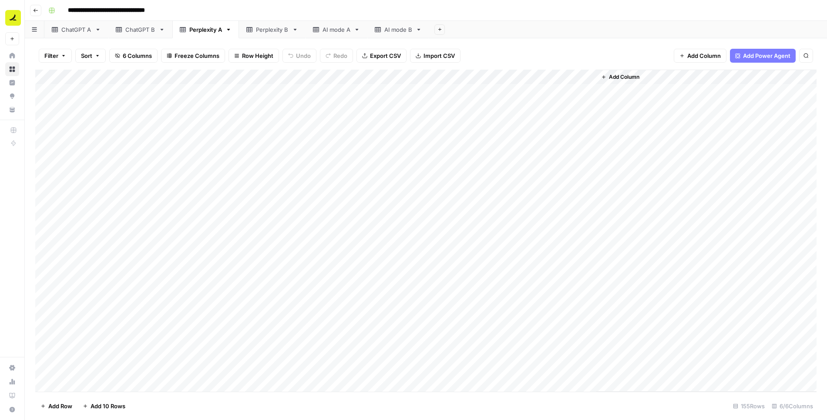
click at [338, 35] on link "AI mode A" at bounding box center [337, 29] width 62 height 17
click at [417, 55] on button "Import CSV" at bounding box center [435, 56] width 51 height 14
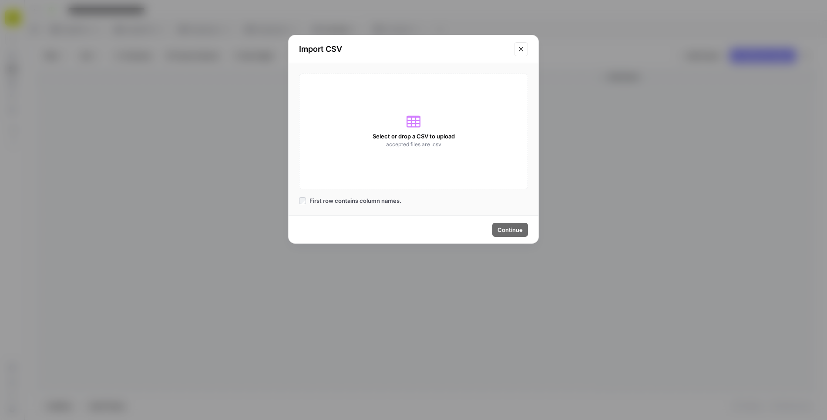
click at [519, 48] on icon "Close modal" at bounding box center [521, 49] width 7 height 7
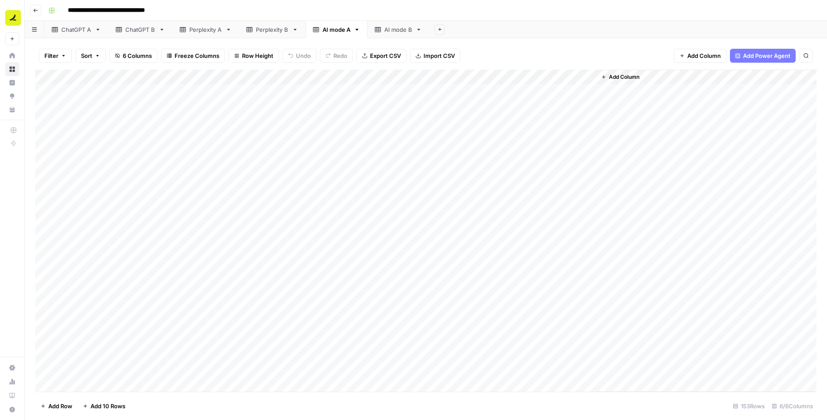
click at [404, 27] on div "AI mode B" at bounding box center [398, 29] width 28 height 9
click at [418, 31] on icon "button" at bounding box center [419, 30] width 6 height 6
click at [444, 55] on span "Duplicate Sheet" at bounding box center [452, 58] width 42 height 9
click at [447, 31] on div "AI mode B" at bounding box center [460, 29] width 28 height 9
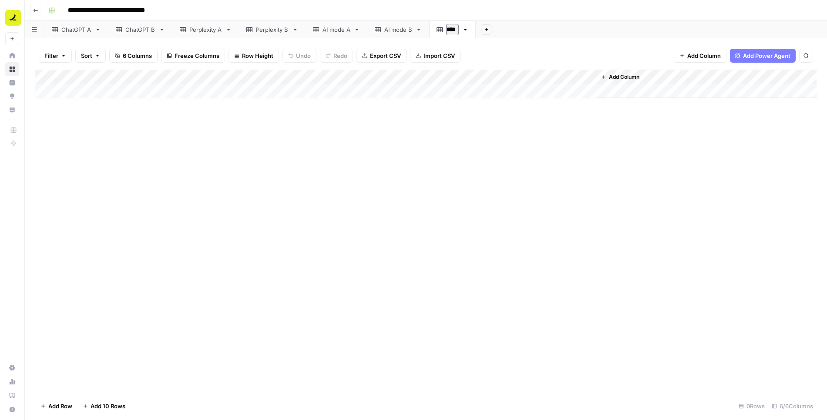
type input "*****"
click at [90, 93] on div "Add Column" at bounding box center [426, 84] width 782 height 29
click at [442, 53] on span "Import CSV" at bounding box center [439, 55] width 31 height 9
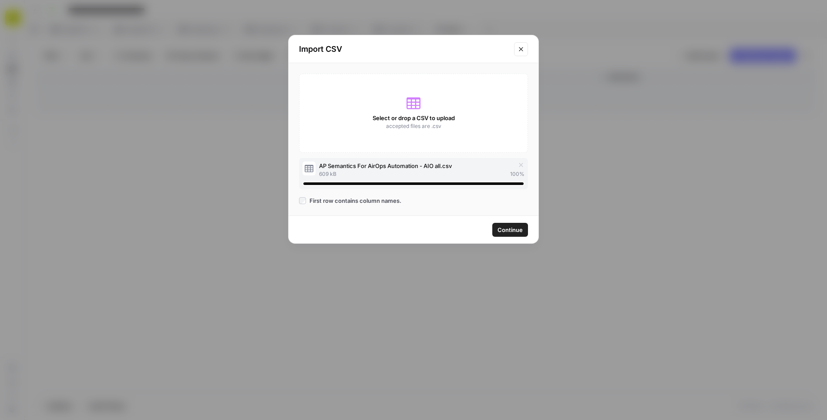
click at [512, 227] on span "Continue" at bounding box center [510, 230] width 25 height 9
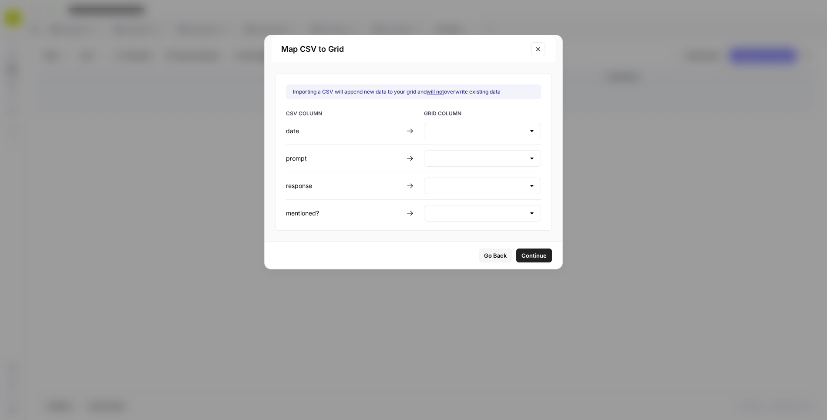
type input "Create new column"
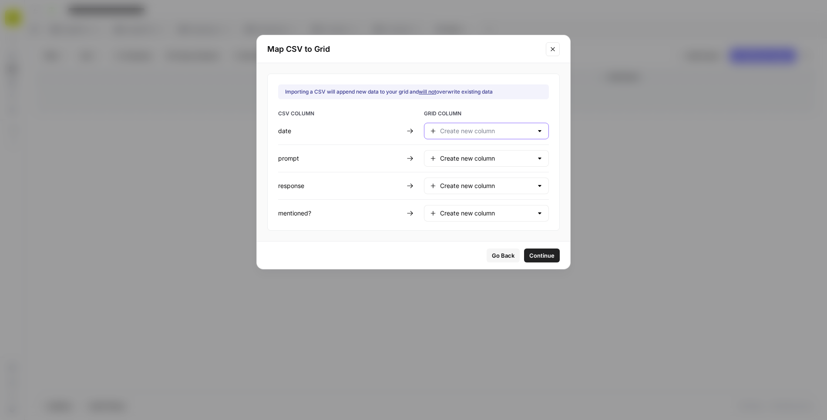
click at [460, 131] on input "text" at bounding box center [486, 131] width 93 height 9
click at [458, 152] on span "Week" at bounding box center [478, 152] width 75 height 9
type input "Week"
click at [458, 164] on div "Create new column" at bounding box center [486, 158] width 125 height 17
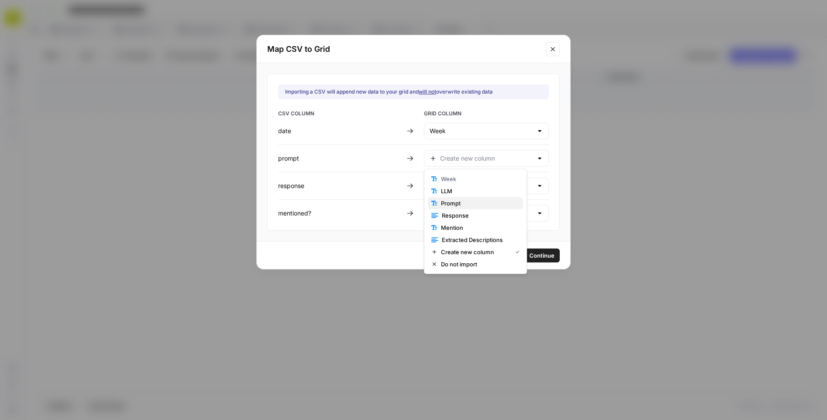
click at [457, 200] on span "Prompt" at bounding box center [478, 203] width 75 height 9
type input "Prompt"
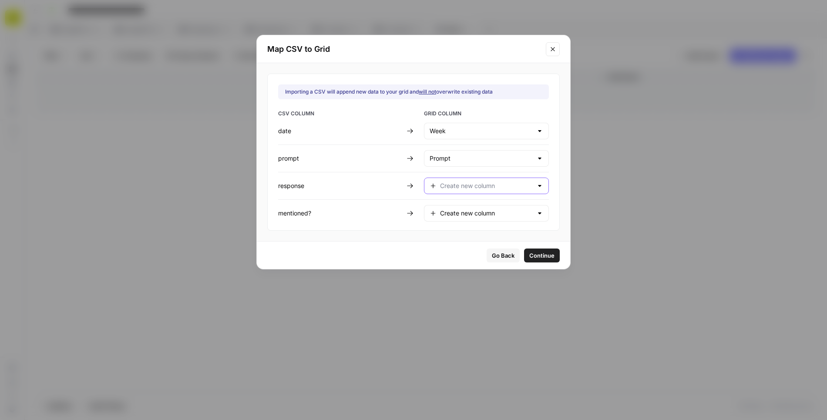
click at [454, 182] on input "text" at bounding box center [486, 186] width 93 height 9
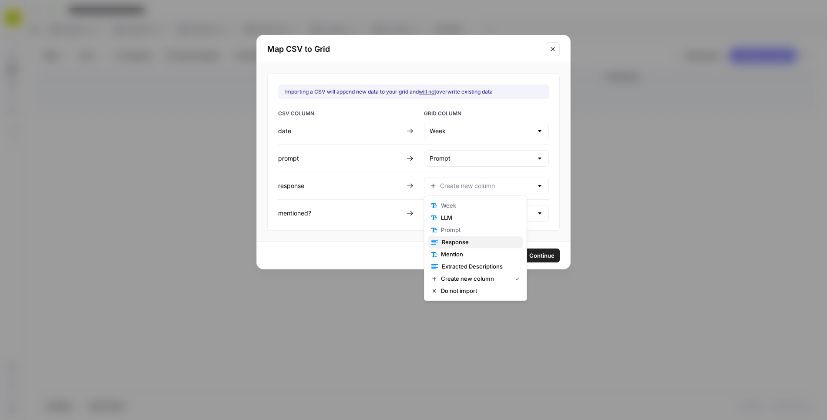
click at [456, 244] on span "Response" at bounding box center [479, 242] width 74 height 9
type input "Response"
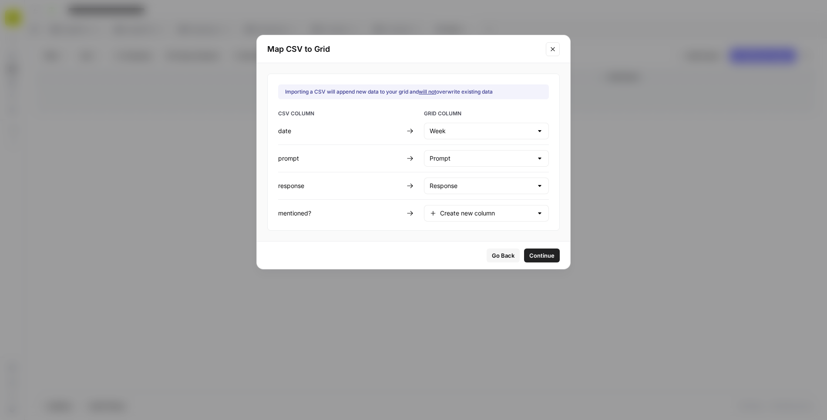
click at [454, 215] on div "Create new column" at bounding box center [486, 213] width 125 height 17
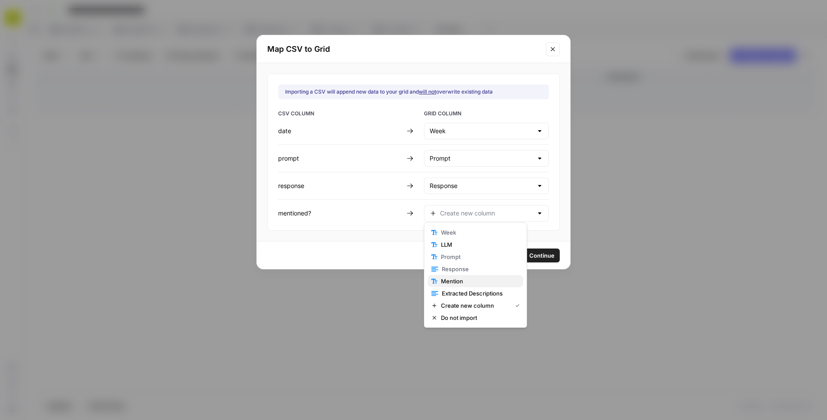
click at [455, 281] on span "Mention" at bounding box center [478, 281] width 75 height 9
type input "Mention"
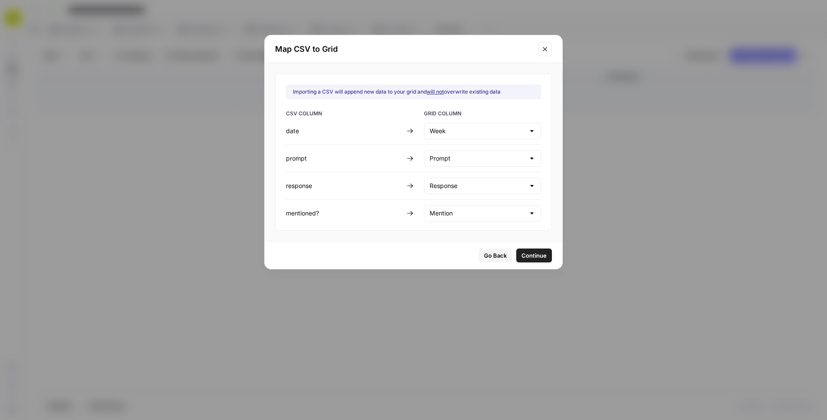
click at [522, 254] on span "Continue" at bounding box center [534, 255] width 25 height 9
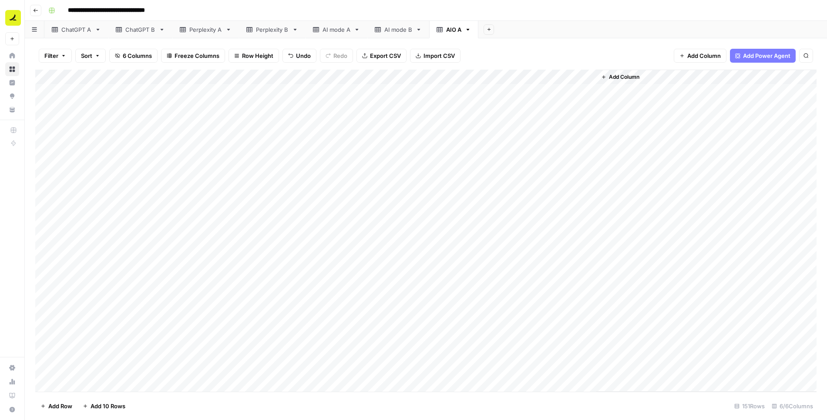
click at [49, 91] on div "Add Column" at bounding box center [426, 231] width 782 height 323
click at [68, 402] on span "Delete 1 Row" at bounding box center [57, 406] width 35 height 9
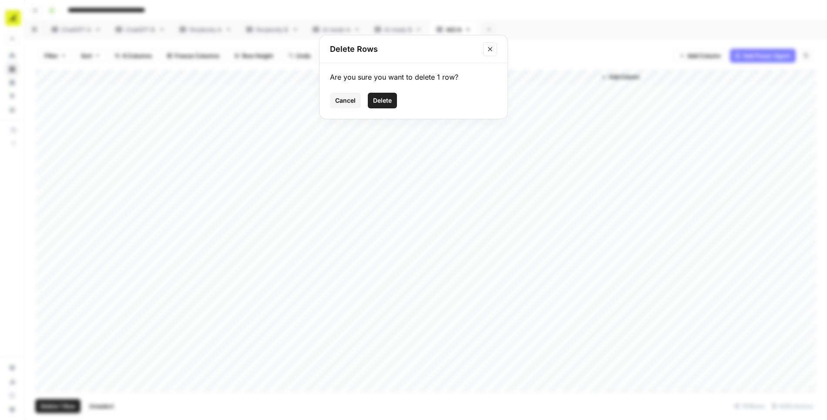
click at [383, 100] on span "Delete" at bounding box center [382, 100] width 19 height 9
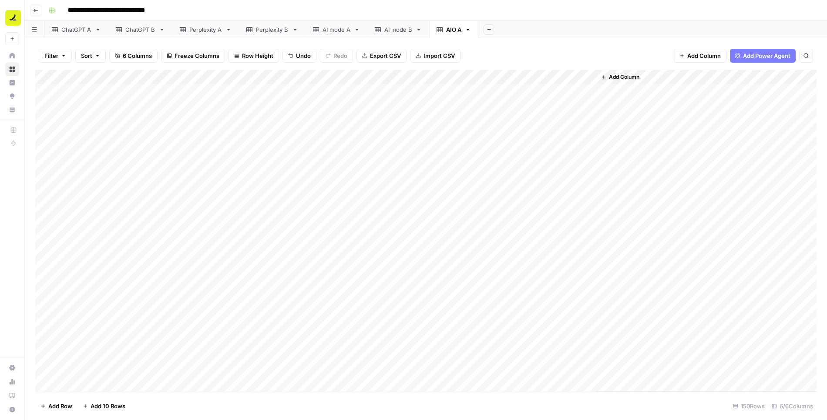
click at [129, 93] on div "Add Column" at bounding box center [426, 231] width 782 height 323
type textarea "**********"
click at [131, 91] on div "Add Column" at bounding box center [426, 231] width 782 height 323
click at [155, 95] on div "Add Column" at bounding box center [426, 231] width 782 height 323
click at [146, 115] on div "Add Column" at bounding box center [426, 231] width 782 height 323
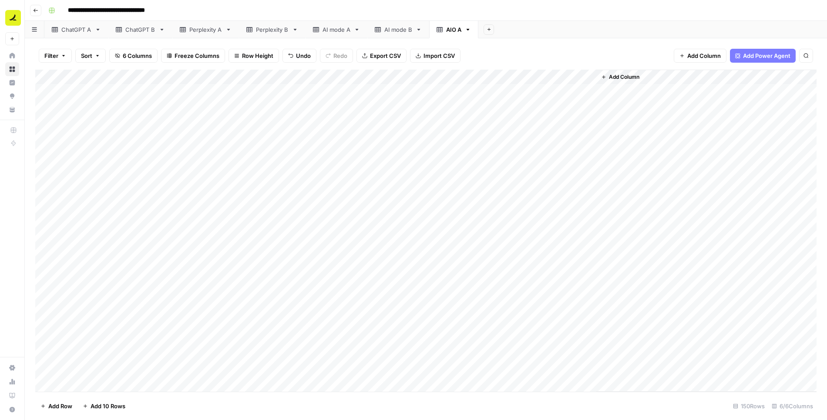
click at [144, 93] on div "Add Column" at bounding box center [426, 231] width 782 height 323
click at [118, 91] on div "Add Column" at bounding box center [426, 231] width 782 height 323
click at [118, 91] on textarea "**********" at bounding box center [179, 92] width 139 height 12
click at [115, 91] on textarea "**********" at bounding box center [179, 92] width 139 height 12
type textarea "**********"
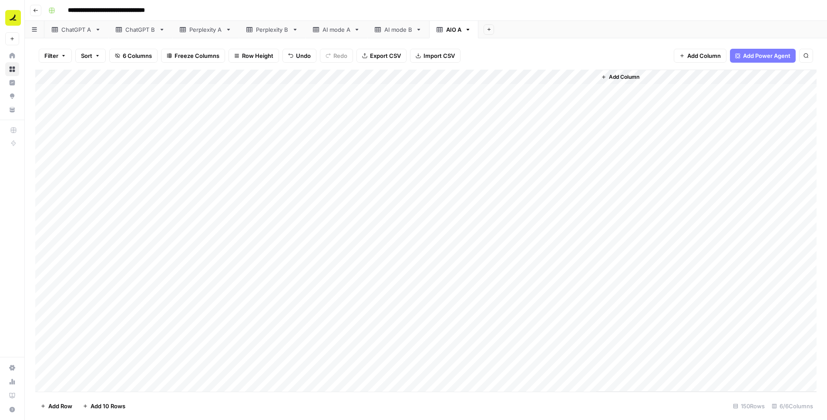
click at [122, 91] on div "Add Column" at bounding box center [426, 231] width 782 height 323
drag, startPoint x: 156, startPoint y: 96, endPoint x: 144, endPoint y: 371, distance: 275.9
click at [144, 371] on div "Add Column" at bounding box center [426, 231] width 782 height 323
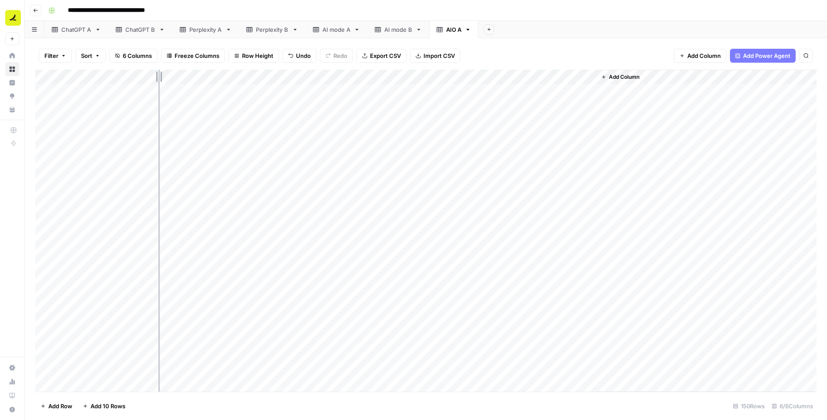
drag, startPoint x: 157, startPoint y: 76, endPoint x: 209, endPoint y: 76, distance: 51.8
click at [209, 76] on div "Add Column" at bounding box center [426, 231] width 782 height 323
click at [249, 102] on div "Add Column" at bounding box center [426, 231] width 782 height 323
click at [467, 30] on icon "button" at bounding box center [468, 30] width 6 height 6
click at [493, 60] on span "Duplicate Sheet" at bounding box center [501, 58] width 42 height 9
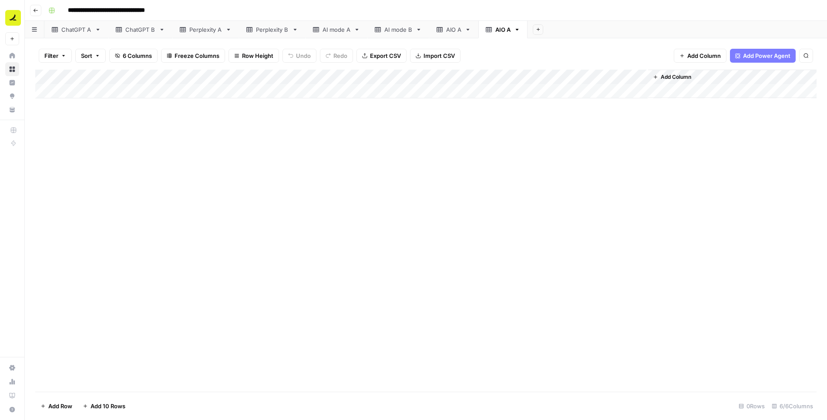
click at [507, 29] on div "AIO A" at bounding box center [502, 29] width 15 height 9
click at [506, 29] on input "*****" at bounding box center [503, 29] width 17 height 11
click at [509, 31] on input "*****" at bounding box center [503, 29] width 17 height 11
type input "*****"
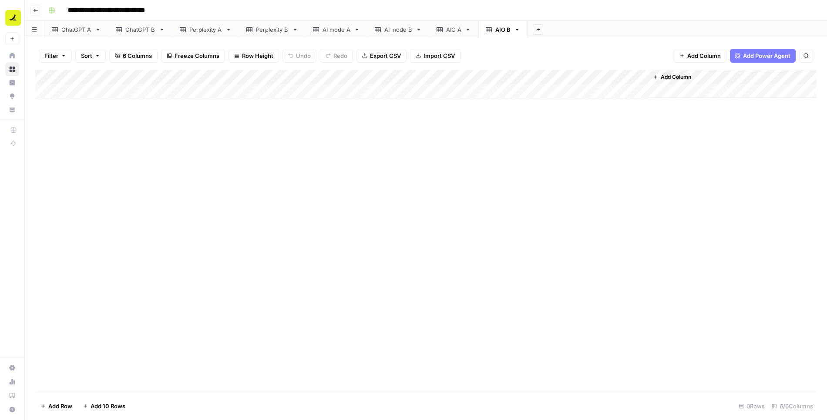
click at [446, 31] on div "AIO A" at bounding box center [453, 29] width 15 height 9
click at [499, 32] on div "AIO B" at bounding box center [502, 29] width 15 height 9
click at [515, 28] on icon "button" at bounding box center [517, 30] width 6 height 6
click at [537, 57] on span "Duplicate Sheet" at bounding box center [550, 58] width 42 height 9
click at [549, 31] on div "AIO B" at bounding box center [552, 29] width 15 height 9
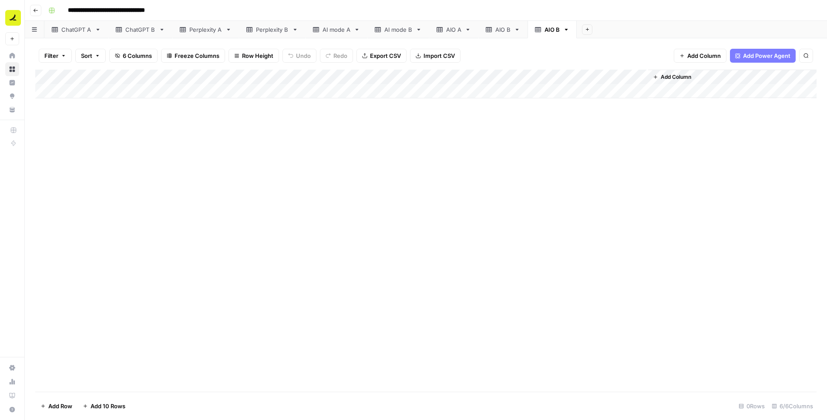
click at [549, 31] on div "AIO B" at bounding box center [552, 29] width 15 height 9
type input "********"
click at [433, 51] on span "Import CSV" at bounding box center [439, 55] width 31 height 9
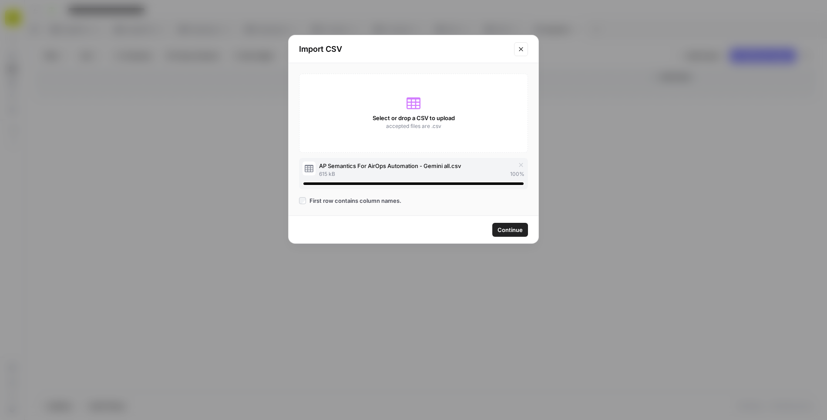
click at [516, 227] on span "Continue" at bounding box center [510, 230] width 25 height 9
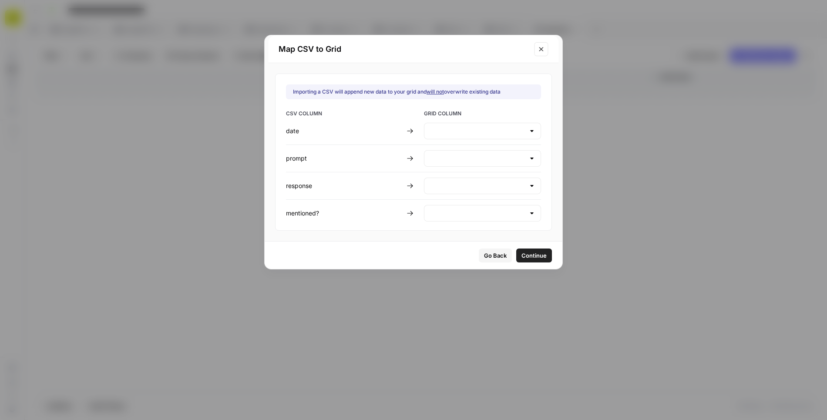
type input "Create new column"
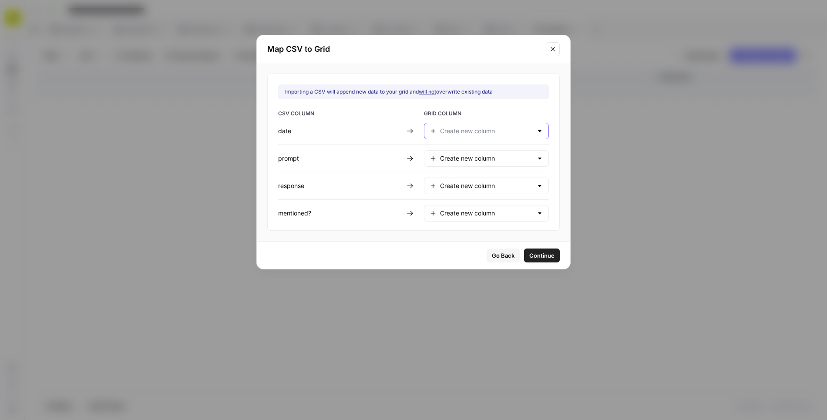
click at [461, 129] on input "text" at bounding box center [486, 131] width 93 height 9
click at [460, 149] on span "Week" at bounding box center [478, 152] width 75 height 9
type input "Week"
click at [460, 158] on input "text" at bounding box center [486, 158] width 93 height 9
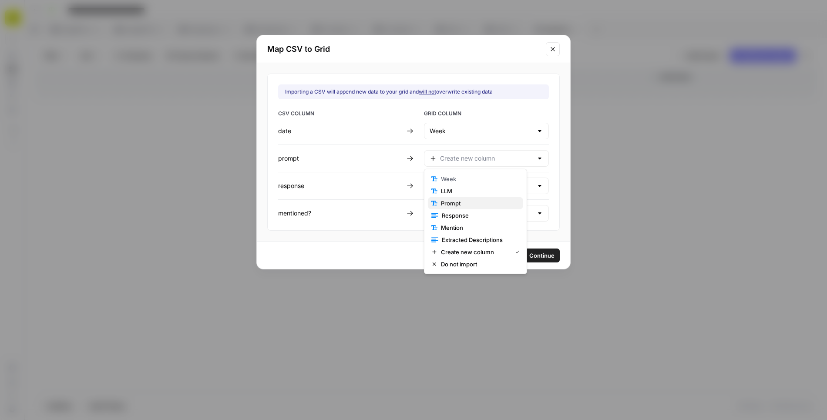
click at [458, 200] on span "Prompt" at bounding box center [478, 203] width 75 height 9
type input "Prompt"
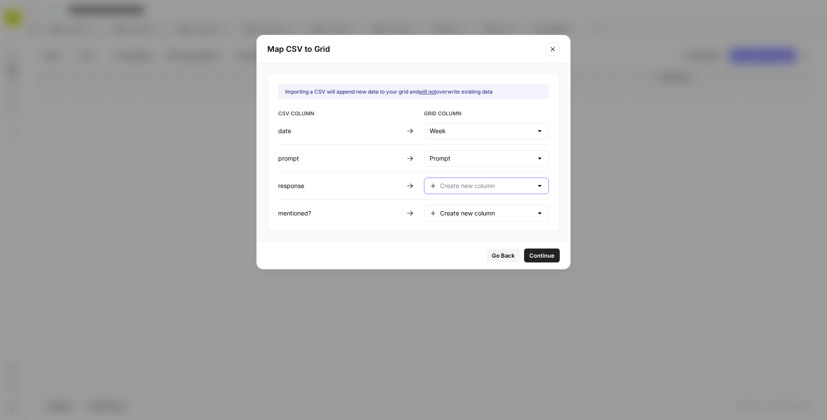
click at [452, 183] on input "text" at bounding box center [486, 186] width 93 height 9
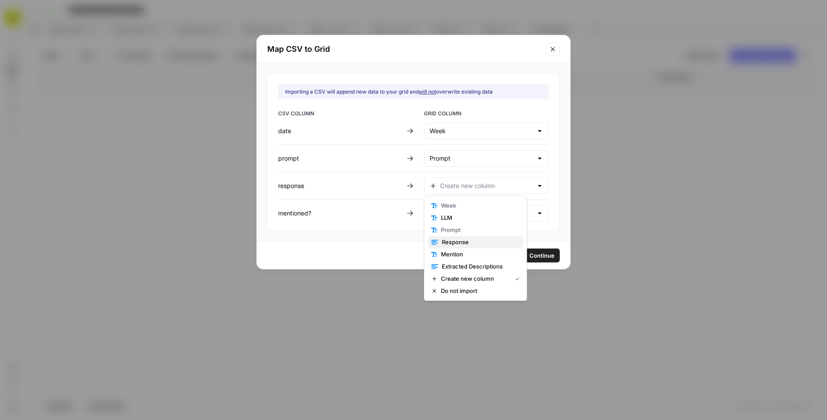
click at [453, 245] on span "Response" at bounding box center [479, 242] width 74 height 9
type input "Response"
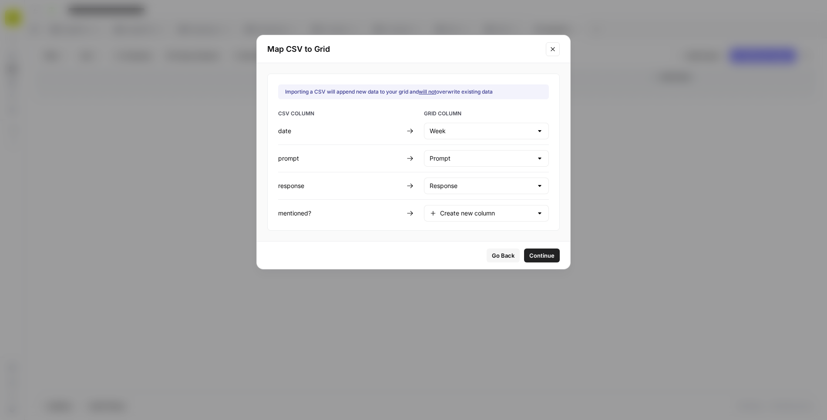
click at [449, 215] on div "Create new column" at bounding box center [486, 213] width 125 height 17
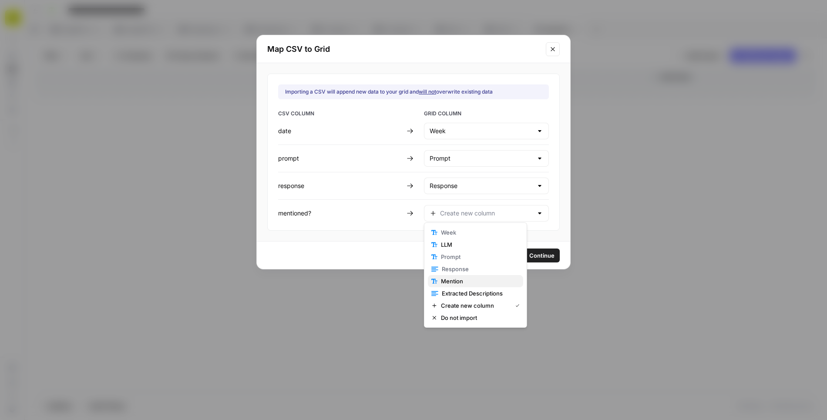
click at [451, 278] on span "Mention" at bounding box center [478, 281] width 75 height 9
type input "Mention"
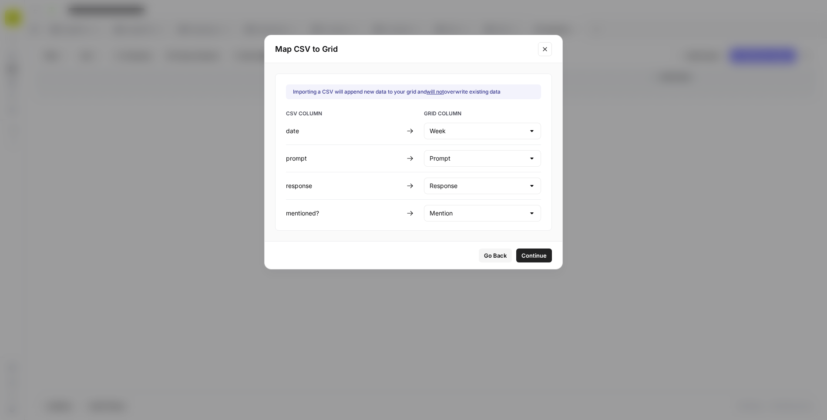
click at [522, 253] on span "Continue" at bounding box center [534, 255] width 25 height 9
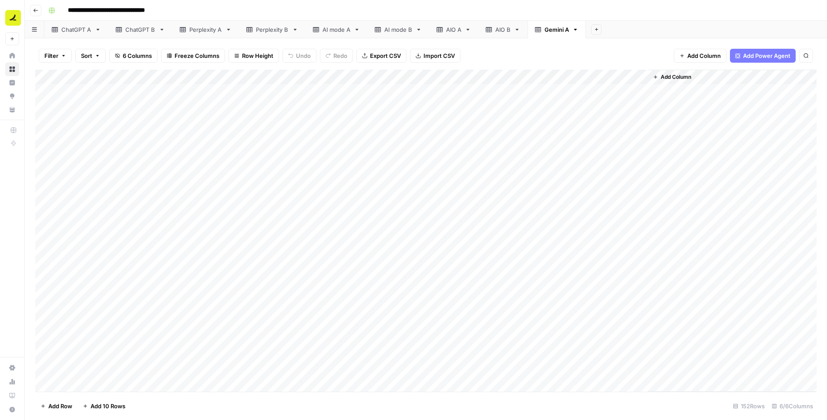
click at [158, 94] on div "Add Column" at bounding box center [426, 231] width 782 height 323
type textarea "**********"
click at [182, 94] on div "Add Column" at bounding box center [426, 231] width 782 height 323
drag, startPoint x: 206, startPoint y: 97, endPoint x: 175, endPoint y: 375, distance: 279.9
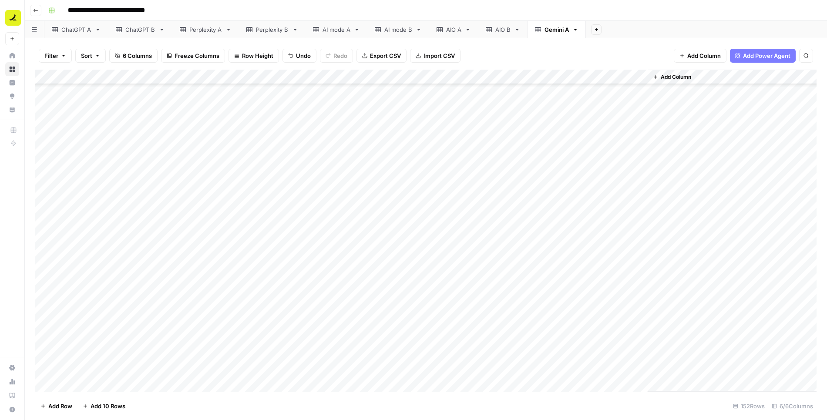
click at [175, 375] on div "Add Column" at bounding box center [426, 231] width 782 height 323
drag, startPoint x: 209, startPoint y: 77, endPoint x: 169, endPoint y: 80, distance: 39.7
click at [169, 80] on div "Add Column" at bounding box center [426, 231] width 782 height 323
click at [573, 30] on icon "button" at bounding box center [576, 30] width 6 height 6
click at [606, 57] on span "Duplicate Sheet" at bounding box center [608, 58] width 42 height 9
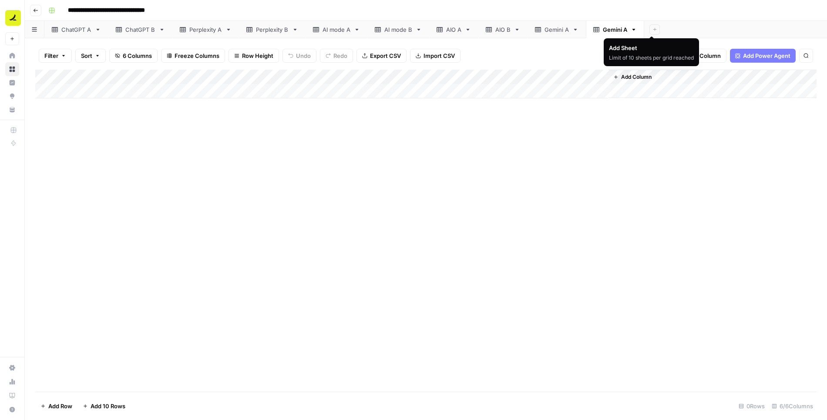
click at [616, 29] on div "Gemini A" at bounding box center [615, 29] width 24 height 9
type input "********"
click at [632, 29] on icon "button" at bounding box center [634, 30] width 6 height 6
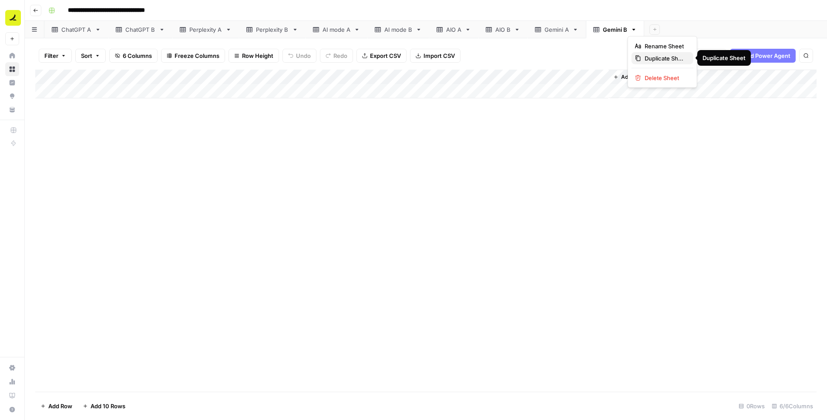
click at [654, 57] on span "Duplicate Sheet" at bounding box center [666, 58] width 42 height 9
click at [631, 28] on icon "button" at bounding box center [634, 30] width 6 height 6
click at [610, 42] on div "Filter Sort 6 Columns Freeze Columns Row Height Undo Redo Export CSV Import CSV…" at bounding box center [426, 56] width 782 height 28
click at [202, 29] on div "Perplexity A" at bounding box center [205, 29] width 33 height 9
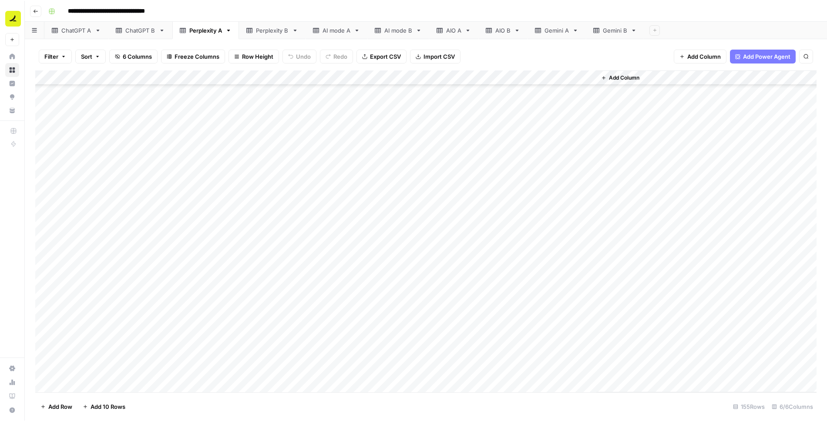
scroll to position [1757, 0]
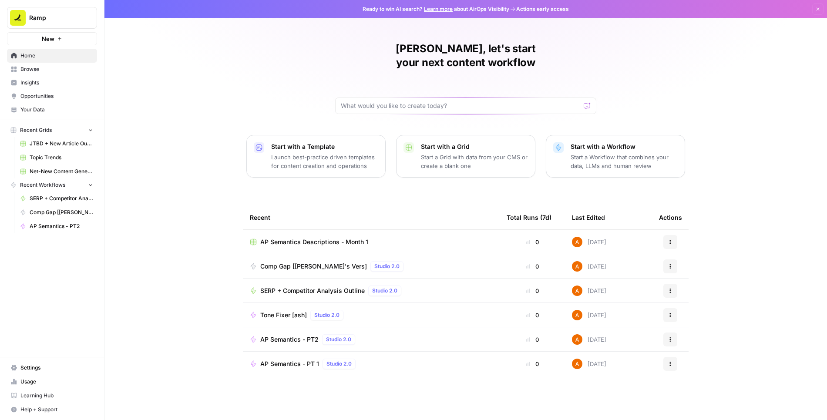
click at [292, 360] on span "AP Semantics - PT 1" at bounding box center [289, 364] width 59 height 9
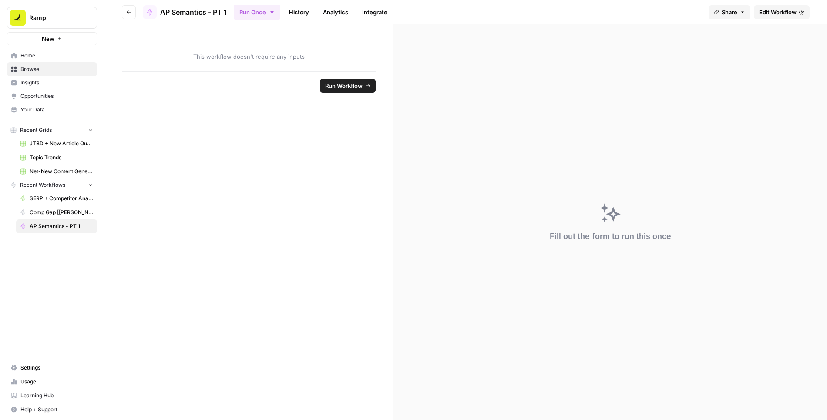
click at [778, 15] on span "Edit Workflow" at bounding box center [777, 12] width 37 height 9
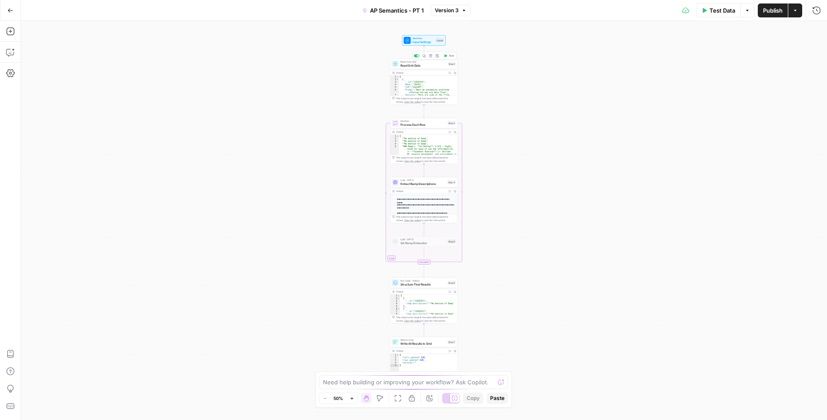
click at [425, 64] on span "Read Grid Data" at bounding box center [424, 65] width 46 height 4
type input "ChatGPT A"
type input "AP Semantics Descriptions - Month 1"
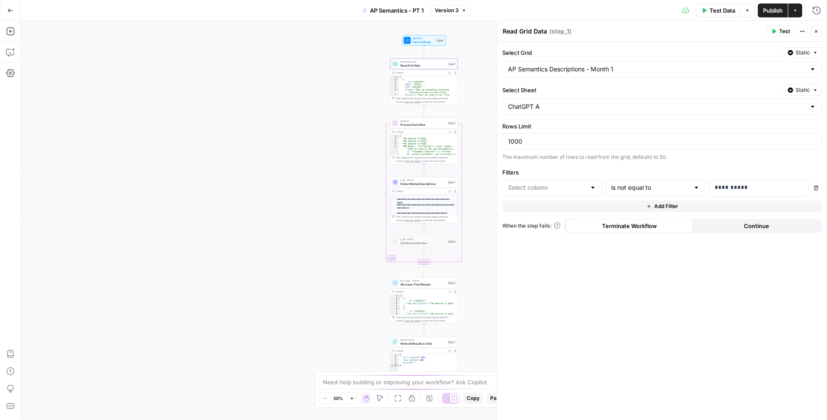
type input "Week"
click at [582, 105] on input "Select Sheet" at bounding box center [657, 106] width 298 height 9
click at [571, 150] on span "Perplexity A" at bounding box center [659, 151] width 301 height 9
type input "Perplexity A"
click at [719, 13] on span "Test Data" at bounding box center [723, 10] width 26 height 9
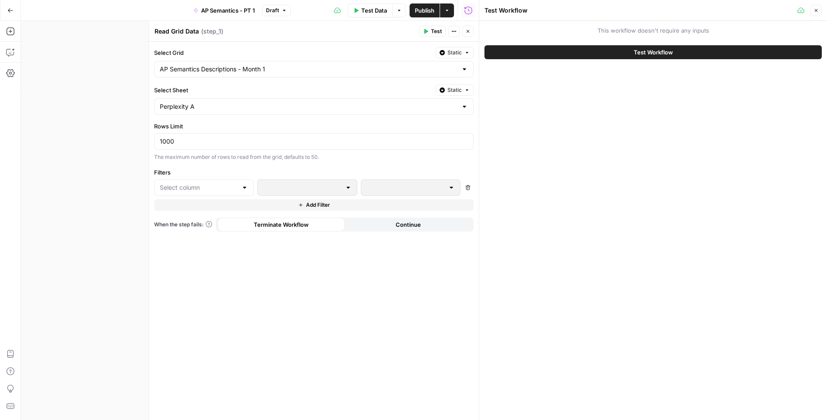
click at [639, 54] on span "Test Workflow" at bounding box center [653, 52] width 39 height 9
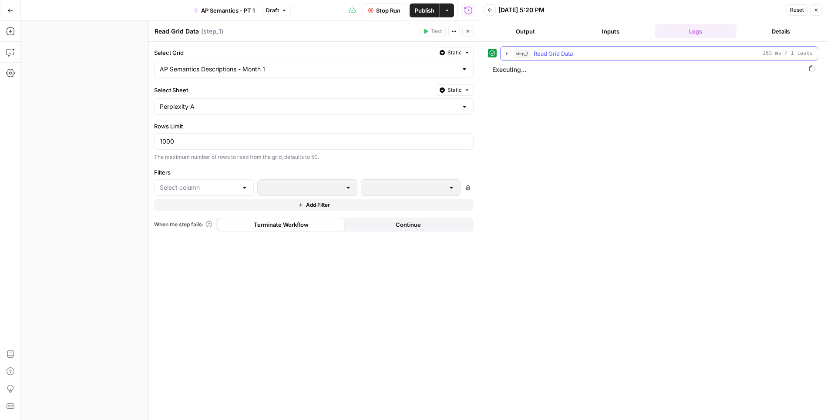
click at [504, 54] on icon "button" at bounding box center [506, 53] width 7 height 7
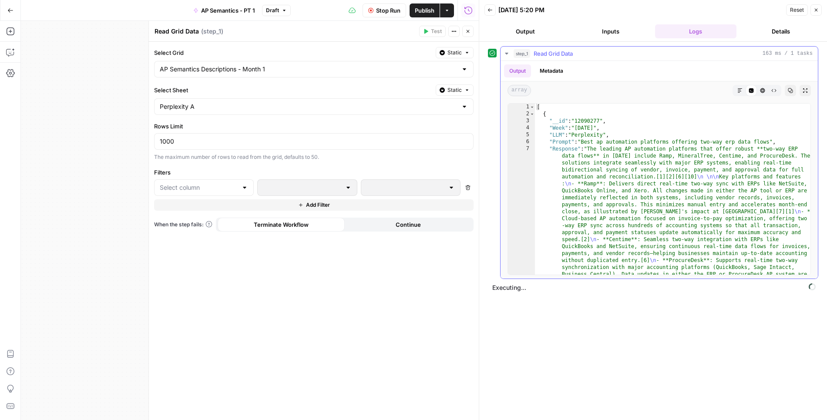
click at [504, 54] on icon "button" at bounding box center [506, 53] width 7 height 7
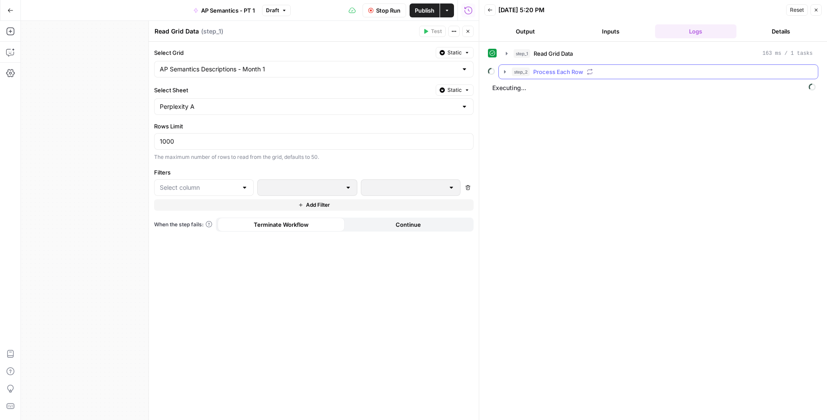
click at [505, 68] on icon "button" at bounding box center [505, 71] width 7 height 7
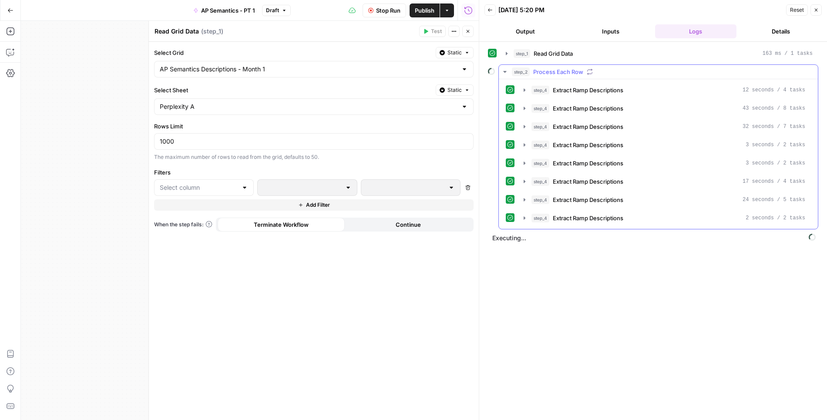
click at [505, 68] on icon "button" at bounding box center [505, 71] width 7 height 7
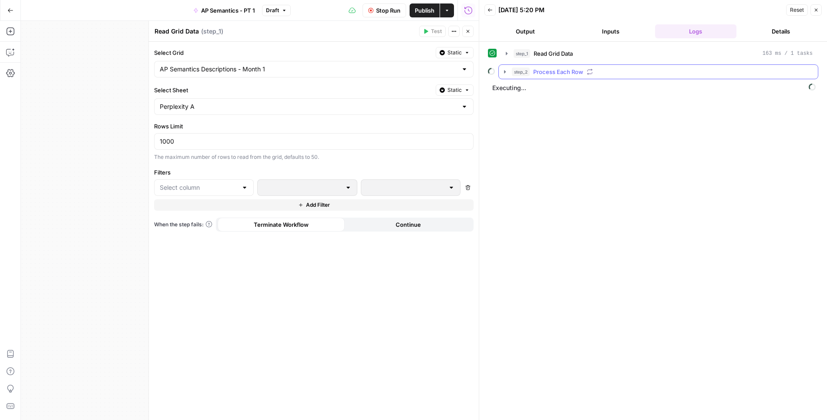
click at [504, 71] on icon "button" at bounding box center [505, 71] width 2 height 3
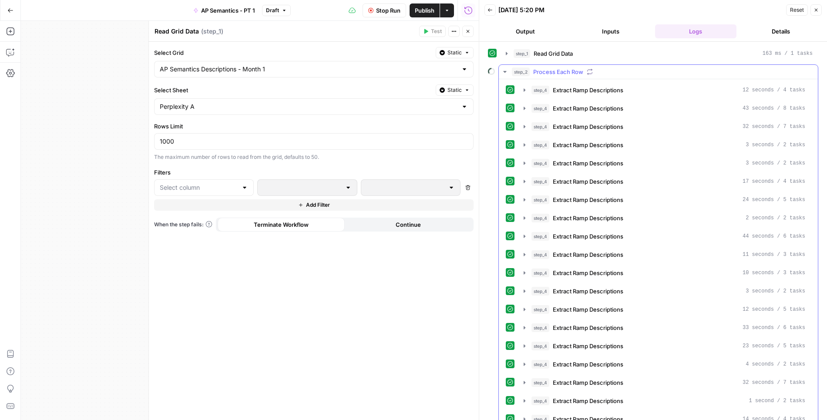
click at [504, 71] on icon "button" at bounding box center [504, 72] width 3 height 2
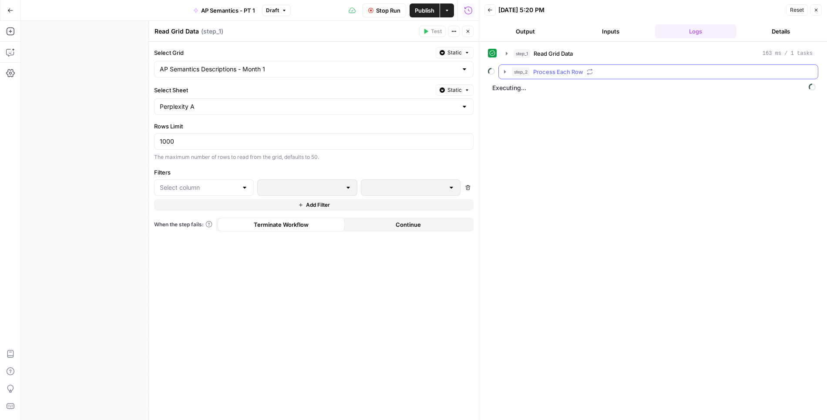
click at [504, 72] on icon "button" at bounding box center [505, 71] width 7 height 7
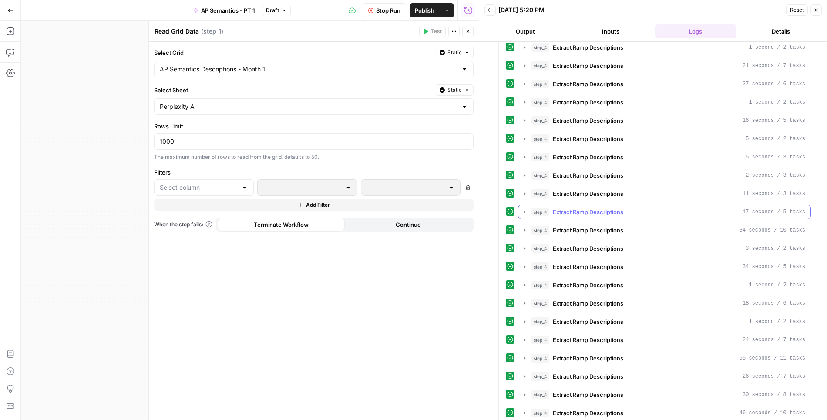
scroll to position [612, 0]
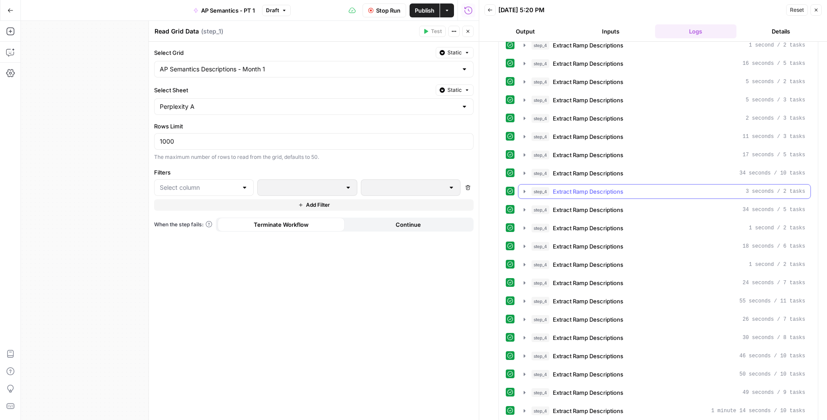
click at [525, 188] on icon "button" at bounding box center [524, 191] width 7 height 7
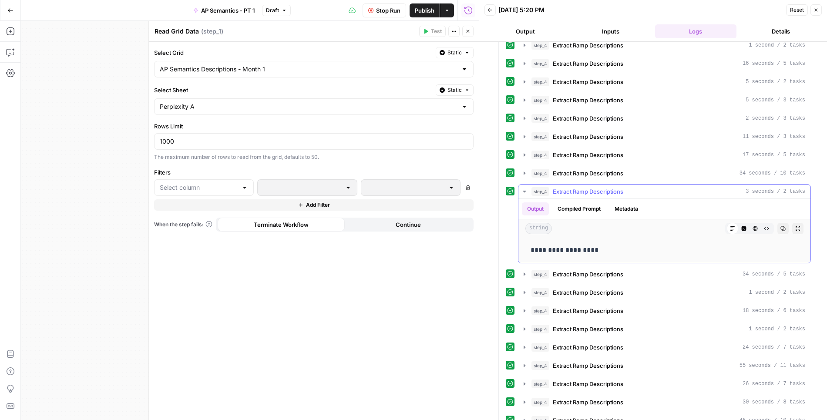
click at [525, 191] on icon "button" at bounding box center [524, 192] width 3 height 2
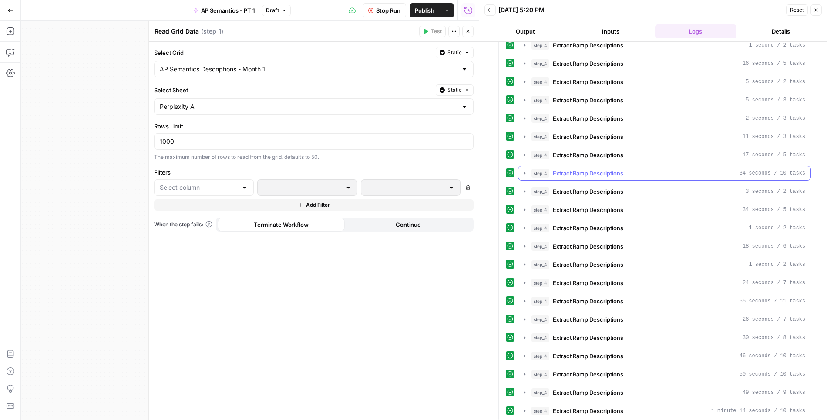
click at [525, 170] on icon "button" at bounding box center [524, 173] width 7 height 7
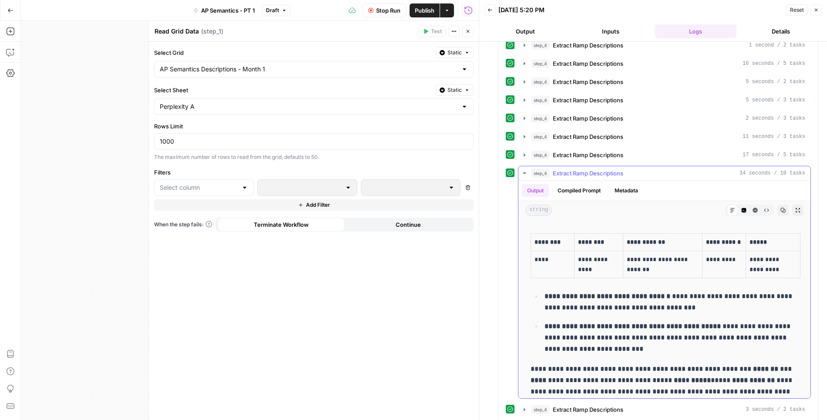
scroll to position [119, 0]
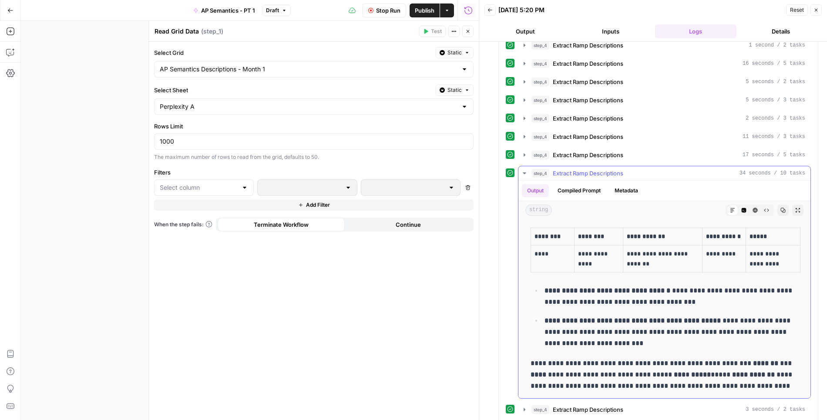
click at [522, 170] on icon "button" at bounding box center [524, 173] width 7 height 7
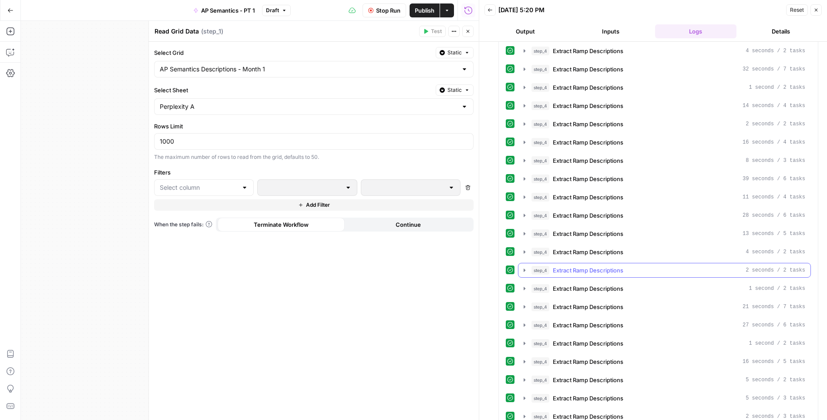
scroll to position [0, 0]
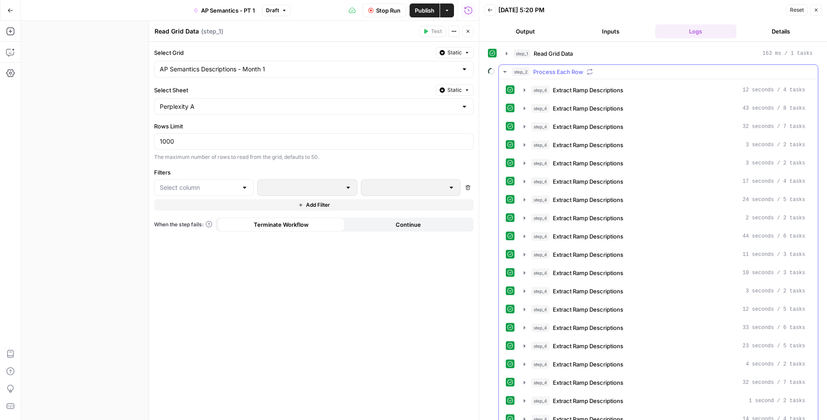
click at [503, 71] on icon "button" at bounding box center [505, 71] width 7 height 7
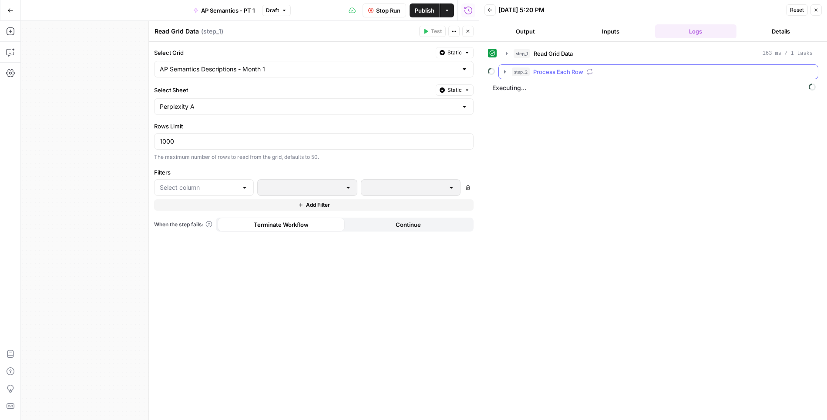
click at [505, 71] on icon "button" at bounding box center [505, 71] width 2 height 3
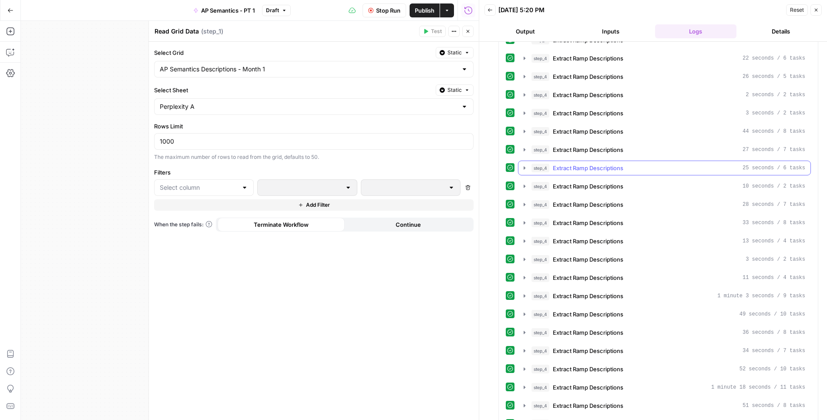
scroll to position [1220, 0]
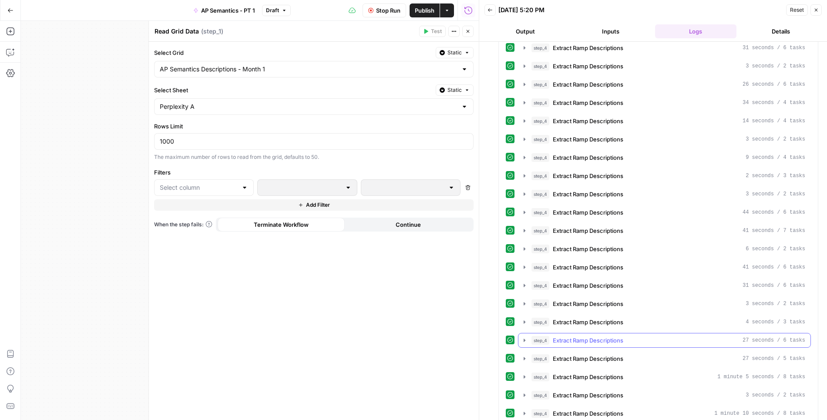
scroll to position [1614, 0]
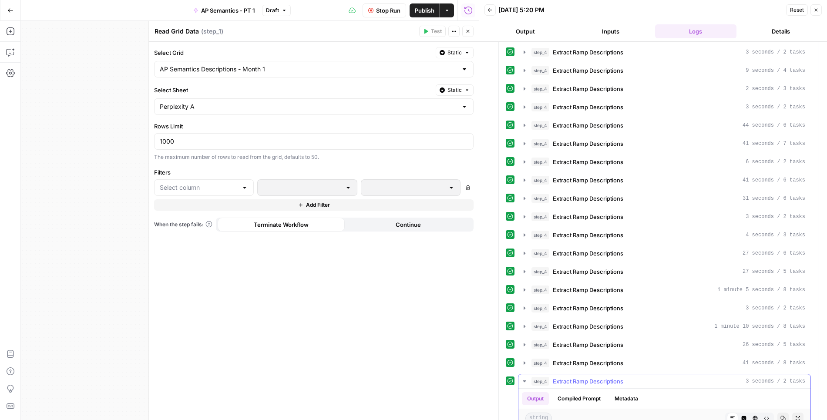
scroll to position [1678, 0]
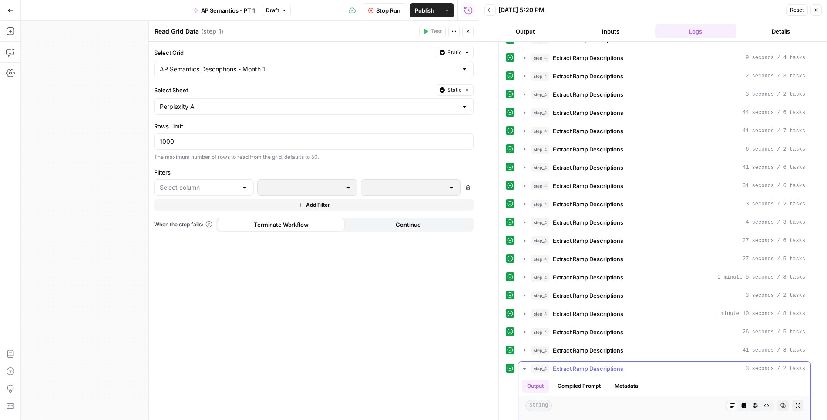
click at [522, 365] on icon "button" at bounding box center [524, 368] width 7 height 7
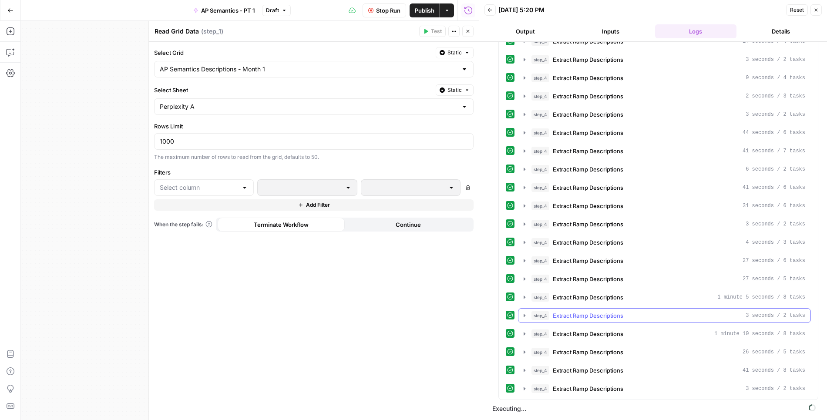
scroll to position [1614, 0]
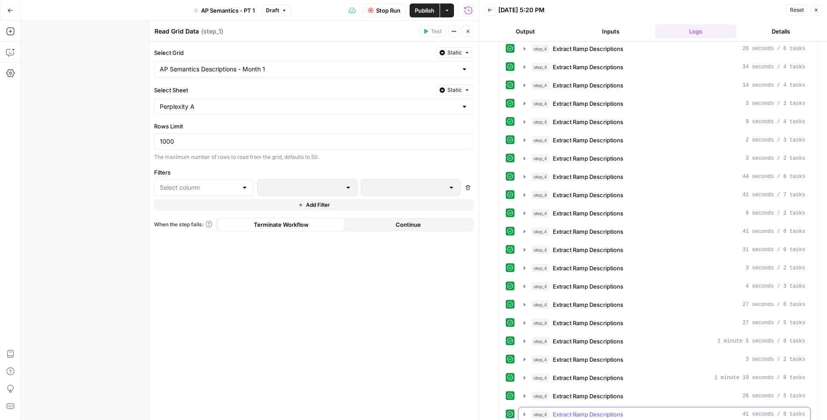
click at [523, 411] on icon "button" at bounding box center [524, 414] width 7 height 7
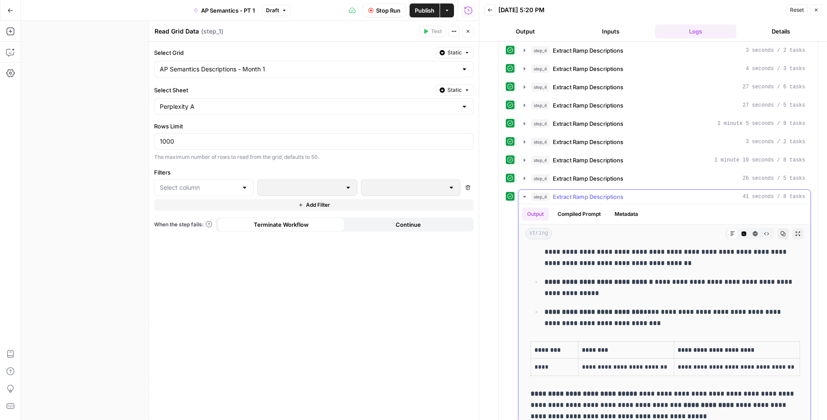
scroll to position [29, 0]
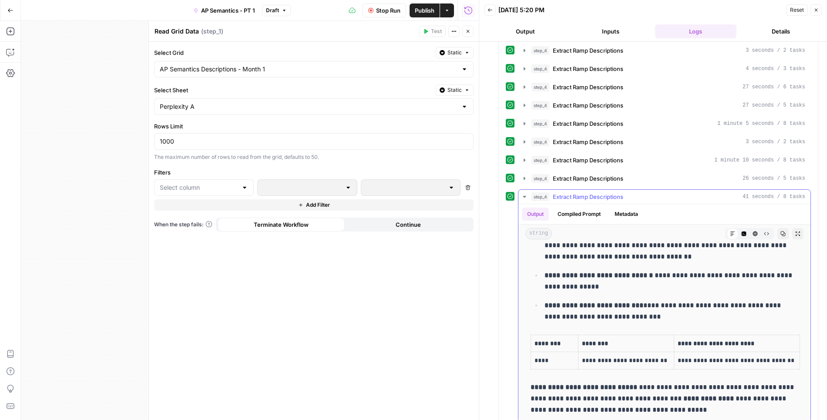
click at [523, 196] on icon "button" at bounding box center [524, 197] width 3 height 2
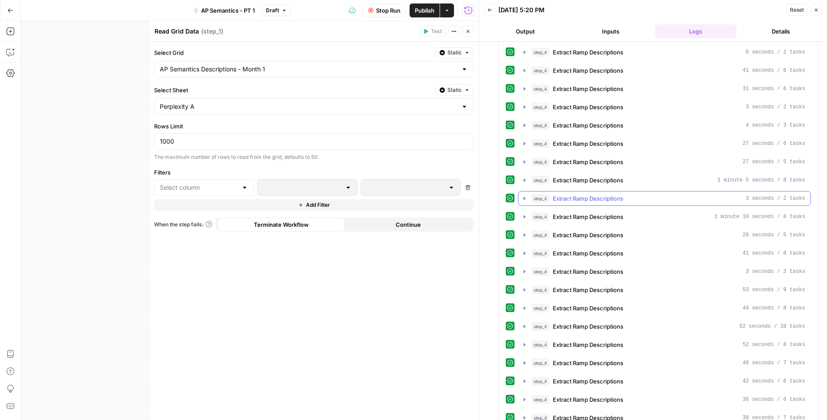
scroll to position [1793, 0]
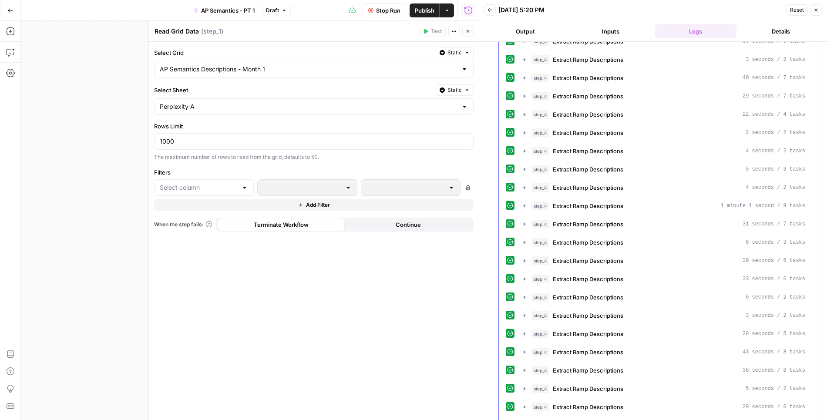
scroll to position [2240, 0]
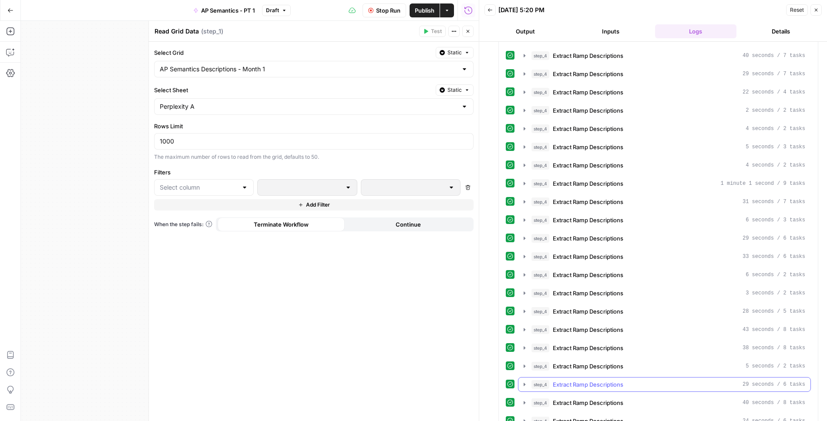
scroll to position [2252, 0]
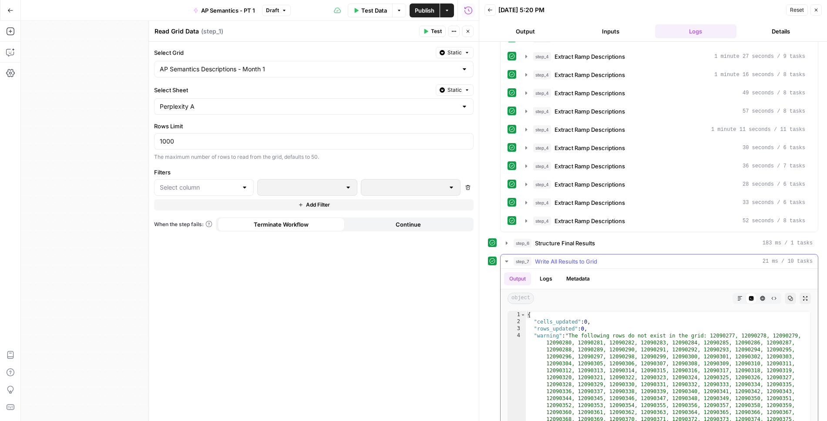
scroll to position [2910, 0]
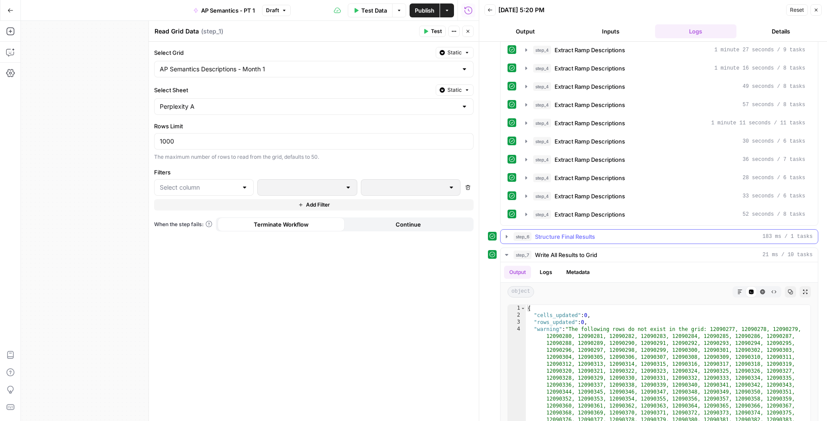
click at [505, 233] on icon "button" at bounding box center [506, 236] width 7 height 7
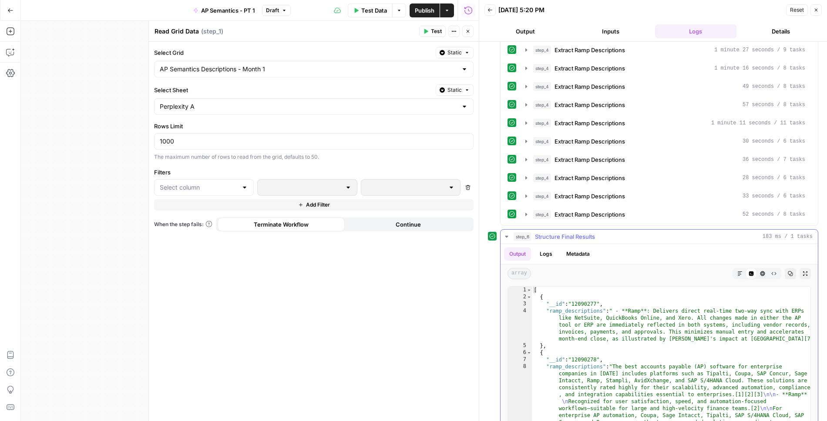
click at [505, 233] on icon "button" at bounding box center [506, 236] width 7 height 7
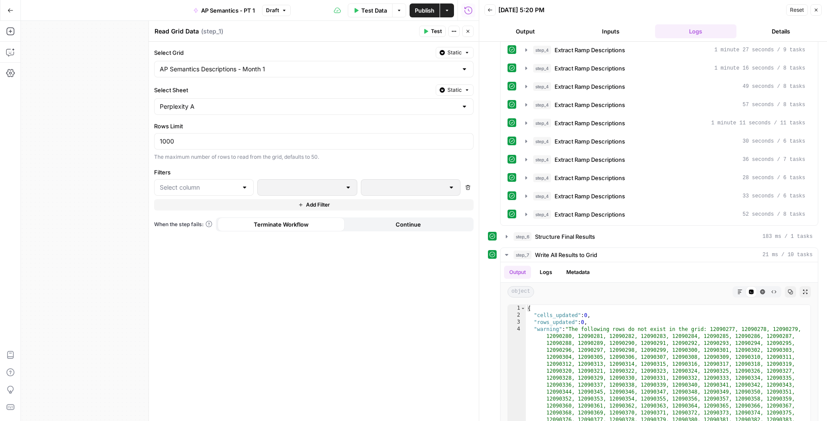
click at [469, 31] on icon "button" at bounding box center [467, 31] width 5 height 5
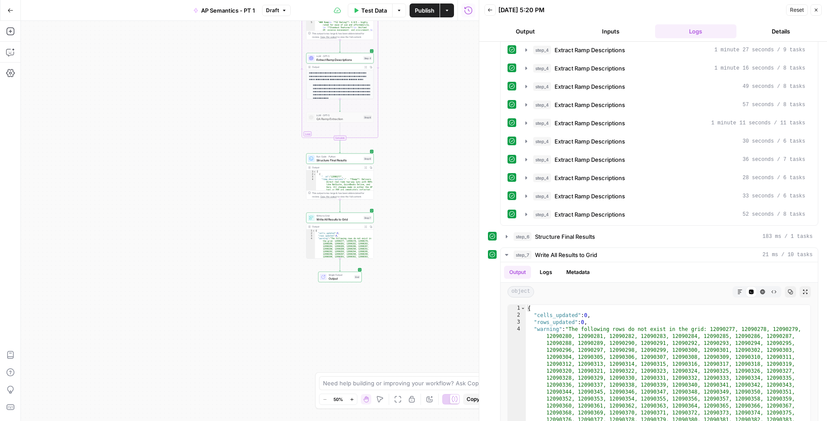
drag, startPoint x: 310, startPoint y: 274, endPoint x: 209, endPoint y: 137, distance: 170.7
click at [209, 137] on div "Workflow Input Settings Inputs Read from Grid Read Grid Data Step 1 Output Expa…" at bounding box center [250, 221] width 458 height 401
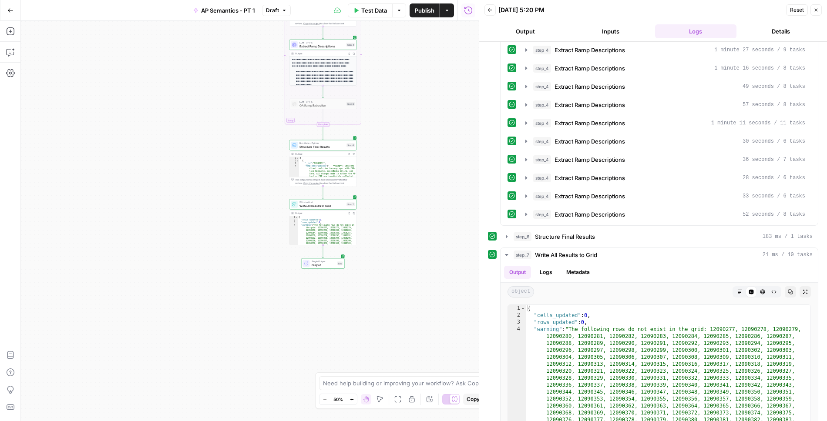
click at [325, 207] on span "Write All Results to Grid" at bounding box center [322, 206] width 45 height 4
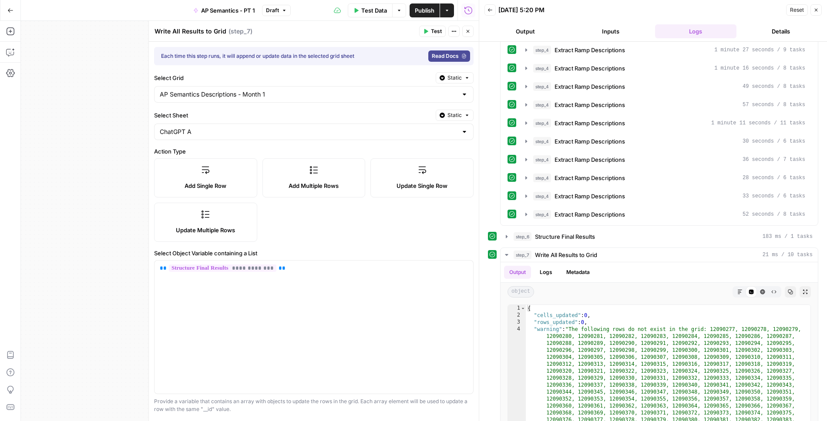
click at [257, 136] on div "ChatGPT A" at bounding box center [314, 132] width 320 height 17
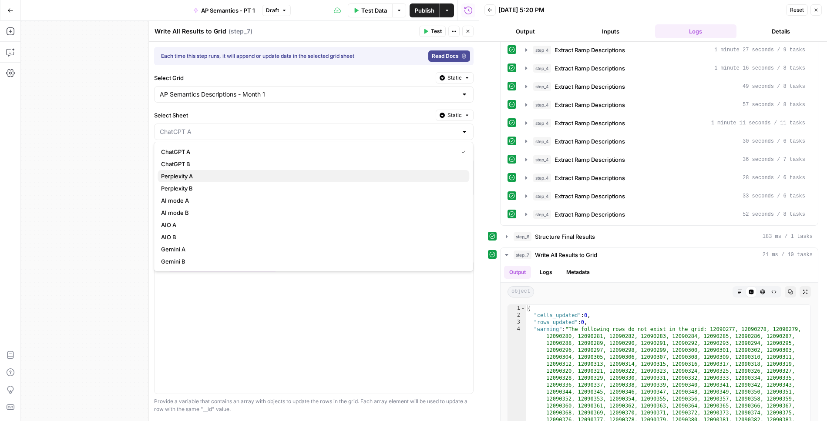
click at [215, 175] on span "Perplexity A" at bounding box center [311, 176] width 301 height 9
type input "Perplexity A"
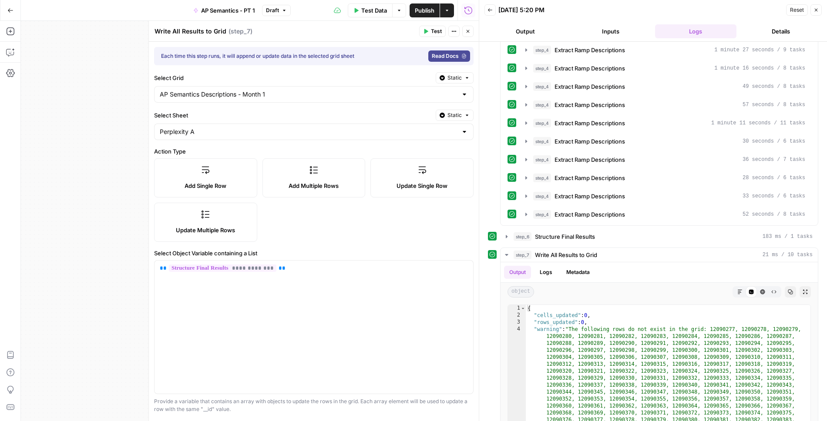
click at [434, 31] on span "Test" at bounding box center [436, 31] width 11 height 8
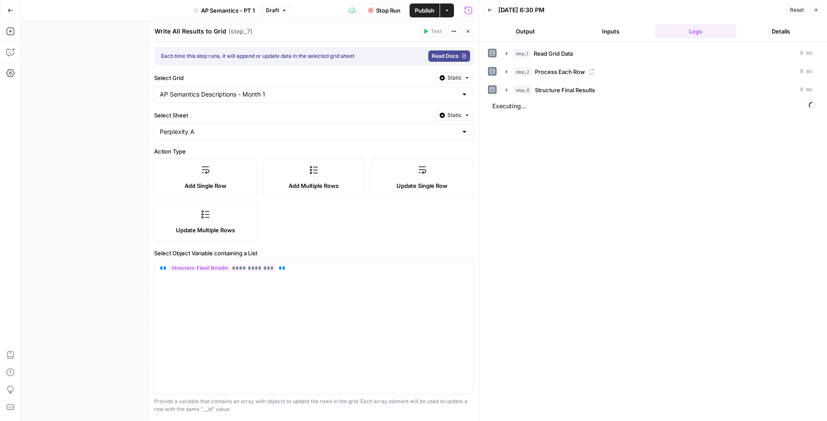
scroll to position [77, 0]
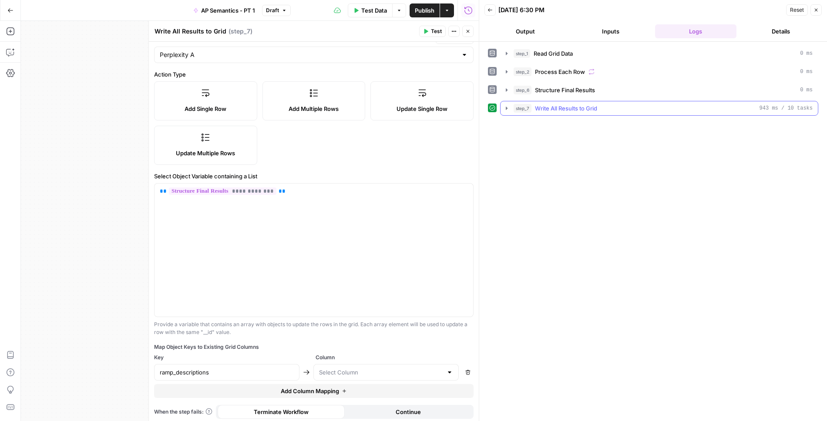
click at [506, 105] on icon "button" at bounding box center [506, 108] width 7 height 7
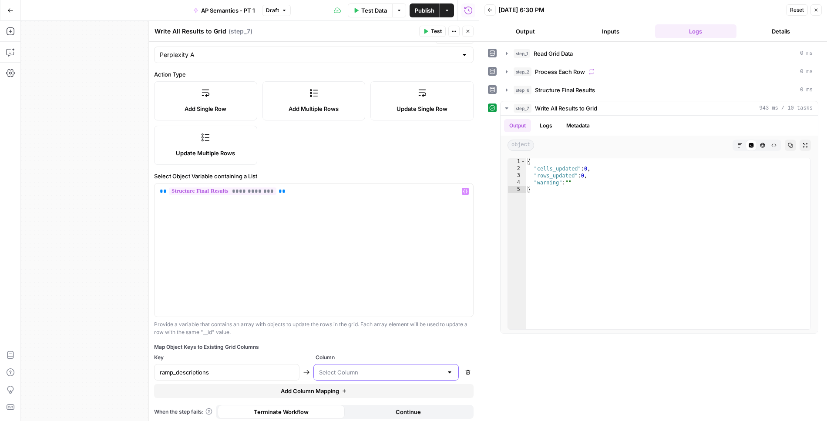
click at [345, 368] on input "text" at bounding box center [381, 372] width 124 height 9
click at [346, 350] on span "Extracted Descriptions" at bounding box center [384, 348] width 127 height 9
type input "Extracted Descriptions"
click at [435, 34] on span "Test" at bounding box center [436, 31] width 11 height 8
click at [506, 108] on icon "button" at bounding box center [506, 108] width 7 height 7
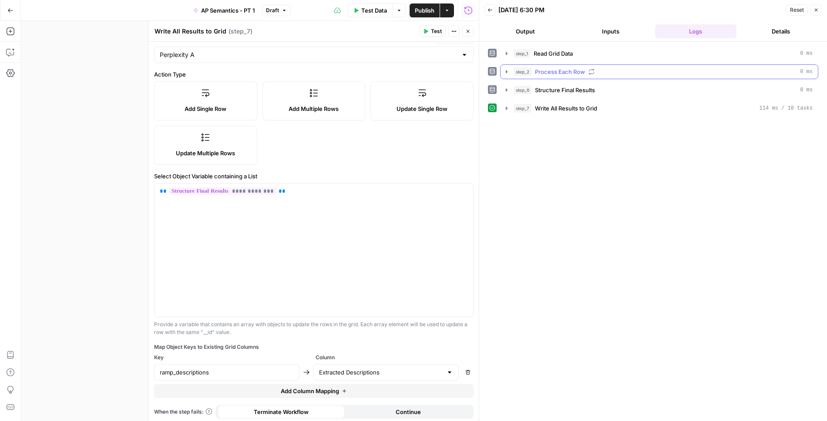
click at [504, 72] on icon "button" at bounding box center [506, 71] width 7 height 7
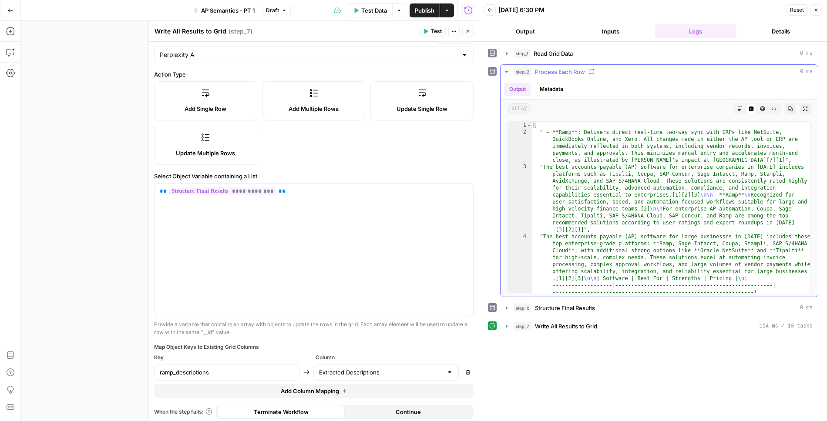
click at [504, 68] on icon "button" at bounding box center [506, 71] width 7 height 7
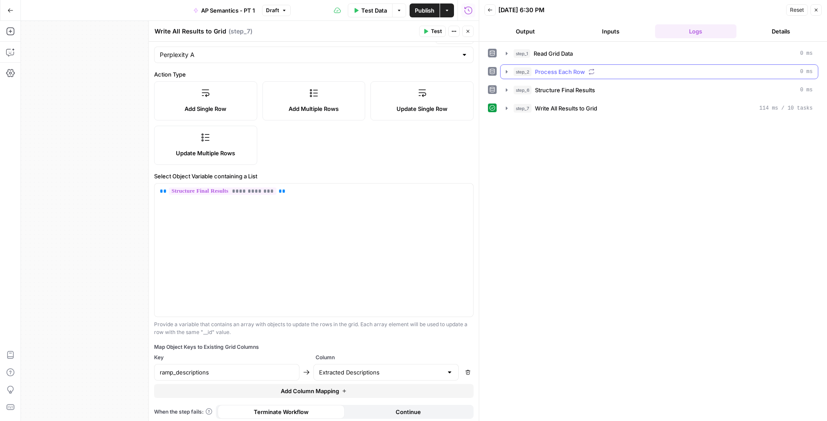
click at [504, 71] on icon "button" at bounding box center [506, 71] width 7 height 7
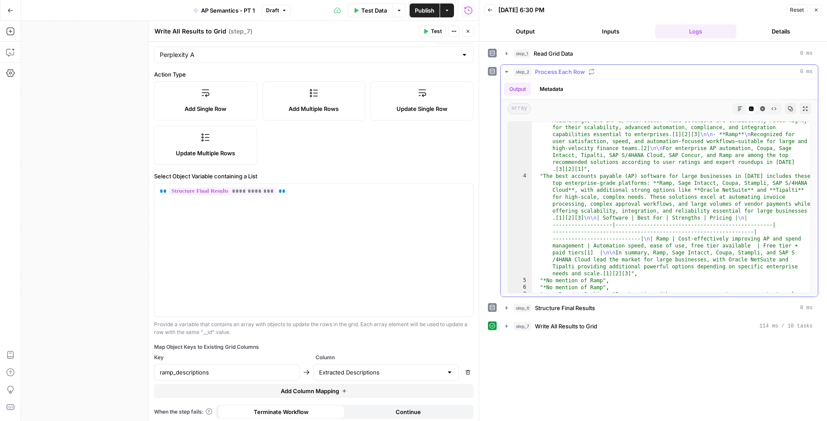
scroll to position [60, 0]
click at [742, 103] on button "Markdown" at bounding box center [739, 108] width 11 height 11
click at [505, 70] on icon "button" at bounding box center [506, 71] width 7 height 7
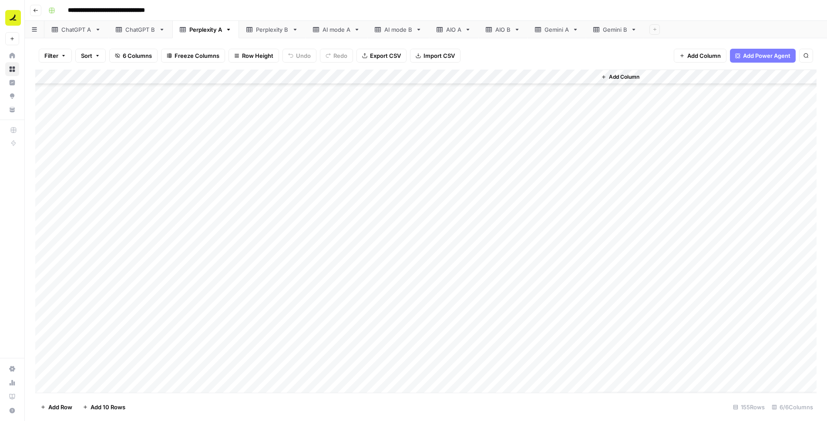
scroll to position [1999, 0]
click at [498, 357] on div "Add Column" at bounding box center [426, 231] width 782 height 323
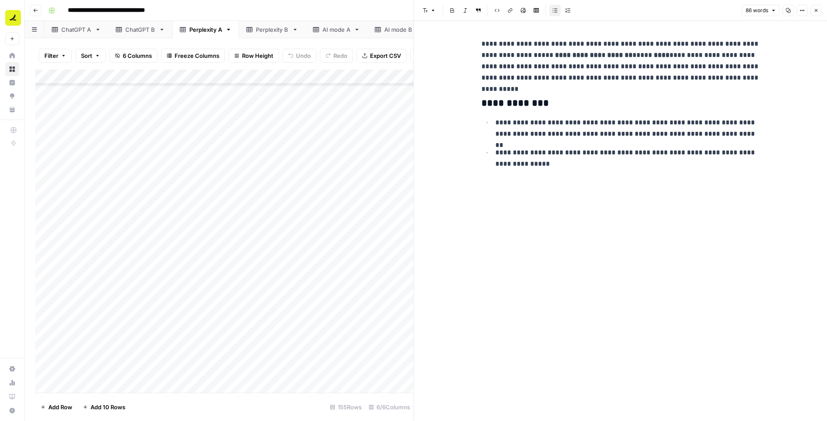
click at [351, 354] on div "Add Column" at bounding box center [224, 231] width 378 height 323
click at [818, 10] on icon "button" at bounding box center [816, 10] width 5 height 5
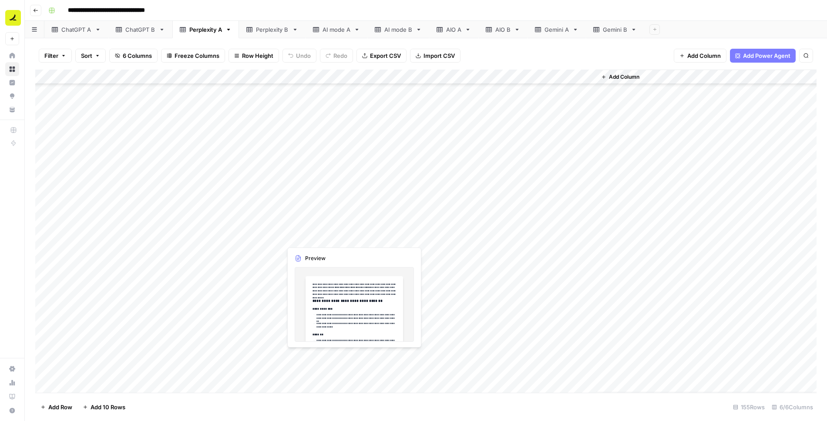
click at [354, 356] on div "Add Column" at bounding box center [426, 231] width 782 height 323
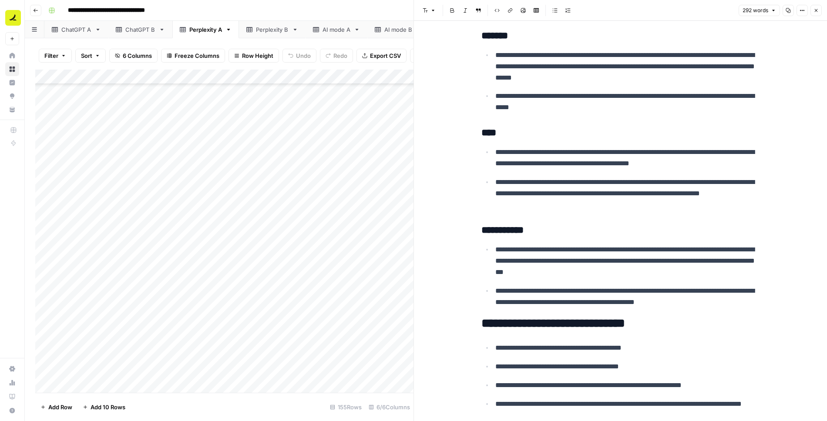
scroll to position [251, 0]
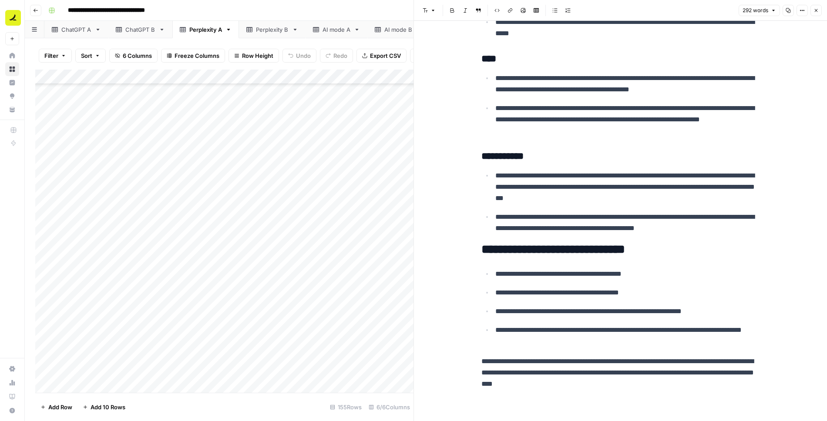
click at [815, 13] on icon "button" at bounding box center [816, 10] width 5 height 5
